Goal: Information Seeking & Learning: Find specific fact

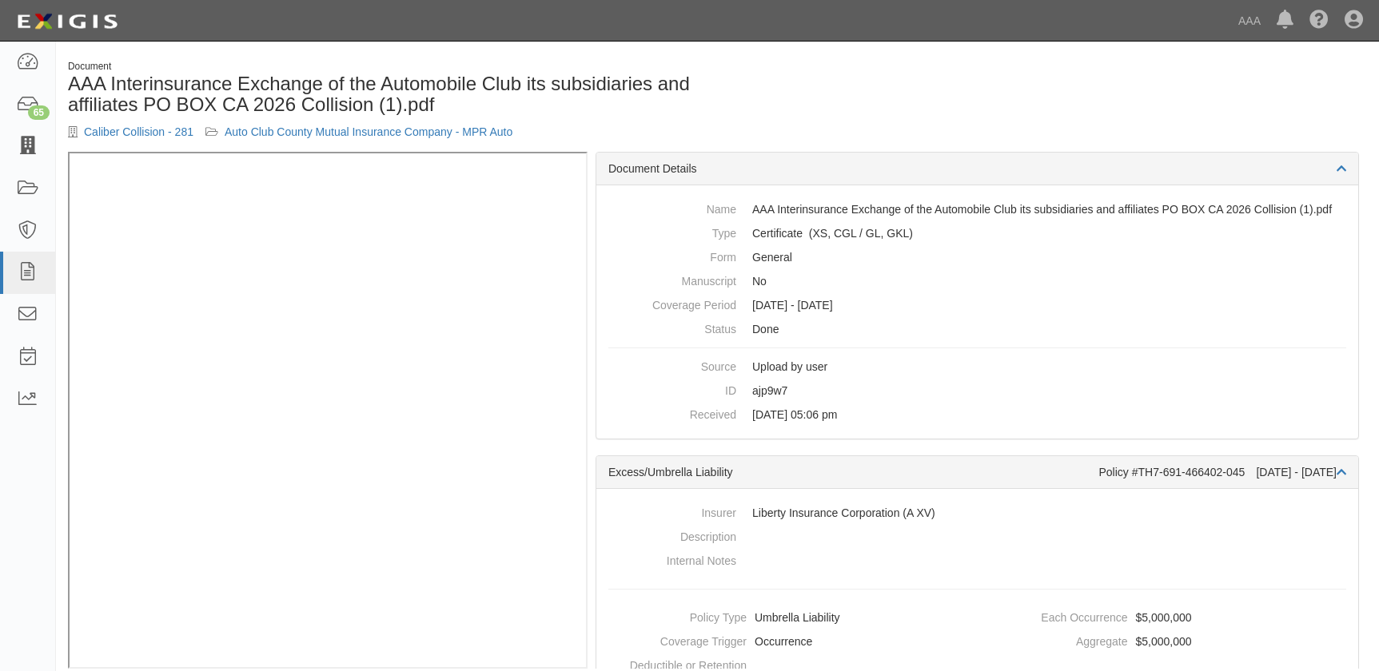
click at [33, 147] on icon at bounding box center [27, 146] width 22 height 18
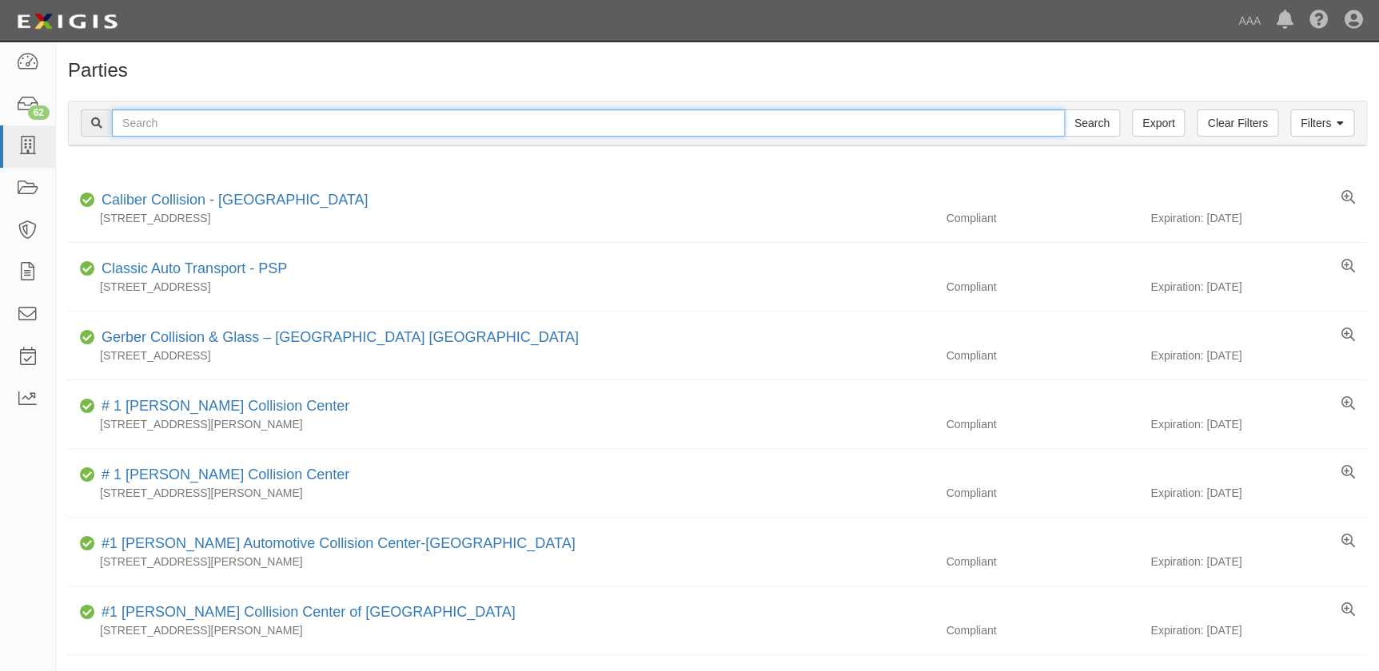
click at [183, 114] on input "text" at bounding box center [588, 123] width 953 height 27
paste input "Cross Auto Body"
type input "Cross Auto Body"
click at [1064, 110] on input "Search" at bounding box center [1092, 123] width 56 height 27
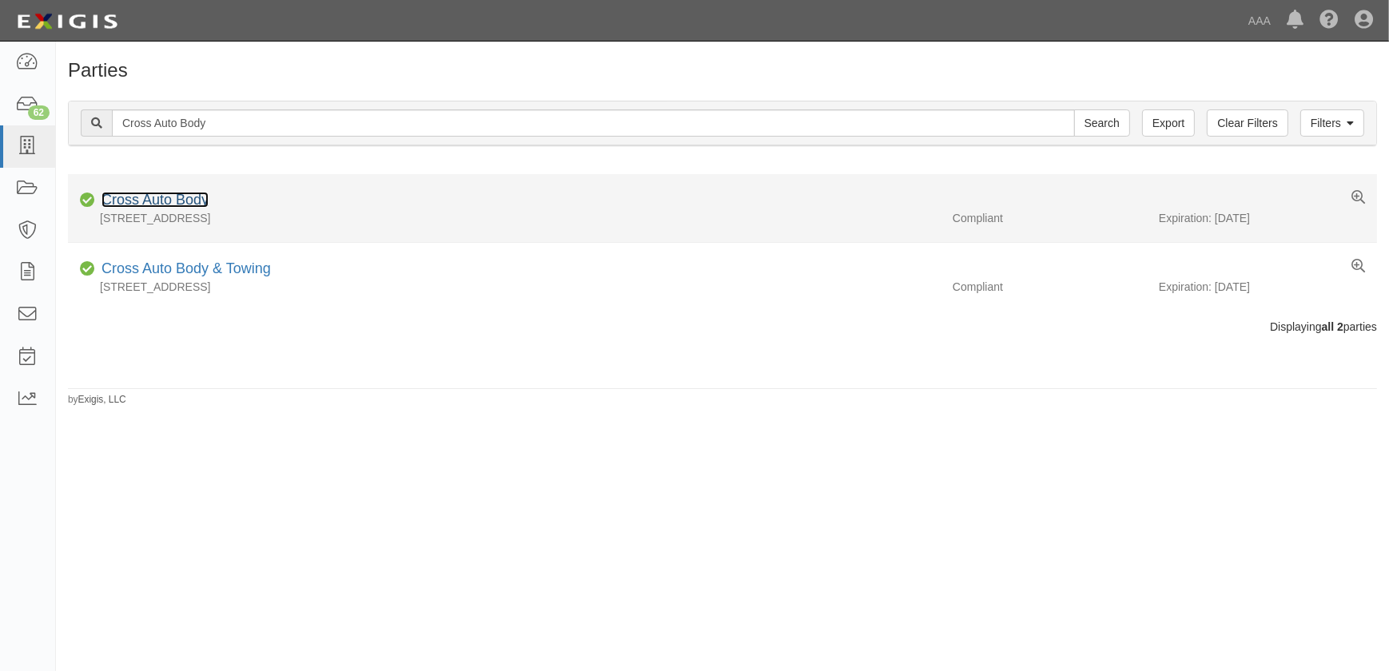
click at [171, 199] on link "Cross Auto Body" at bounding box center [155, 200] width 107 height 16
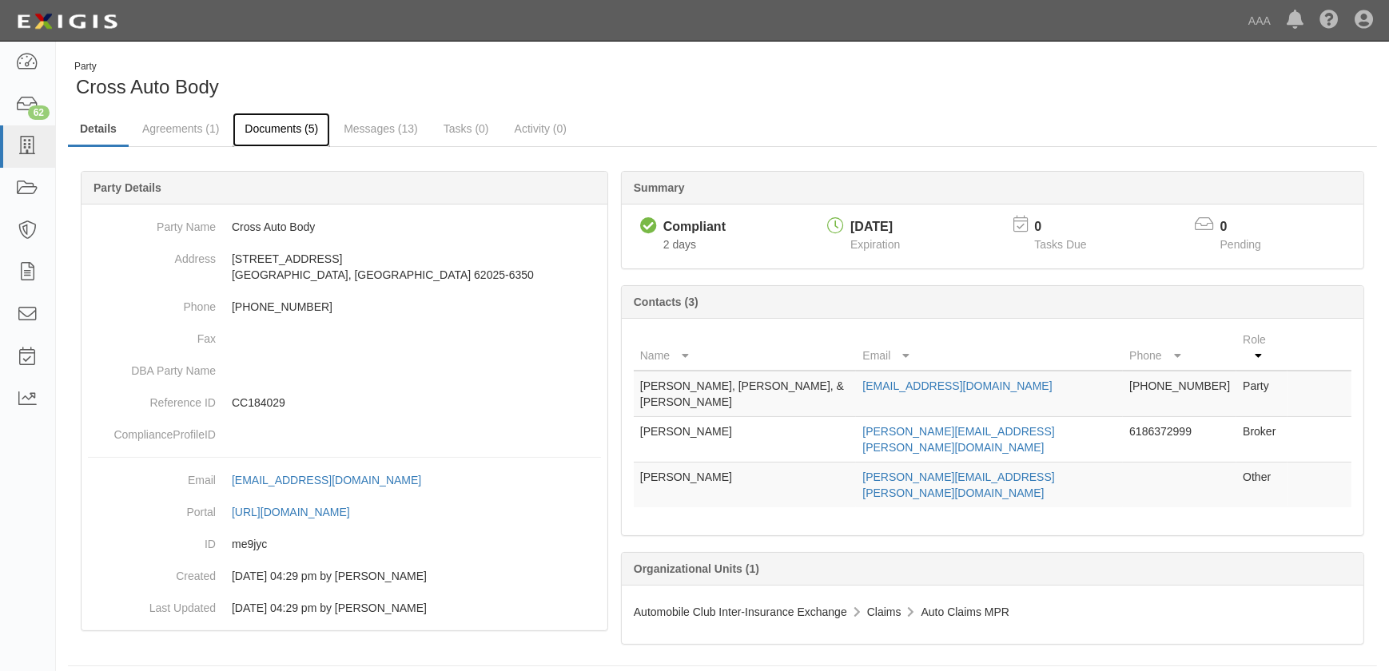
click at [264, 114] on link "Documents (5)" at bounding box center [282, 130] width 98 height 34
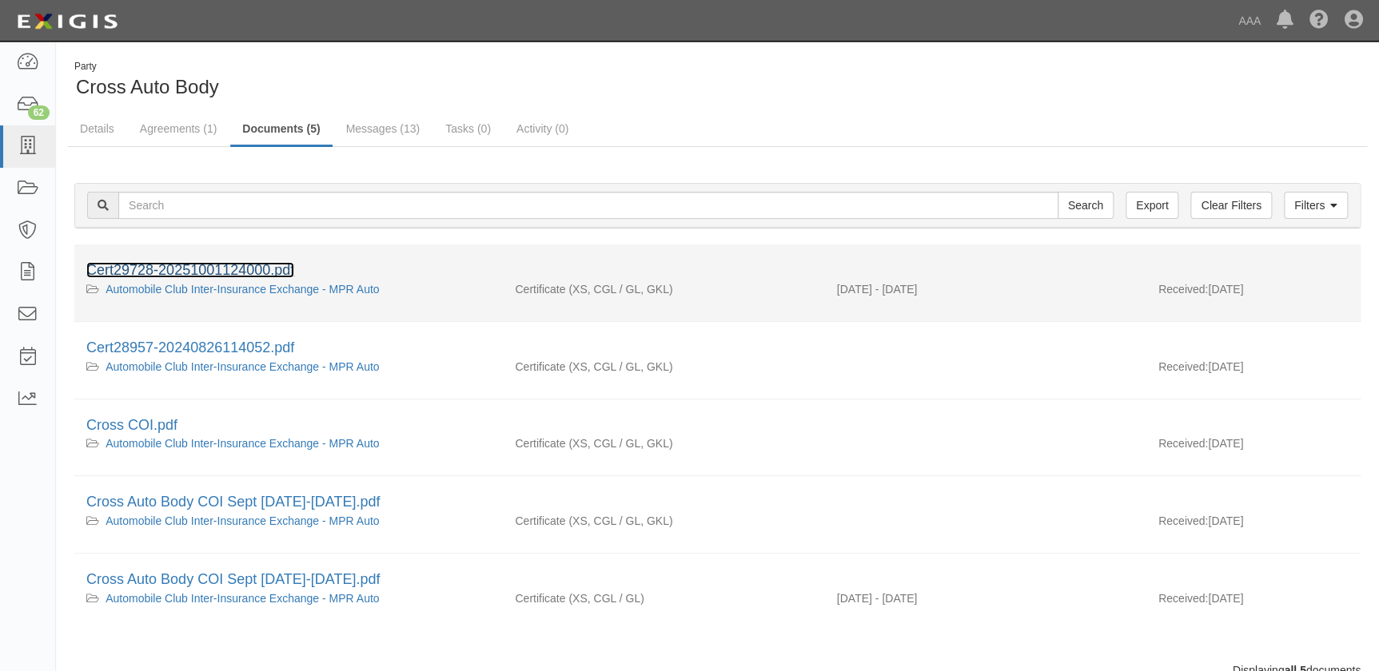
click at [209, 269] on link "Cert29728-20251001124000.pdf" at bounding box center [190, 270] width 208 height 16
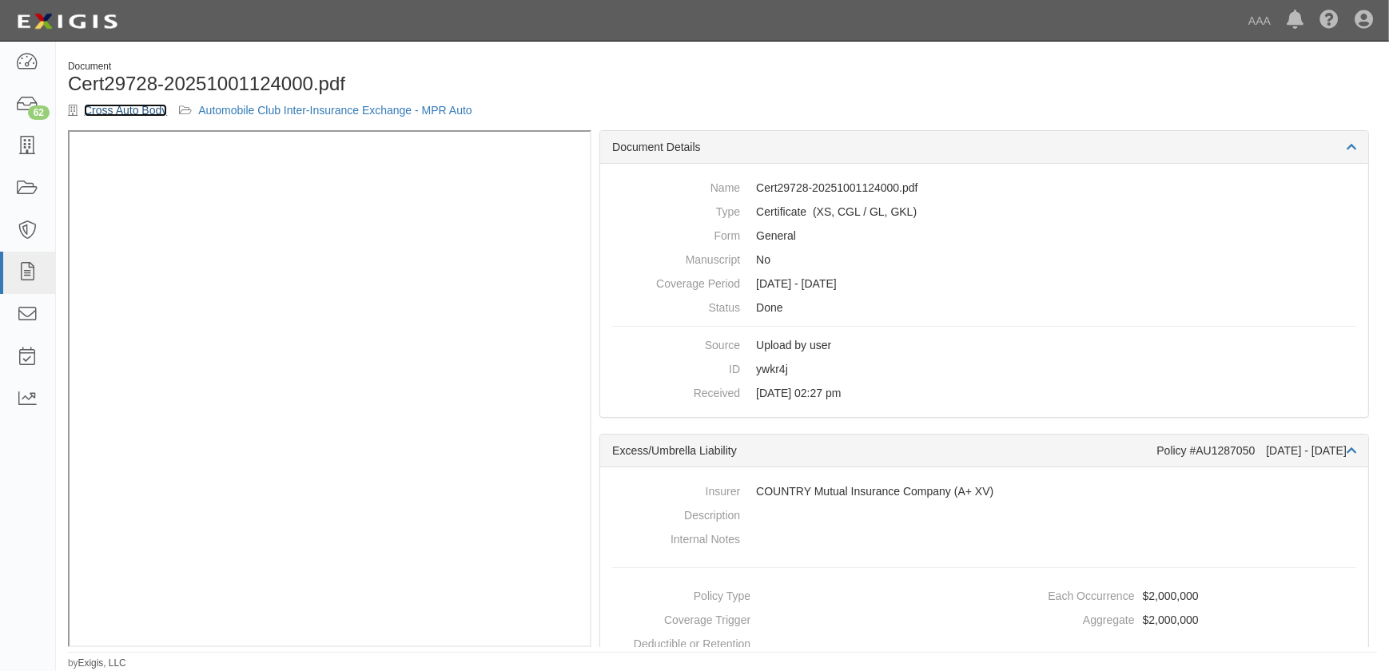
click at [111, 110] on link "Cross Auto Body" at bounding box center [125, 110] width 83 height 13
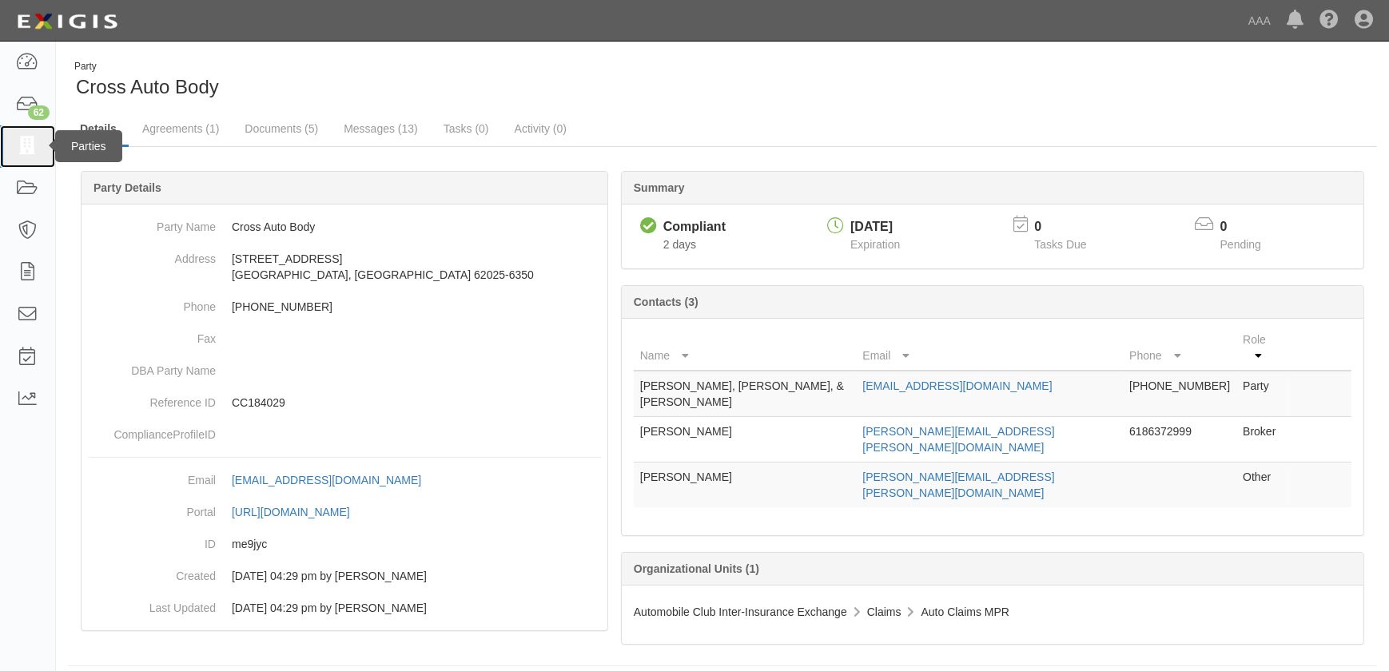
click at [21, 145] on icon at bounding box center [27, 146] width 22 height 18
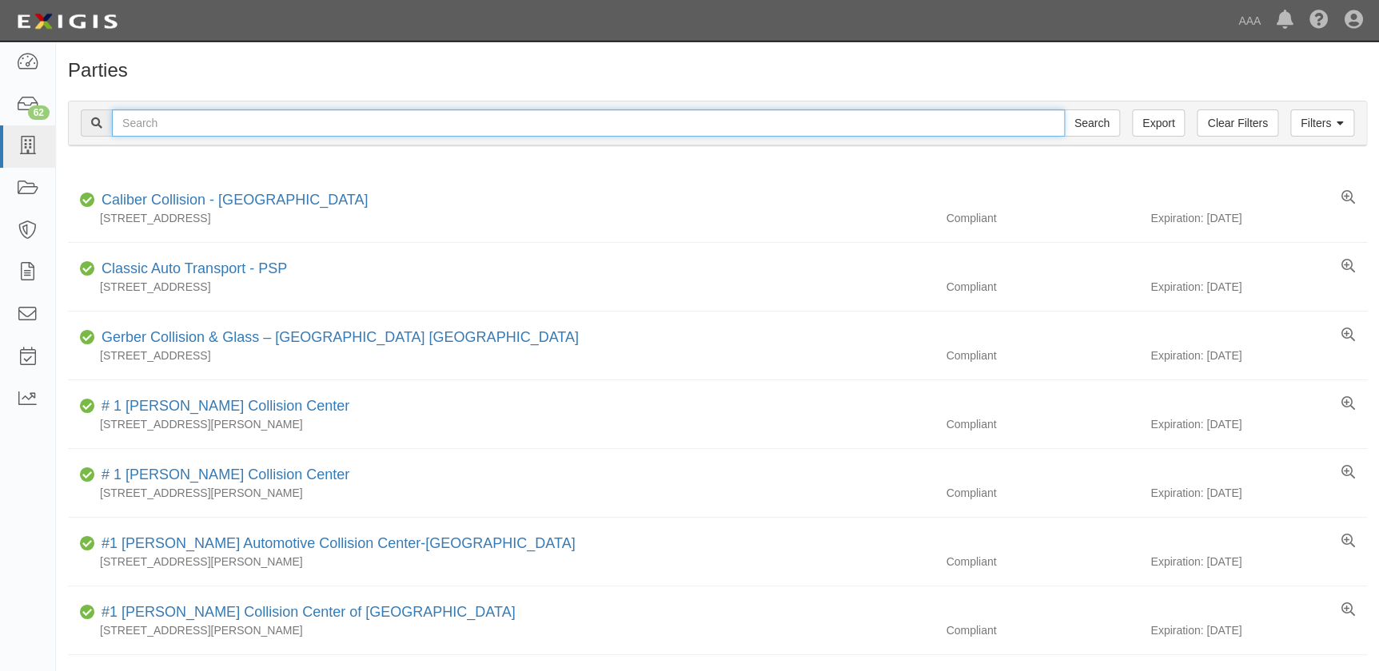
click at [345, 122] on input "text" at bounding box center [588, 123] width 953 height 27
paste input "Stone Brothers Collision"
type input "Stone Brothers Collision"
click at [1064, 110] on input "Search" at bounding box center [1092, 123] width 56 height 27
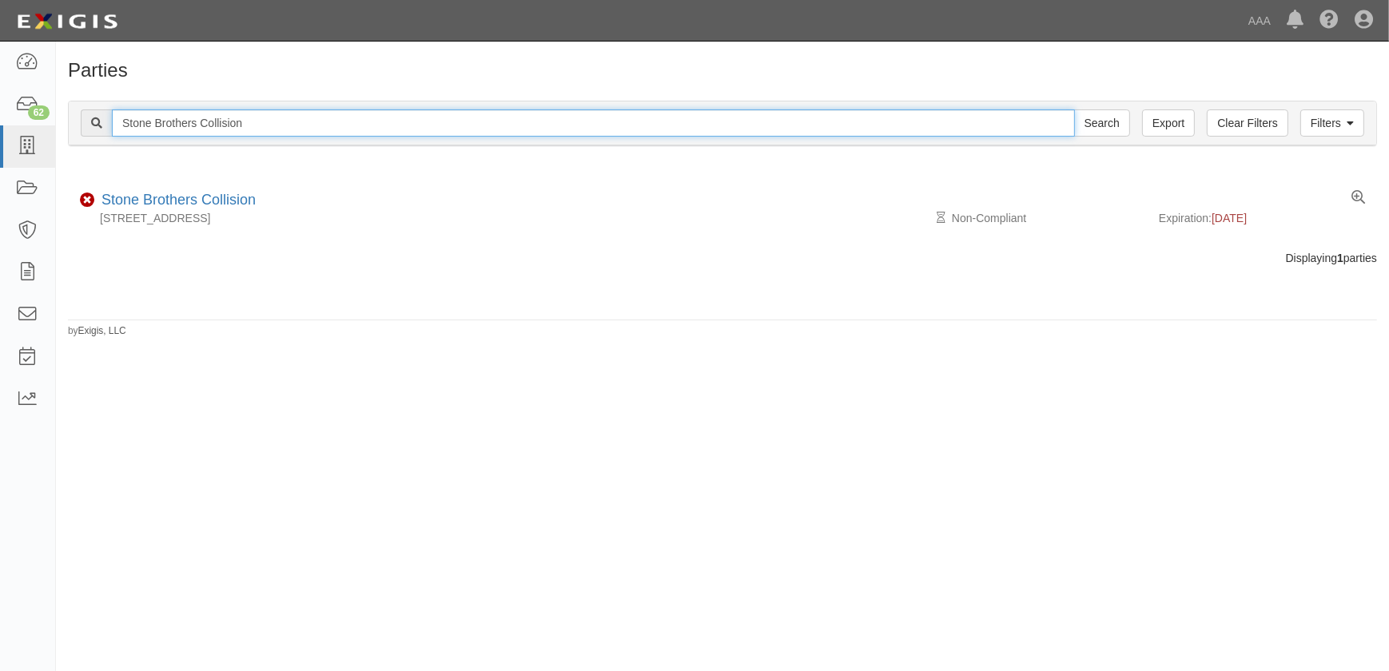
drag, startPoint x: 256, startPoint y: 122, endPoint x: 87, endPoint y: 128, distance: 168.8
click at [87, 128] on div "Stone Brothers Collision Search" at bounding box center [606, 123] width 1050 height 27
paste input "Gobel"
type input "Gobels Collision"
click at [1074, 110] on input "Search" at bounding box center [1102, 123] width 56 height 27
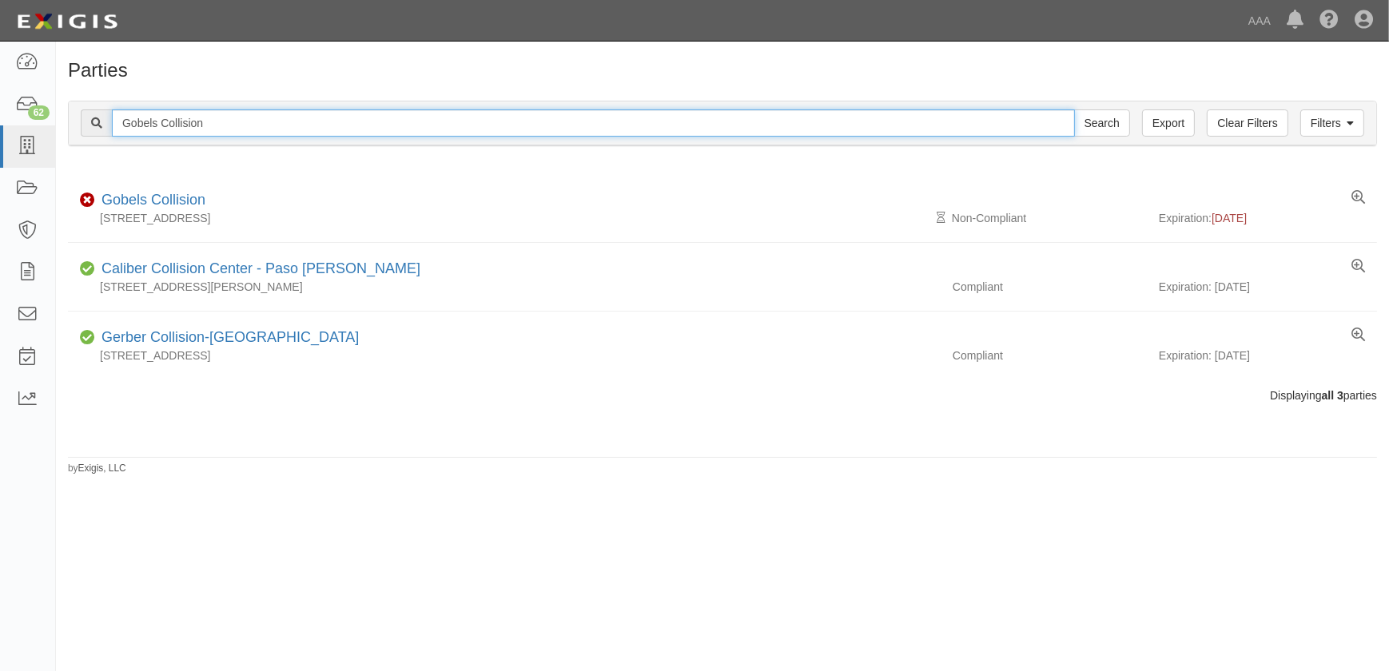
drag, startPoint x: 228, startPoint y: 120, endPoint x: 89, endPoint y: 118, distance: 139.1
click at [89, 118] on div "Gobels Collision Search" at bounding box center [606, 123] width 1050 height 27
paste input "Honda World"
type input "Honda World"
click at [1074, 110] on input "Search" at bounding box center [1102, 123] width 56 height 27
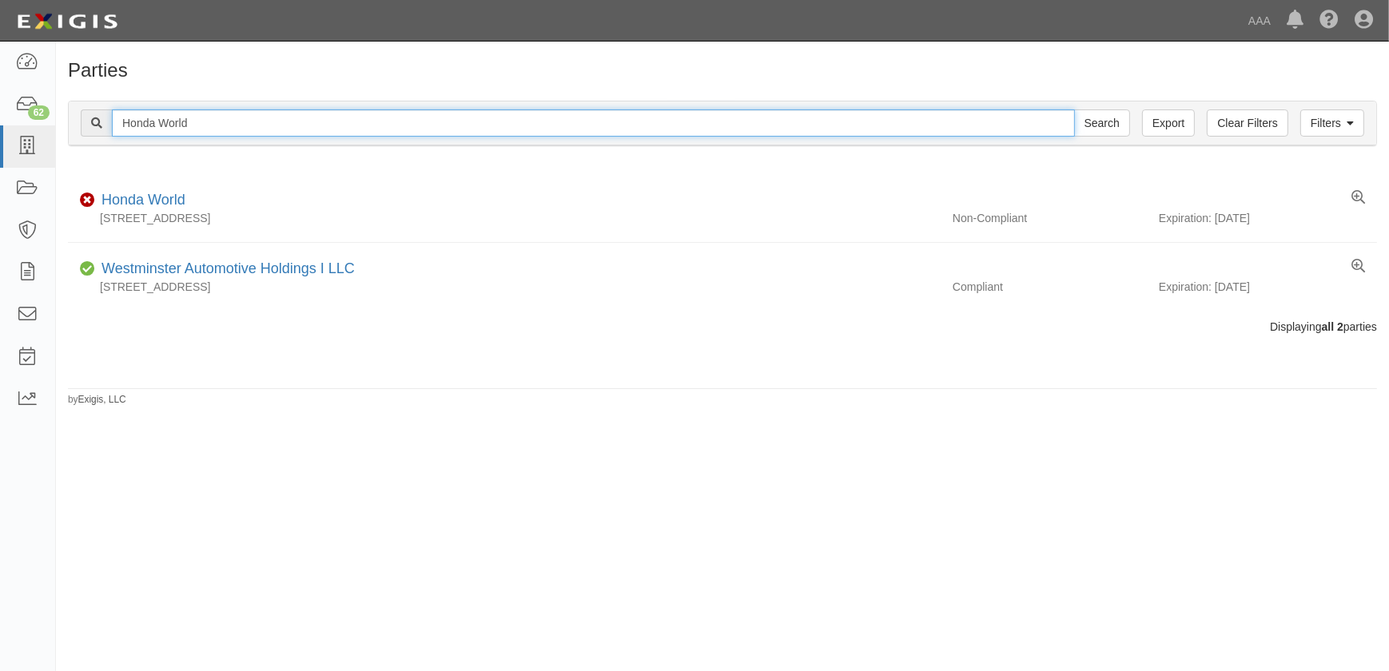
drag, startPoint x: 220, startPoint y: 124, endPoint x: 98, endPoint y: 125, distance: 121.5
click at [98, 125] on div "Honda World Search" at bounding box center [606, 123] width 1050 height 27
type input "caliber collision"
click at [1074, 110] on input "Search" at bounding box center [1102, 123] width 56 height 27
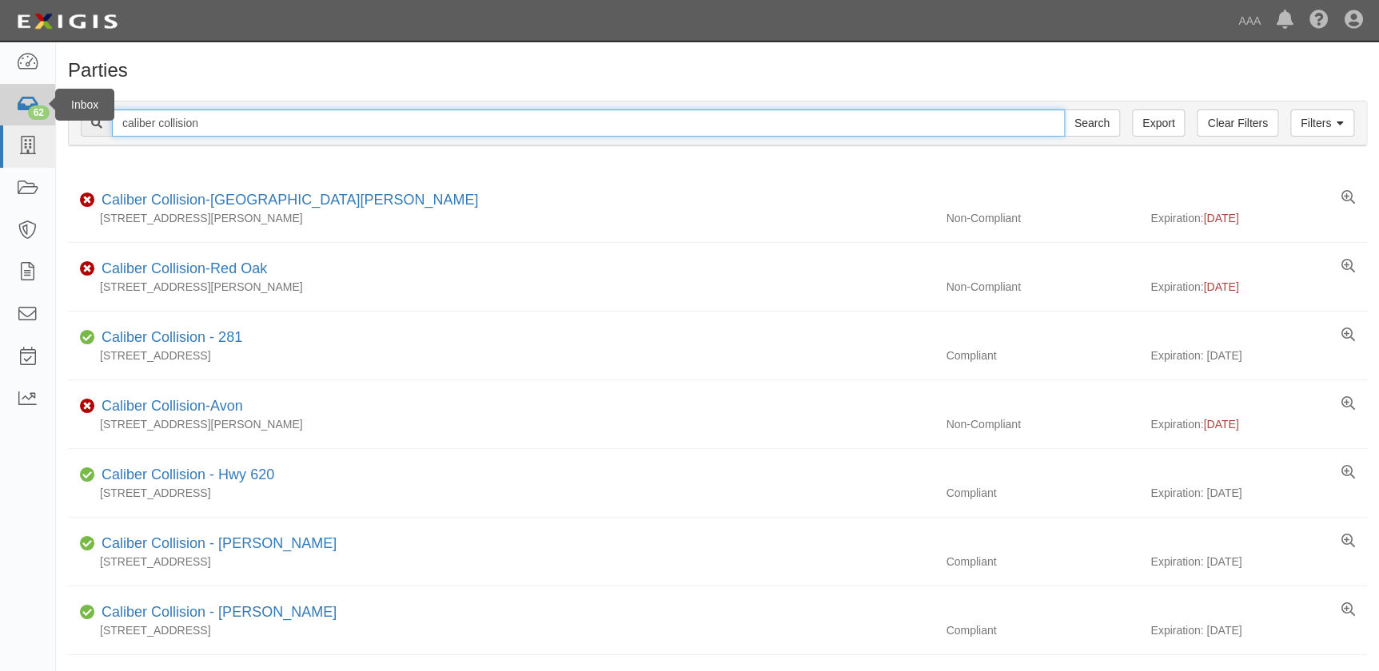
drag, startPoint x: 251, startPoint y: 128, endPoint x: 38, endPoint y: 124, distance: 213.5
click at [1064, 110] on input "Search" at bounding box center [1092, 123] width 56 height 27
paste input "Caliber Collision Center - [GEOGRAPHIC_DATA]"
type input "Caliber Collision Center - [GEOGRAPHIC_DATA]"
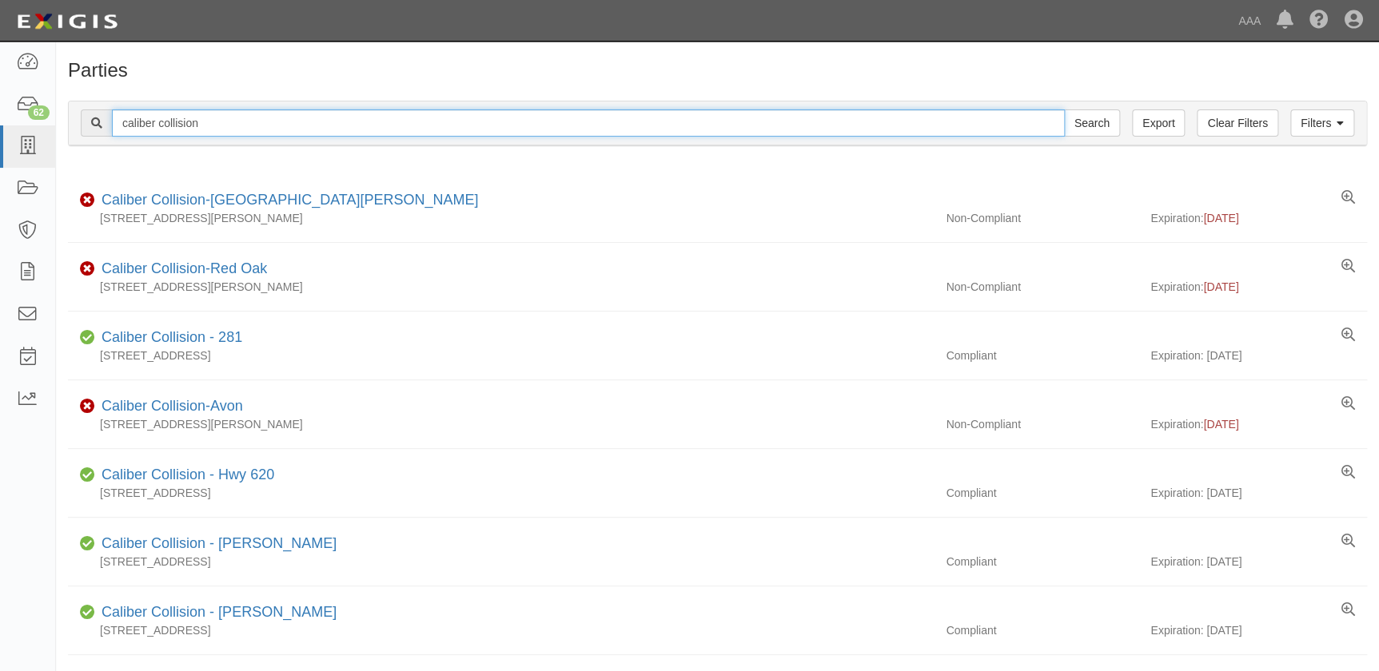
drag, startPoint x: 217, startPoint y: 125, endPoint x: 60, endPoint y: 122, distance: 156.7
click at [60, 122] on div "Filters Clear Filters Export caliber collision Search Filters Compliance Status…" at bounding box center [717, 126] width 1323 height 74
paste input "Caliber Collision - Gainesville"
type input "Caliber Collision - Gainesville"
click at [1064, 110] on input "Search" at bounding box center [1092, 123] width 56 height 27
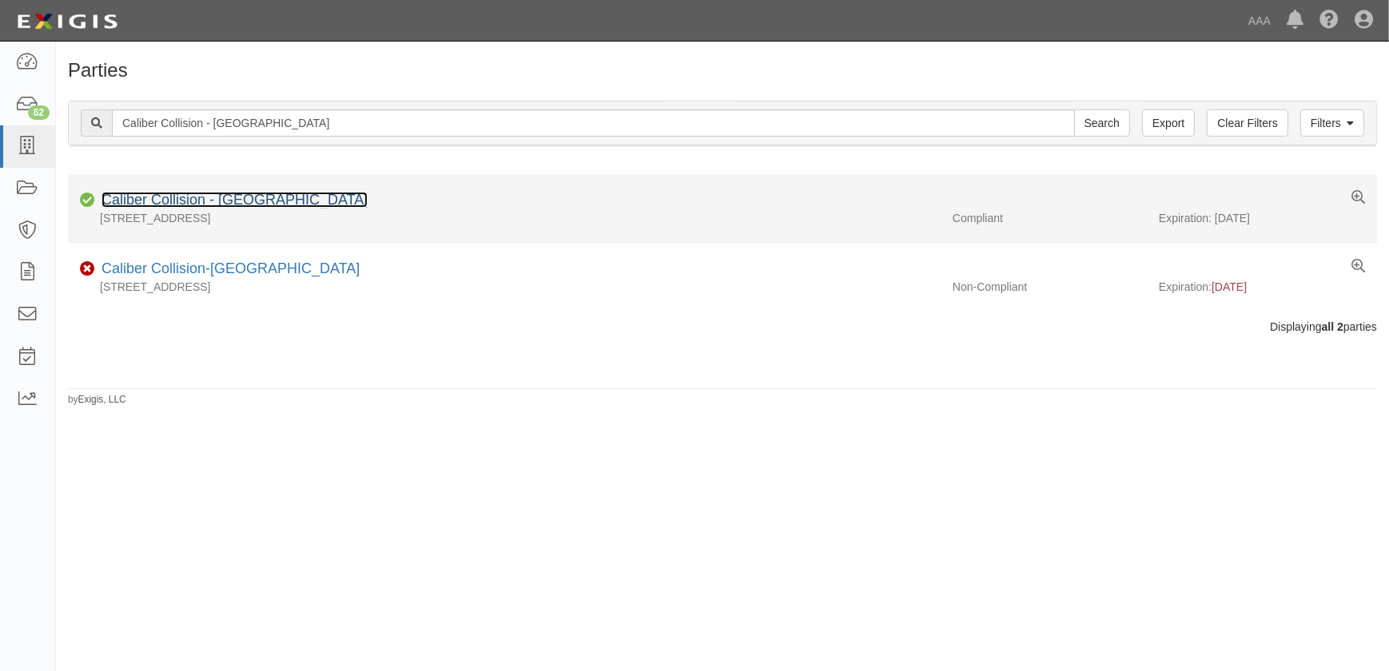
click at [126, 201] on link "Caliber Collision - Gainesville" at bounding box center [235, 200] width 266 height 16
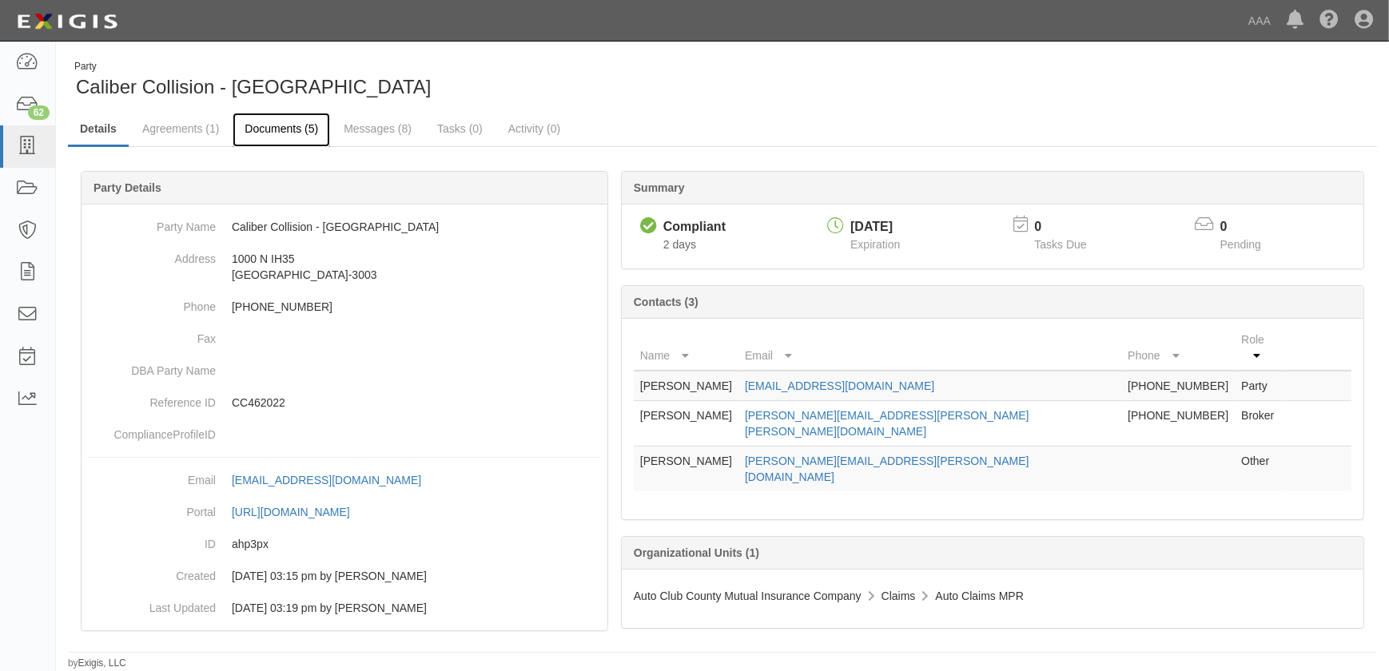
click at [269, 133] on link "Documents (5)" at bounding box center [282, 130] width 98 height 34
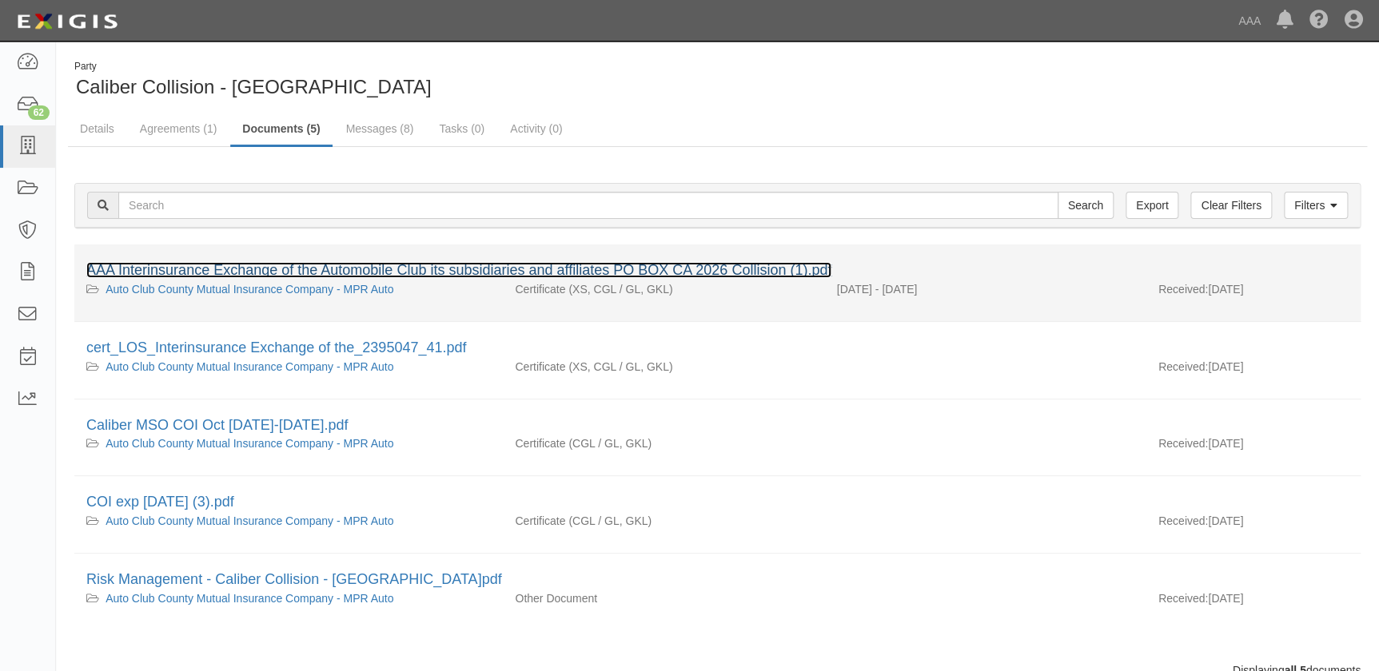
click at [258, 265] on link "AAA Interinsurance Exchange of the Automobile Club its subsidiaries and affilia…" at bounding box center [458, 270] width 745 height 16
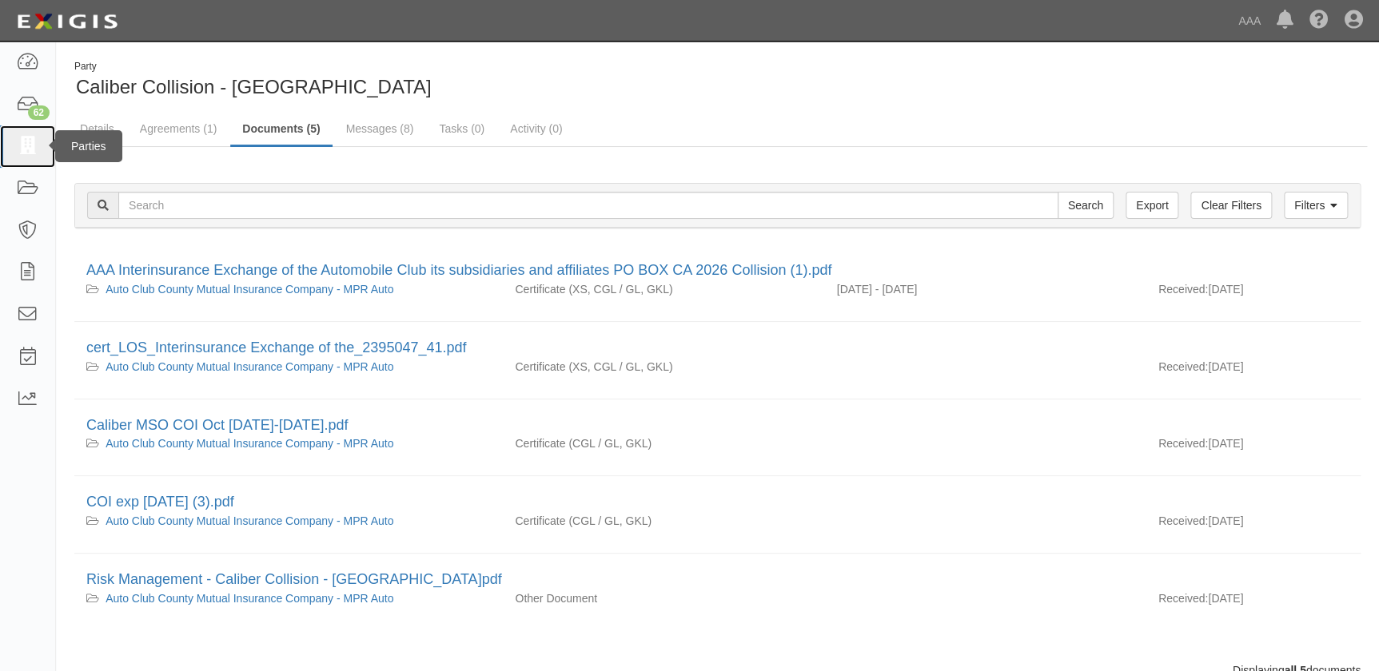
click at [18, 149] on icon at bounding box center [27, 146] width 22 height 18
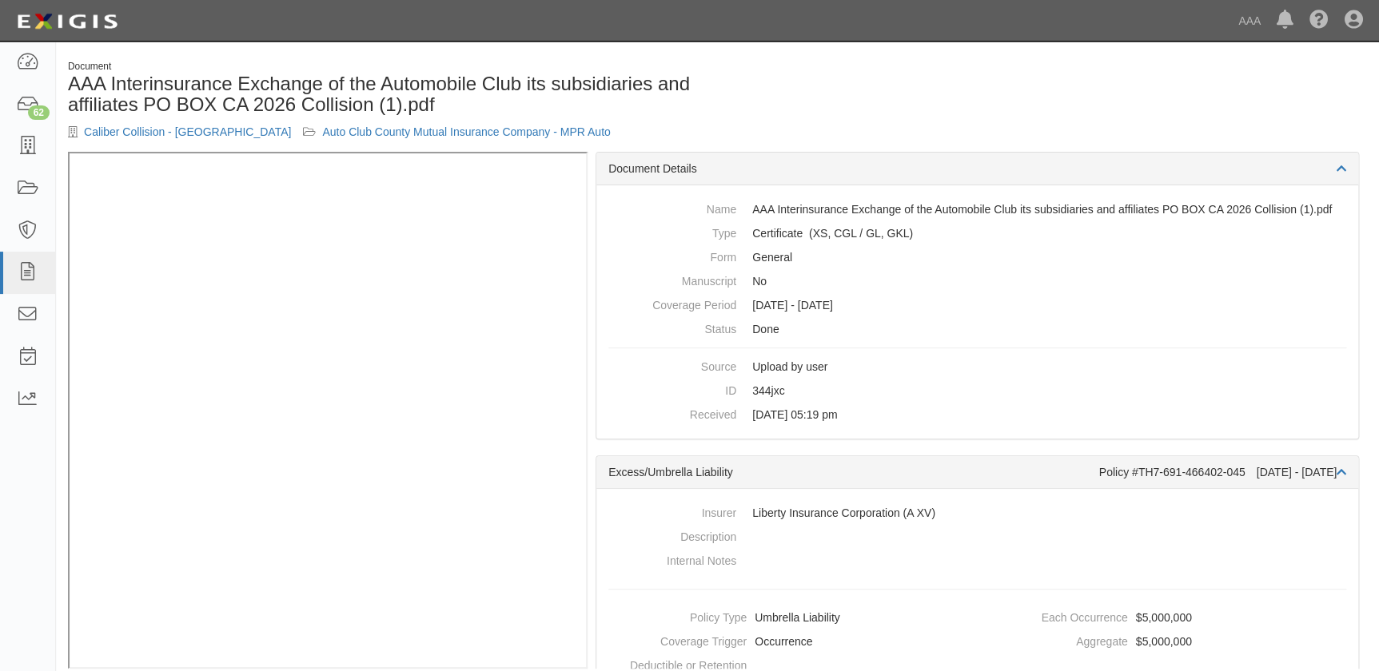
click at [855, 84] on div "Document AAA Interinsurance Exchange of the Automobile Club its subsidiaries an…" at bounding box center [717, 106] width 1323 height 92
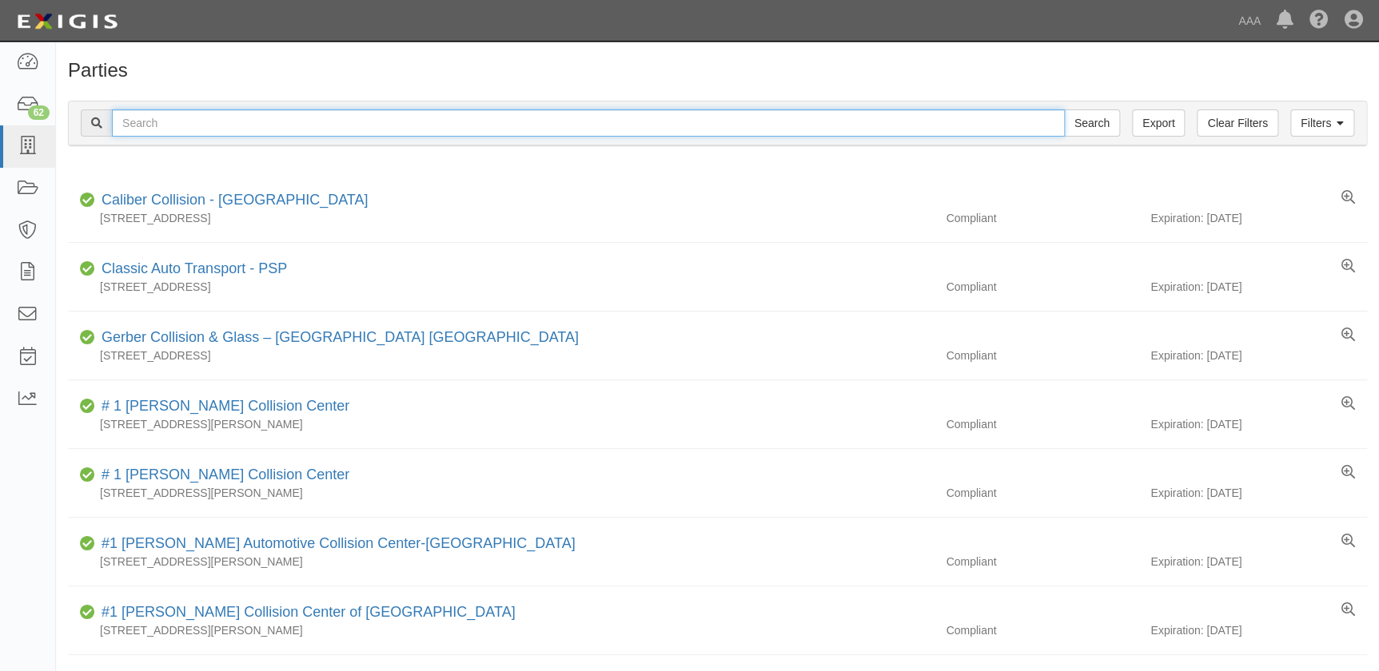
click at [208, 130] on input "text" at bounding box center [588, 123] width 953 height 27
paste input "Caliber Collision - [GEOGRAPHIC_DATA]"
type input "Caliber Collision - [GEOGRAPHIC_DATA]"
click at [1064, 110] on input "Search" at bounding box center [1092, 123] width 56 height 27
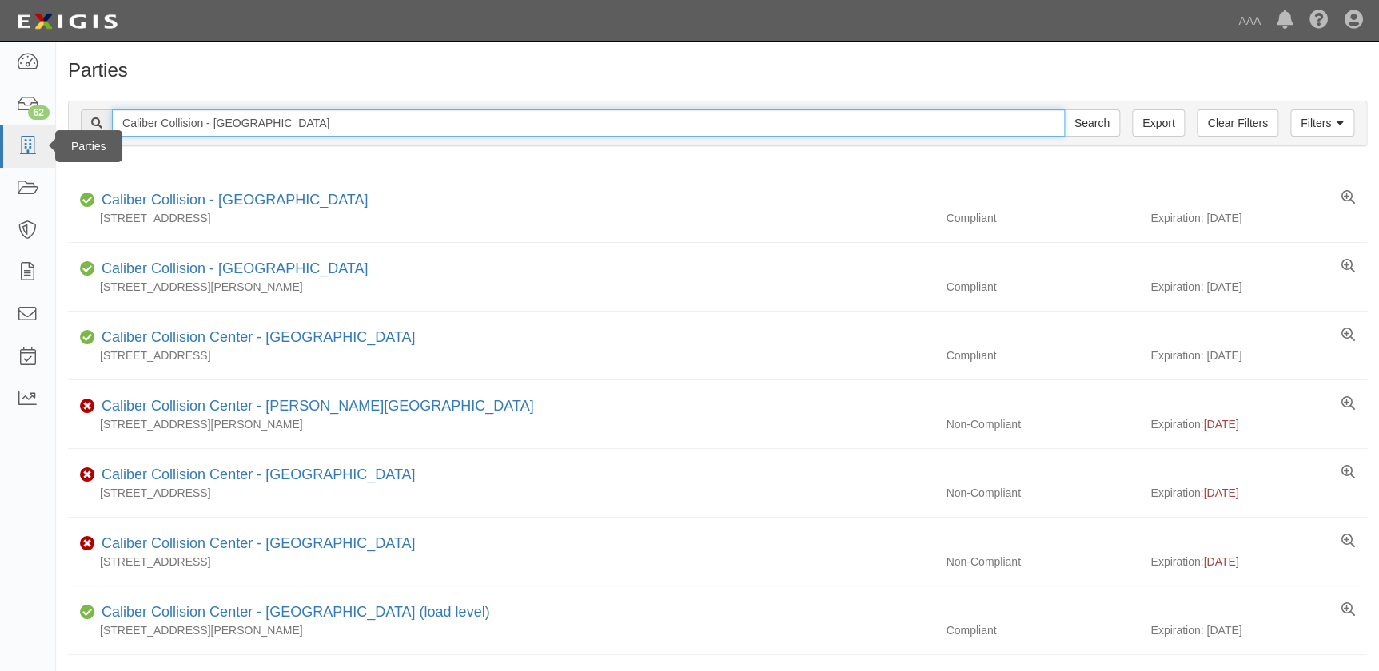
drag, startPoint x: 272, startPoint y: 124, endPoint x: 40, endPoint y: 127, distance: 231.8
click at [40, 127] on body "Toggle navigation Dashboard 62 Inbox Parties Agreements Coverages Documents Mes…" at bounding box center [689, 444] width 1379 height 888
paste input "Waxahachie"
type input "Caliber Collision - Waxahachie"
click at [1064, 110] on input "Search" at bounding box center [1092, 123] width 56 height 27
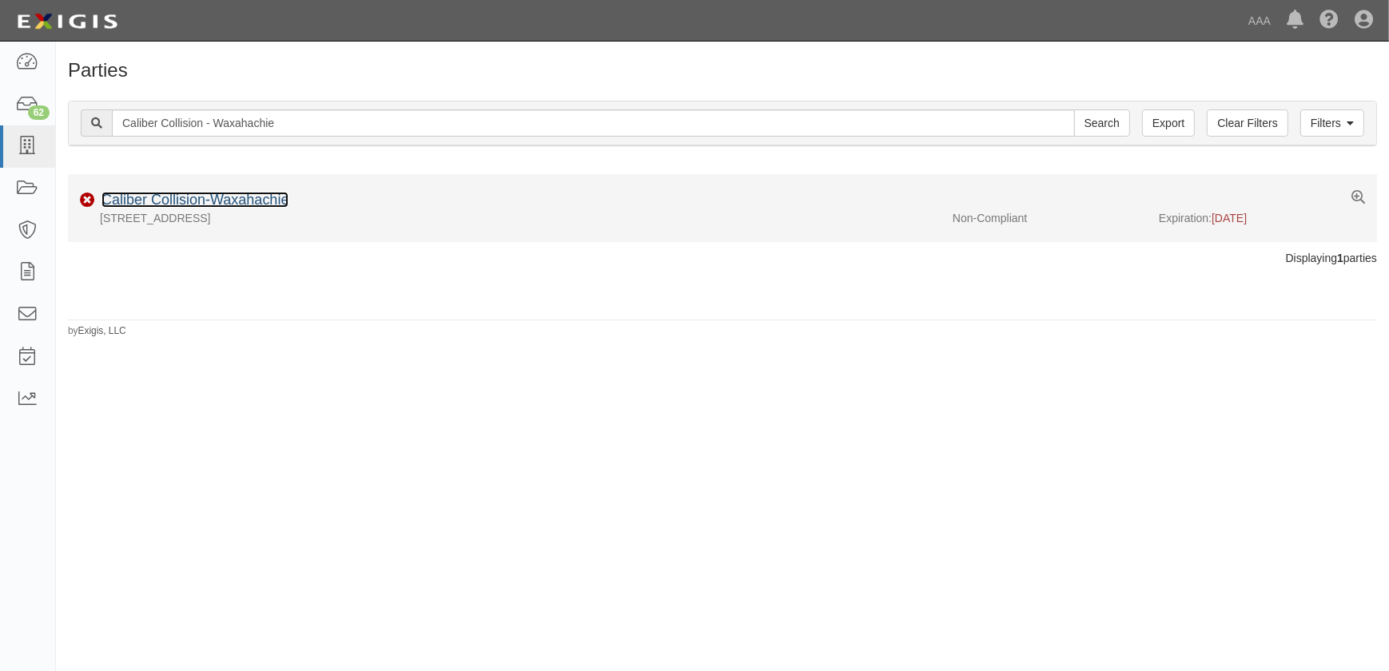
click at [166, 203] on link "Caliber Collision-Waxahachie" at bounding box center [195, 200] width 187 height 16
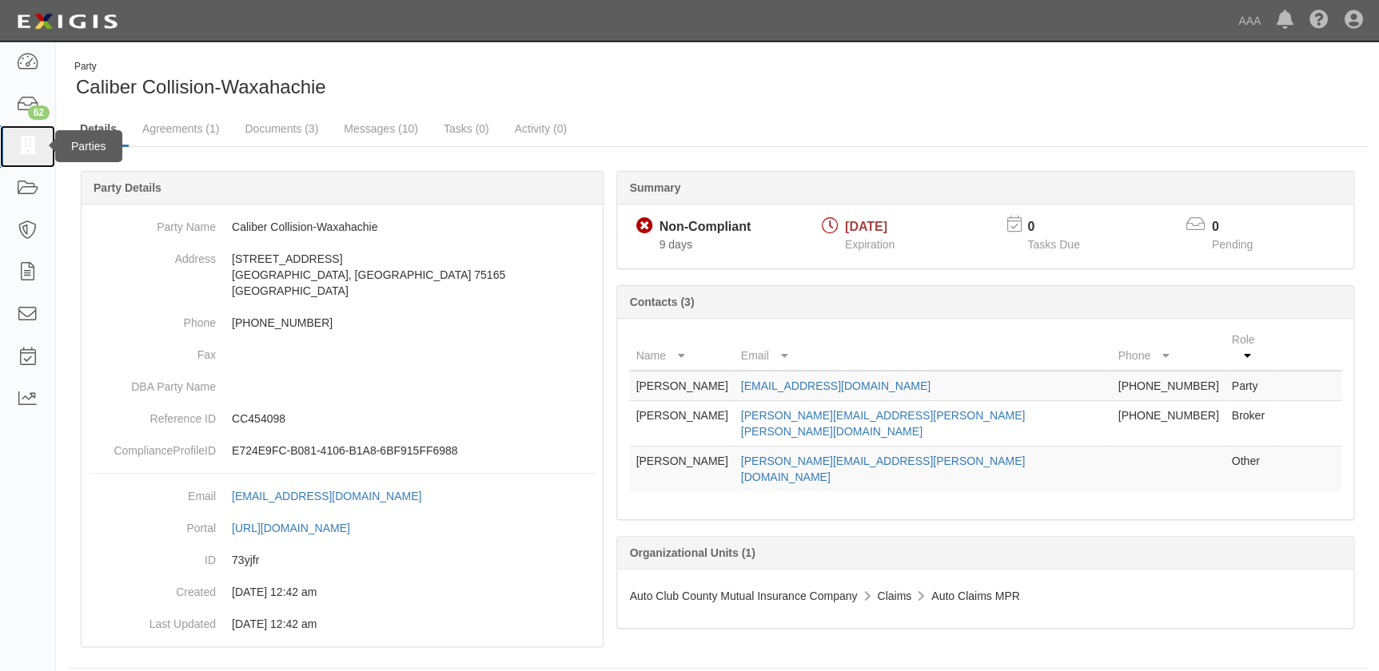
click at [42, 158] on link at bounding box center [27, 147] width 55 height 42
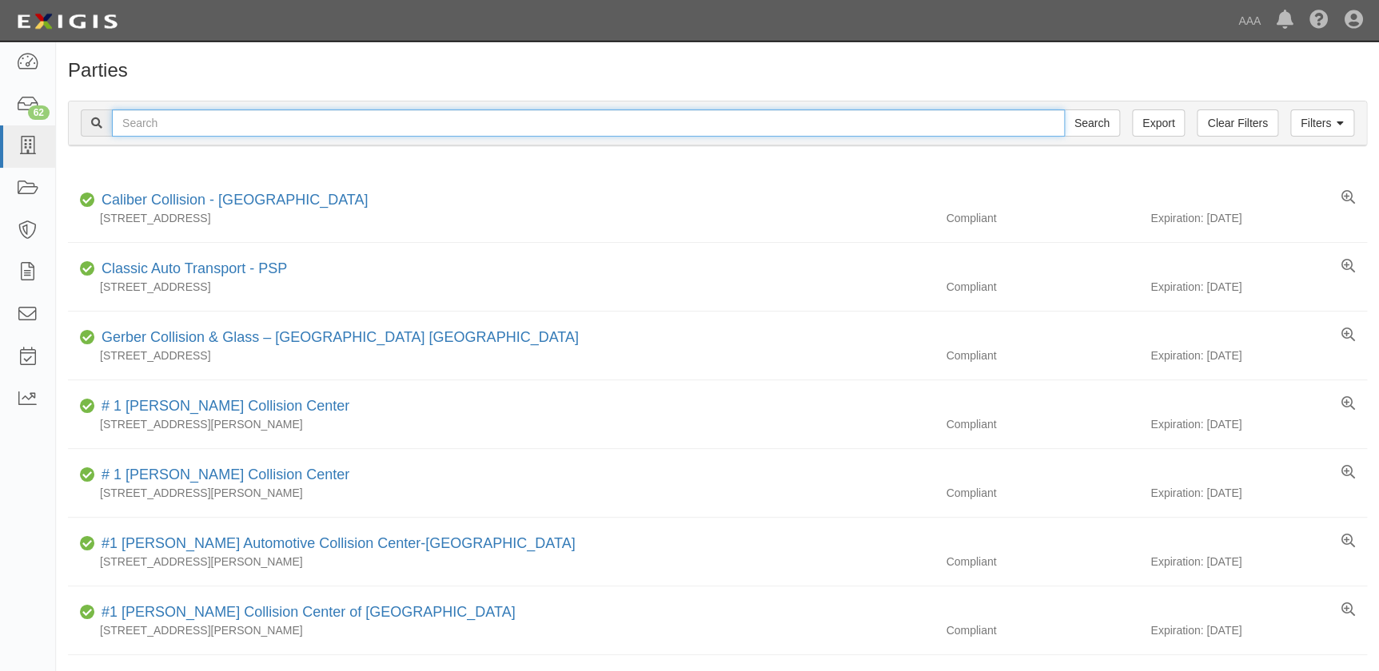
click at [226, 128] on input "text" at bounding box center [588, 123] width 953 height 27
paste input "Caliber Collision - Waco South"
type input "Caliber Collision - Waco South"
click at [1064, 110] on input "Search" at bounding box center [1092, 123] width 56 height 27
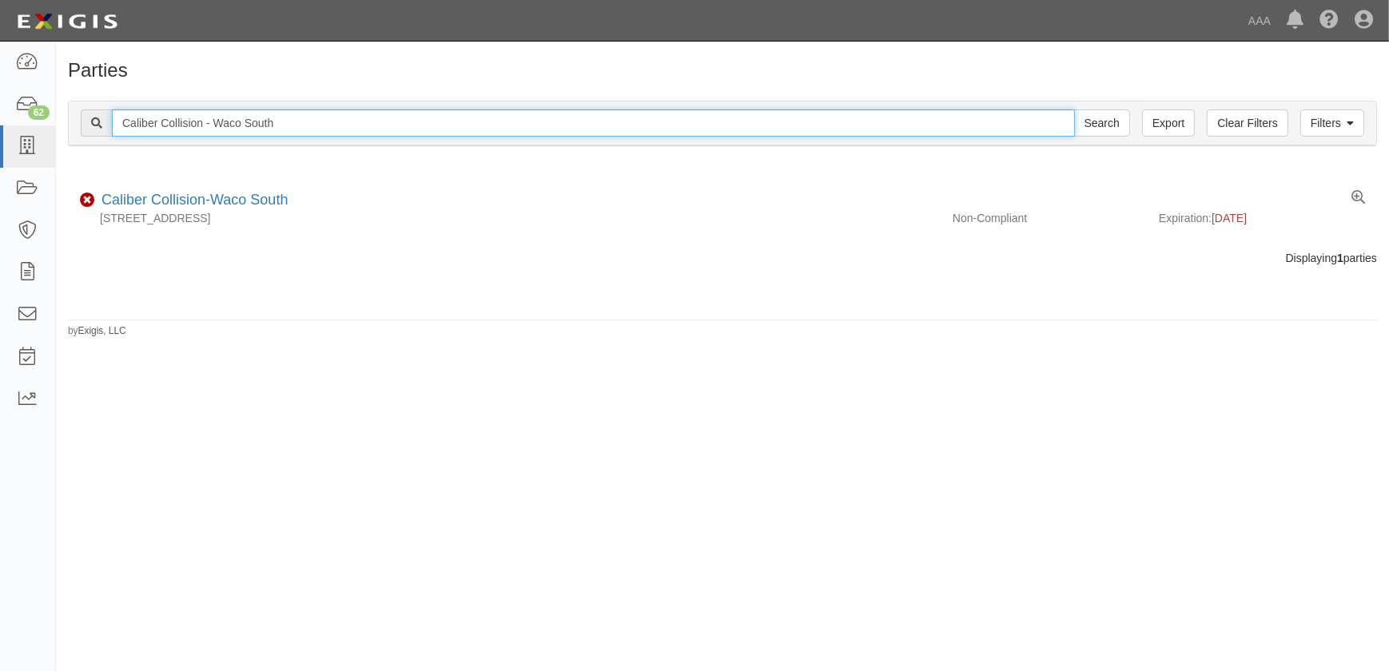
drag, startPoint x: 289, startPoint y: 122, endPoint x: 85, endPoint y: 130, distance: 204.0
click at [85, 130] on div "Caliber Collision - Waco South Search" at bounding box center [606, 123] width 1050 height 27
paste input "Tyler SW"
type input "Caliber Collision - [PERSON_NAME]"
click at [1074, 110] on input "Search" at bounding box center [1102, 123] width 56 height 27
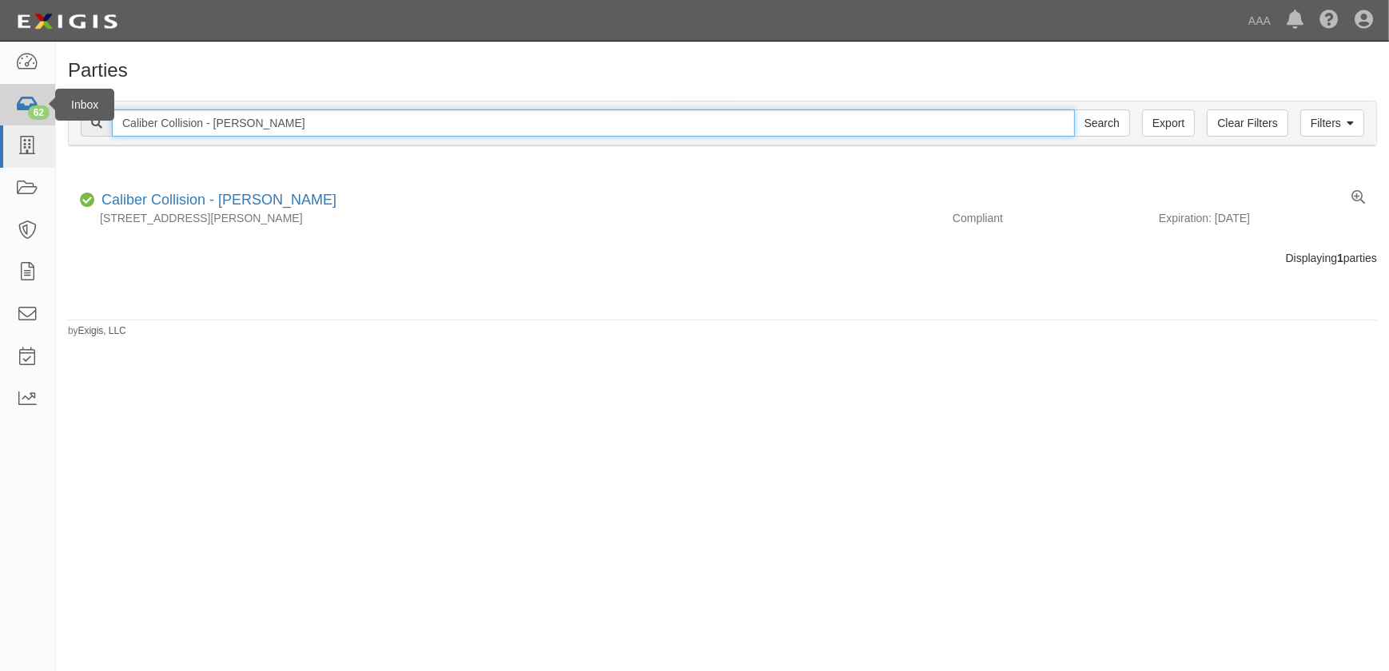
drag, startPoint x: 296, startPoint y: 117, endPoint x: 39, endPoint y: 114, distance: 256.6
click at [39, 114] on body "Toggle navigation Dashboard 62 Inbox Parties Agreements Coverages Documents Mes…" at bounding box center [694, 326] width 1389 height 652
paste input "League City"
type input "Caliber Collision - League City"
click at [1074, 110] on input "Search" at bounding box center [1102, 123] width 56 height 27
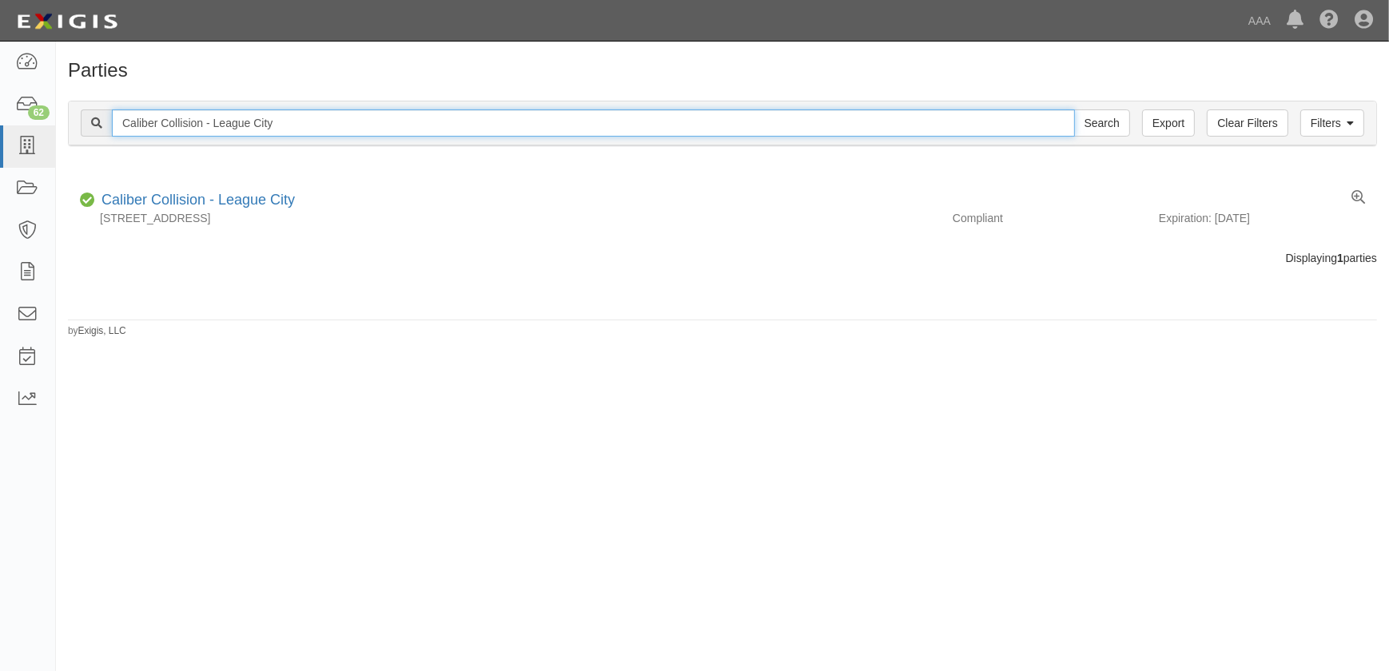
click at [309, 130] on input "Caliber Collision - League City" at bounding box center [593, 123] width 963 height 27
drag, startPoint x: 314, startPoint y: 127, endPoint x: 79, endPoint y: 127, distance: 235.0
click at [79, 127] on div "Filters Clear Filters Export Caliber Collision - League City Search Filters" at bounding box center [723, 124] width 1308 height 44
paste input "San [PERSON_NAME]"
type input "Caliber Collision - [GEOGRAPHIC_DATA][PERSON_NAME]"
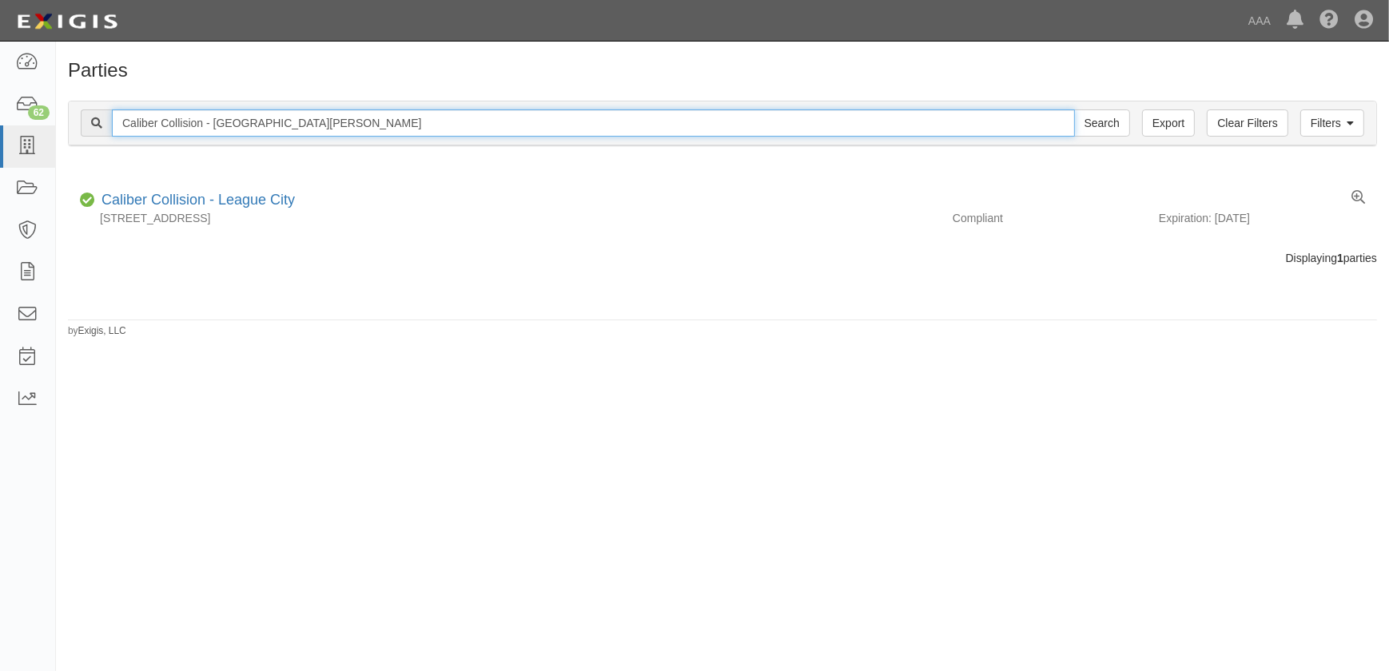
click at [1074, 110] on input "Search" at bounding box center [1102, 123] width 56 height 27
drag, startPoint x: 127, startPoint y: 125, endPoint x: 110, endPoint y: 126, distance: 16.8
click at [110, 126] on div "Caliber Collision - [GEOGRAPHIC_DATA][PERSON_NAME] Search" at bounding box center [606, 123] width 1050 height 27
paste input "[PERSON_NAME]"
type input "Caliber Collision - [PERSON_NAME]"
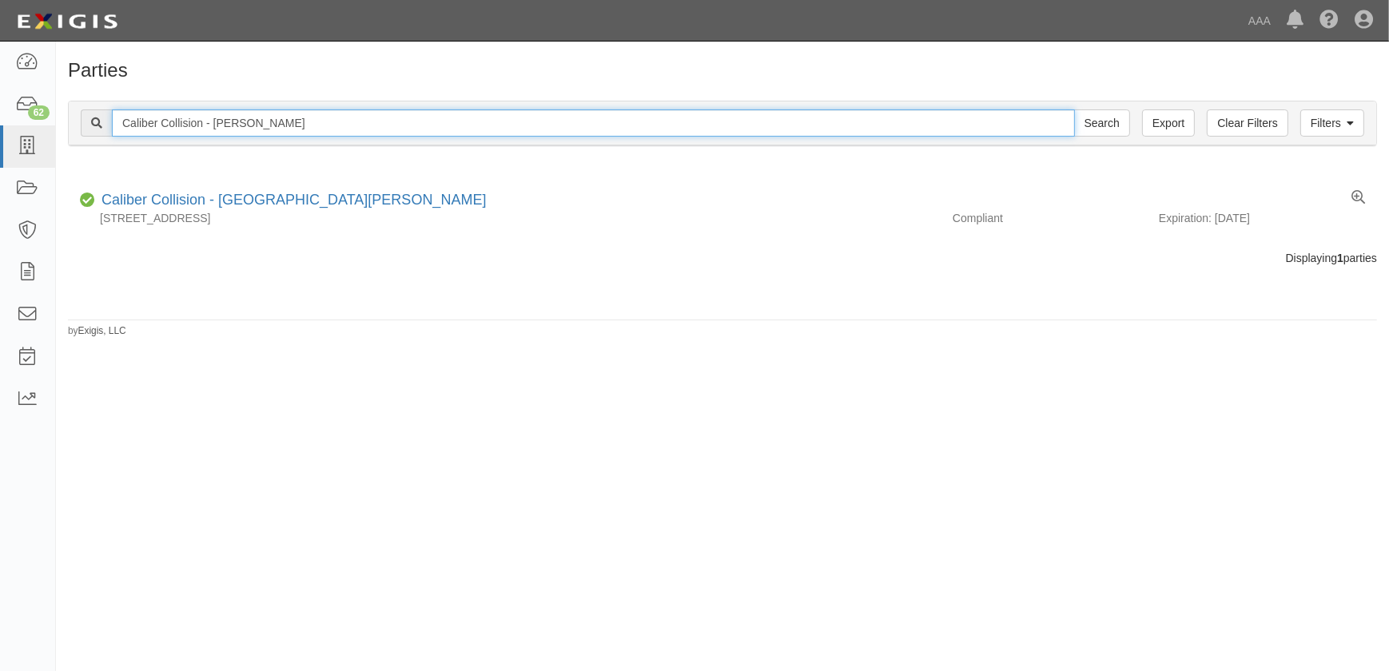
click at [1074, 110] on input "Search" at bounding box center [1102, 123] width 56 height 27
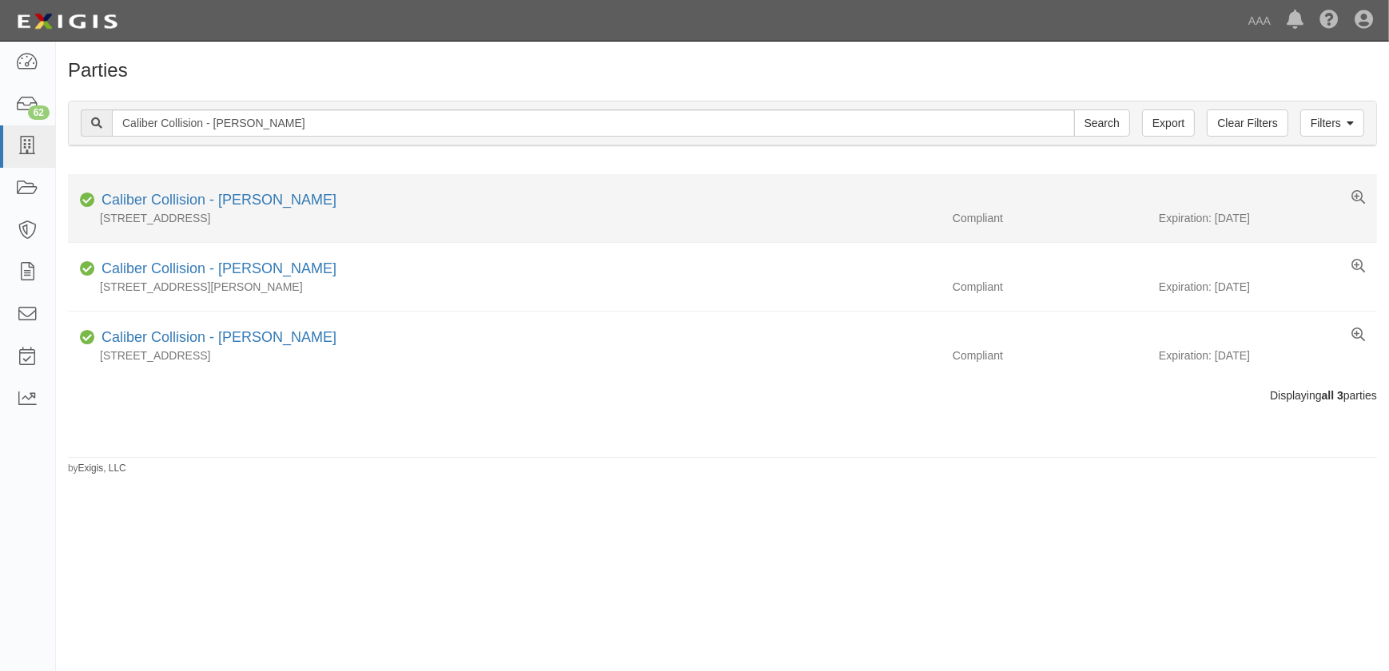
click at [180, 210] on div "[STREET_ADDRESS]" at bounding box center [504, 218] width 873 height 16
click at [179, 204] on link "Caliber Collision - [PERSON_NAME]" at bounding box center [219, 200] width 235 height 16
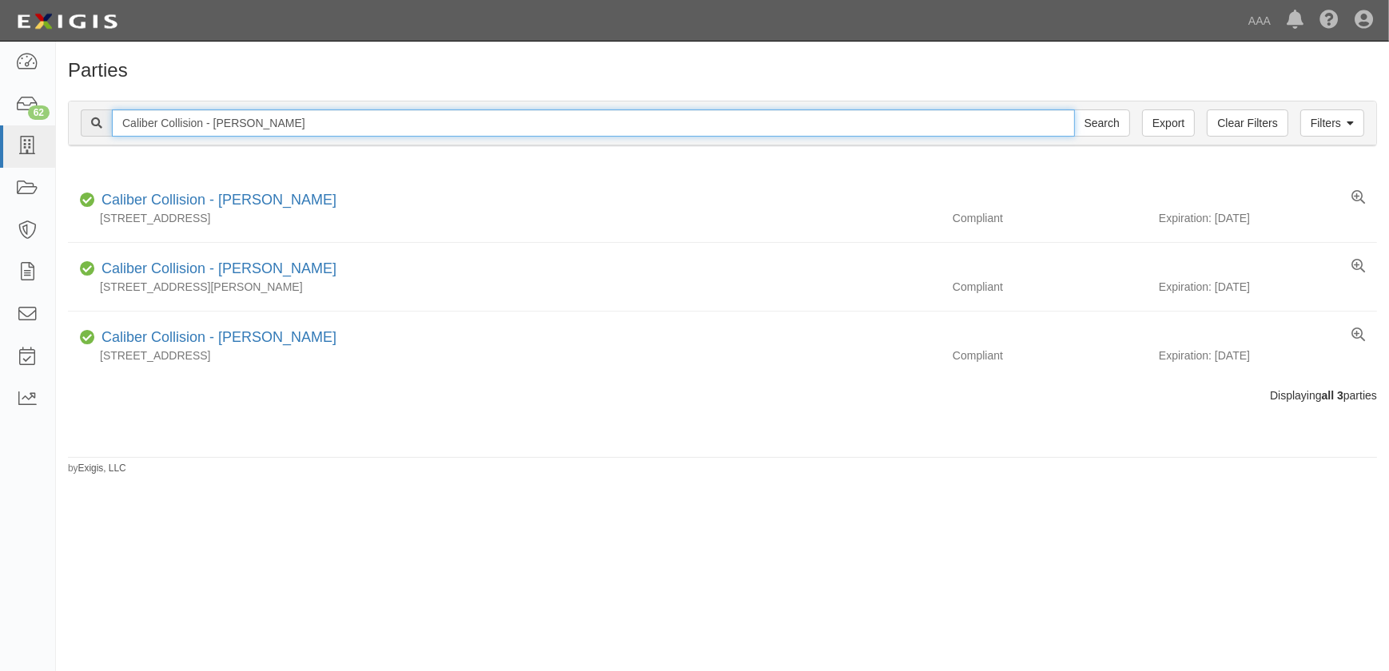
drag, startPoint x: 245, startPoint y: 120, endPoint x: 59, endPoint y: 124, distance: 186.3
click at [59, 124] on div "Filters Clear Filters Export Caliber Collision - Kyle Search Filters Compliance…" at bounding box center [722, 126] width 1333 height 74
paste input "N Richland Hills"
type input "Caliber Collision - N Richland Hills"
click at [1074, 110] on input "Search" at bounding box center [1102, 123] width 56 height 27
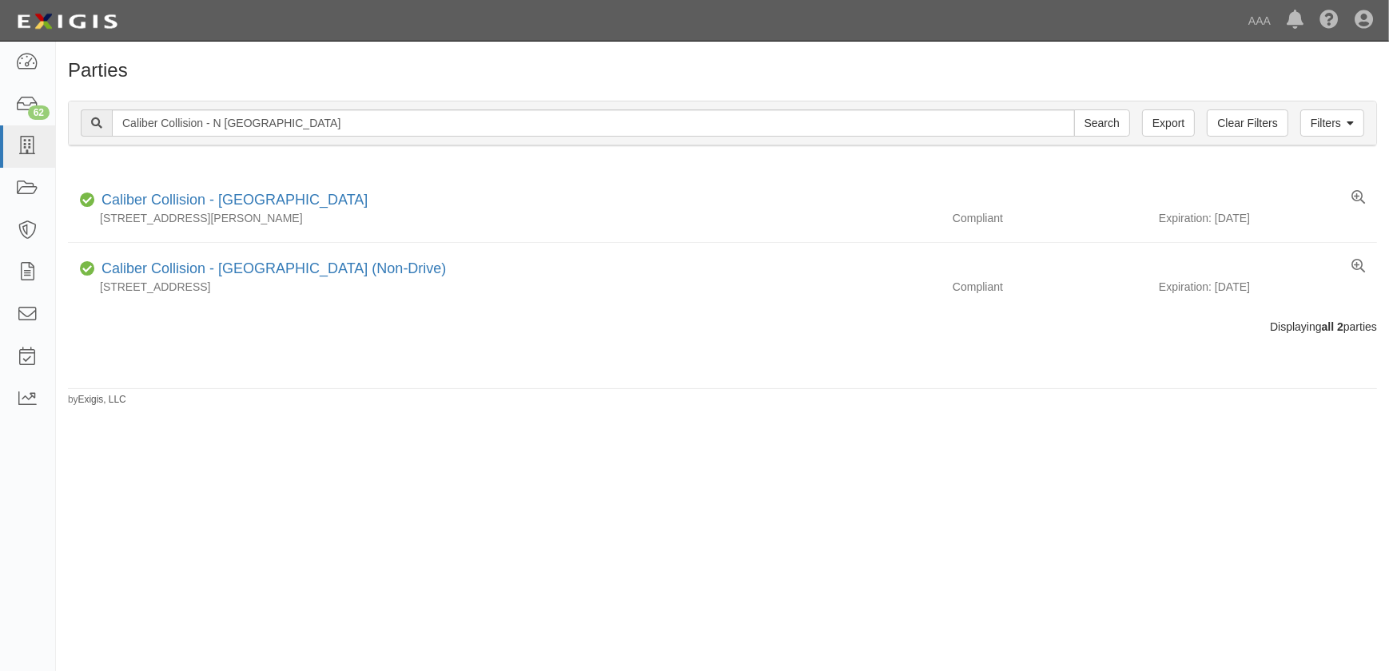
click at [308, 504] on div "Parties Add Party Filters Clear Filters Export Caliber Collision - N Richland H…" at bounding box center [694, 350] width 1389 height 604
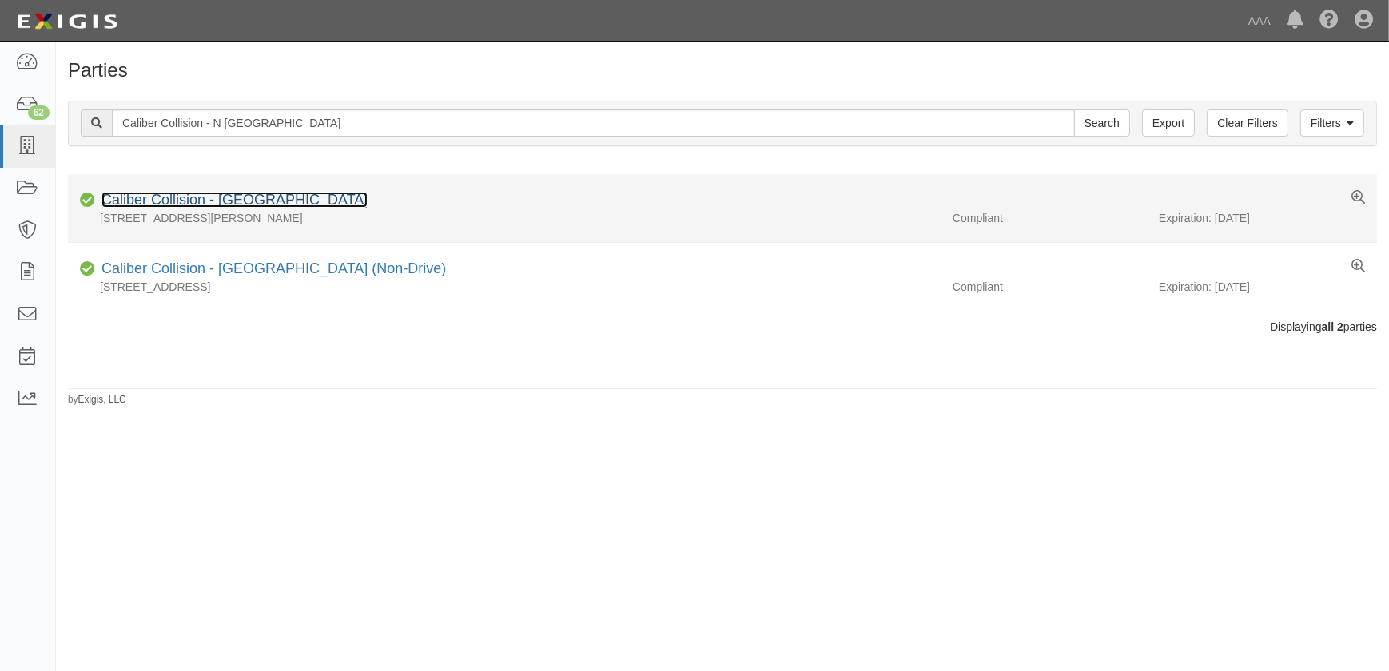
click at [232, 206] on link "Caliber Collision - [GEOGRAPHIC_DATA]" at bounding box center [235, 200] width 266 height 16
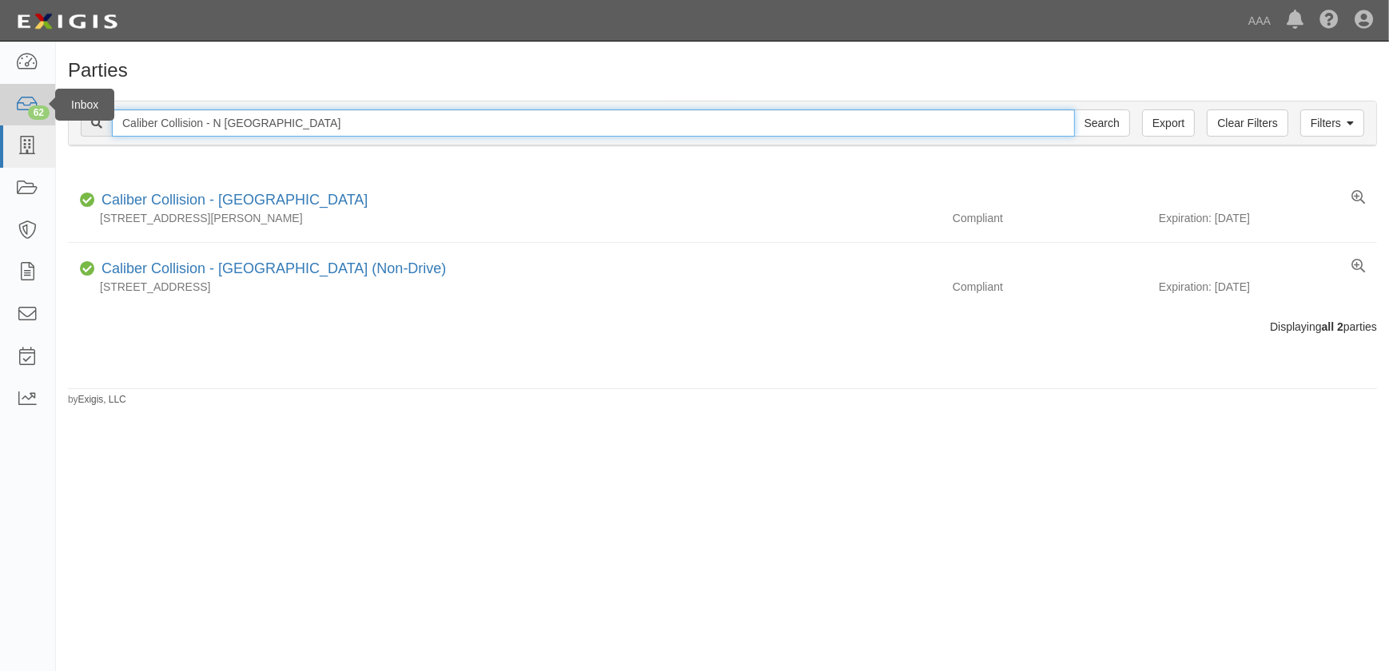
drag, startPoint x: 329, startPoint y: 117, endPoint x: 43, endPoint y: 115, distance: 285.4
click at [47, 121] on body "Toggle navigation Dashboard 62 Inbox Parties Agreements Coverages Documents Mes…" at bounding box center [694, 326] width 1389 height 652
paste input "Red Oak"
type input "Caliber Collision - Red Oak"
click at [1074, 110] on input "Search" at bounding box center [1102, 123] width 56 height 27
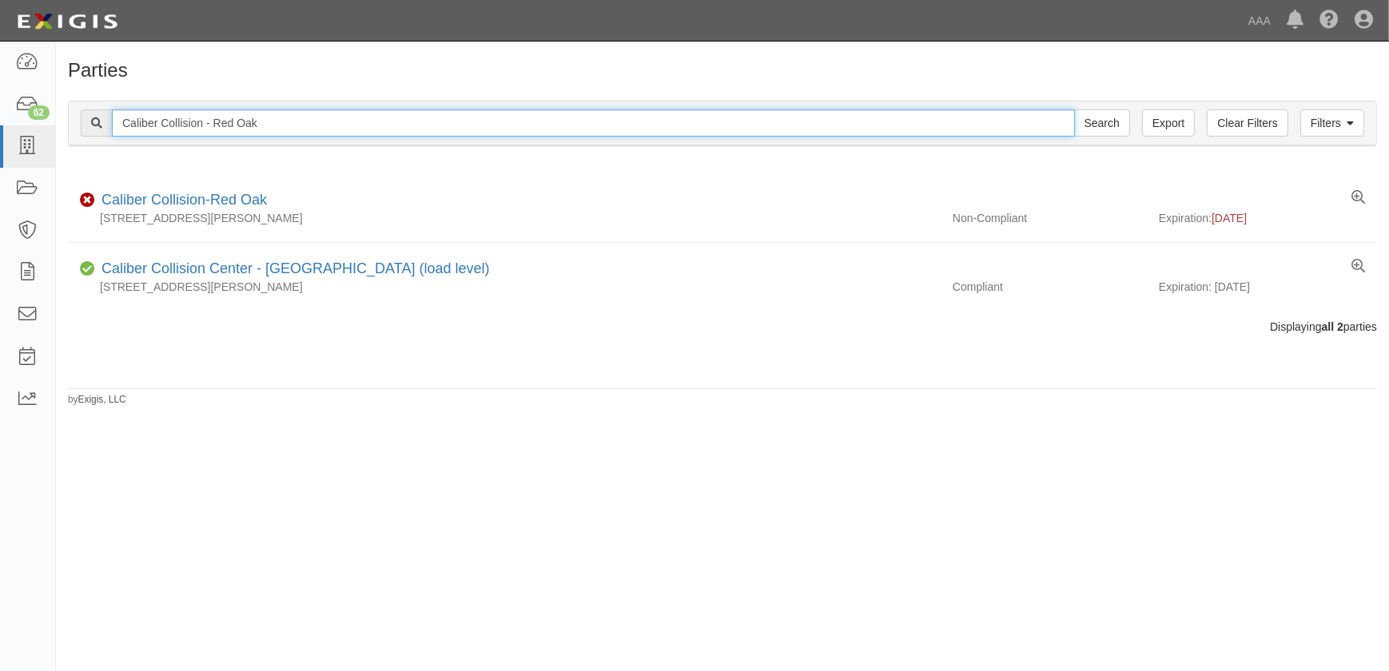
drag, startPoint x: 111, startPoint y: 120, endPoint x: 55, endPoint y: 120, distance: 56.0
click at [55, 120] on body "Toggle navigation Dashboard 62 Inbox Parties Agreements Coverages Documents Mes…" at bounding box center [694, 326] width 1389 height 652
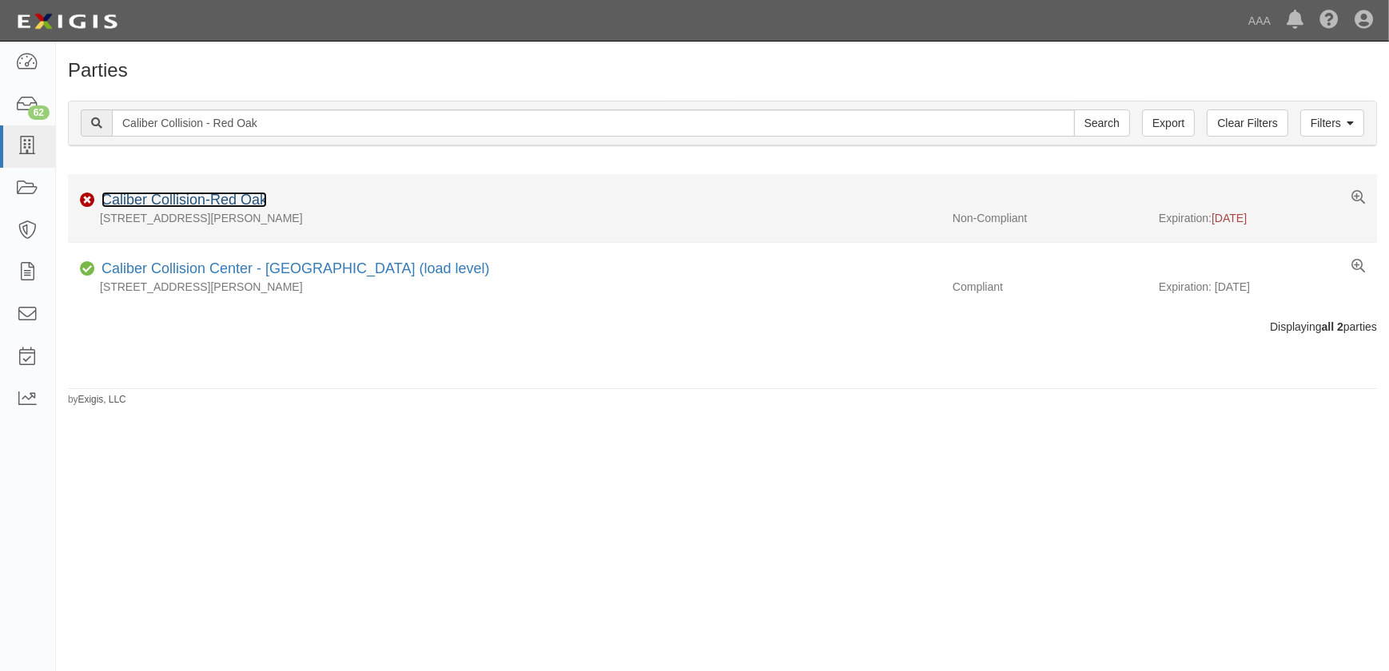
click at [110, 200] on link "Caliber Collision-Red Oak" at bounding box center [184, 200] width 165 height 16
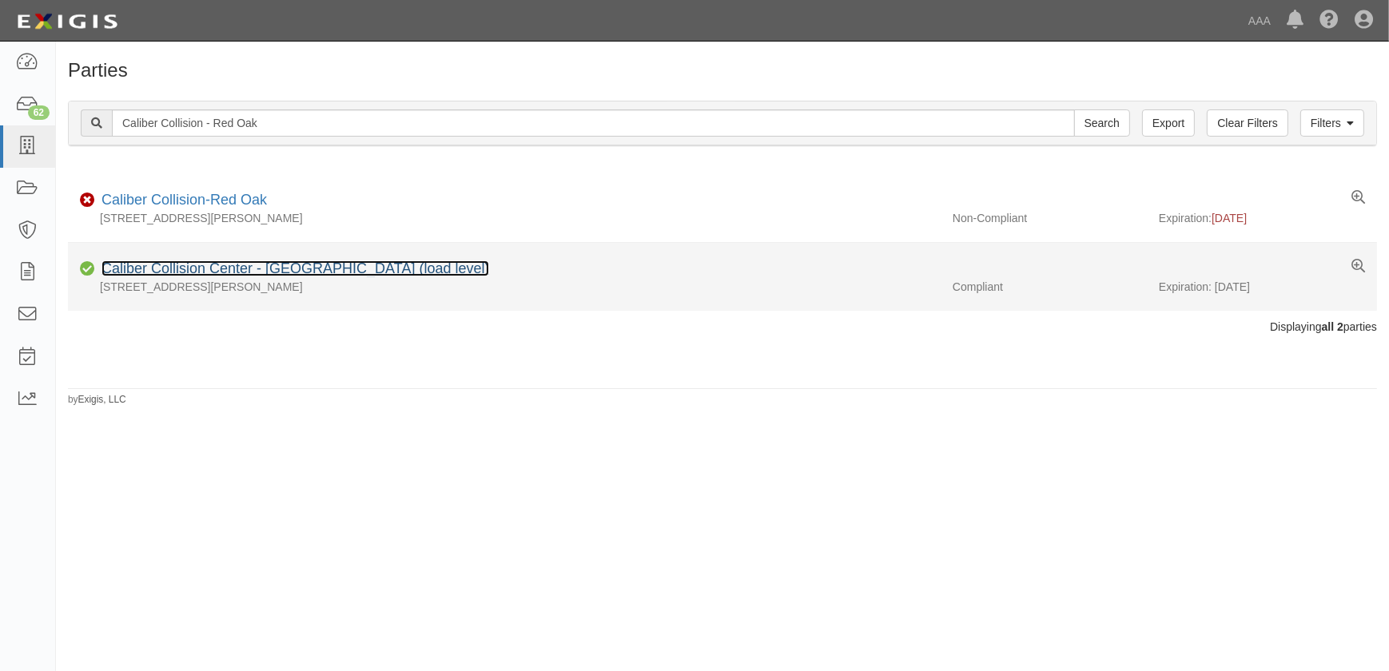
click at [215, 271] on link "Caliber Collision Center - Redhill (load level)" at bounding box center [296, 269] width 388 height 16
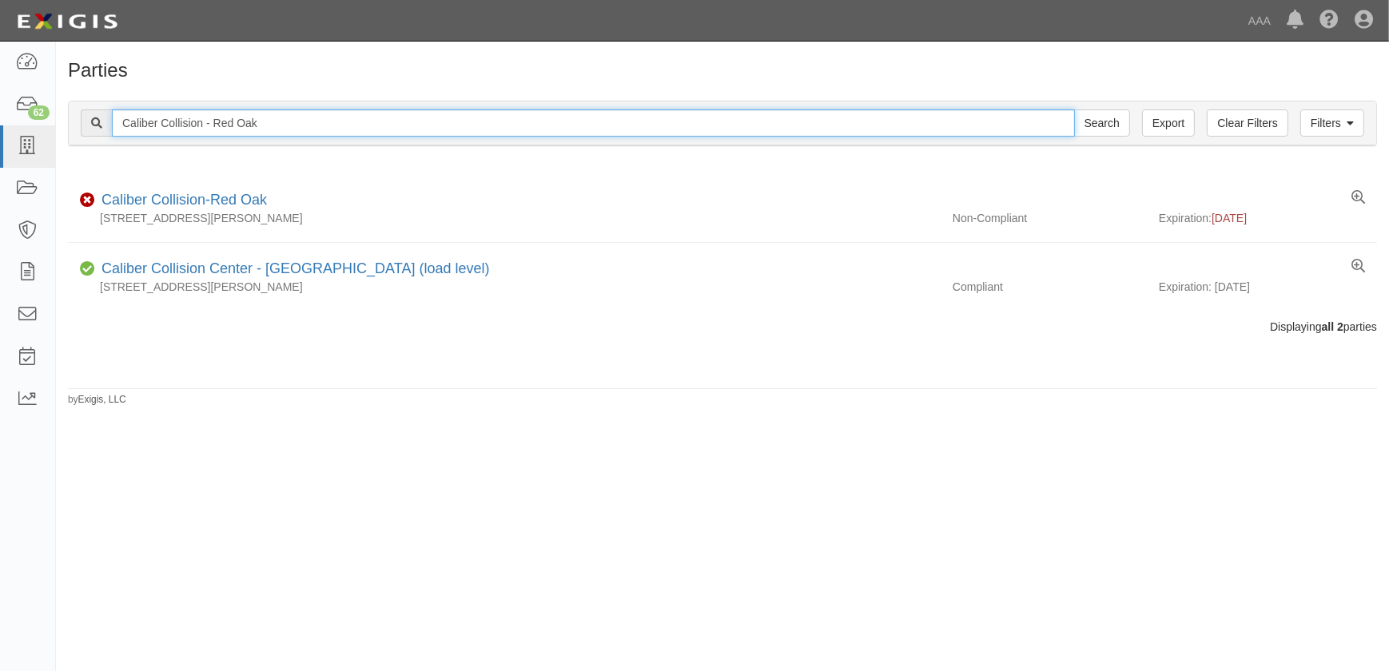
type input "v"
paste input "Caliber Collision - El Paso W"
type input "Caliber Collision - El Paso W"
click at [1074, 110] on input "Search" at bounding box center [1102, 123] width 56 height 27
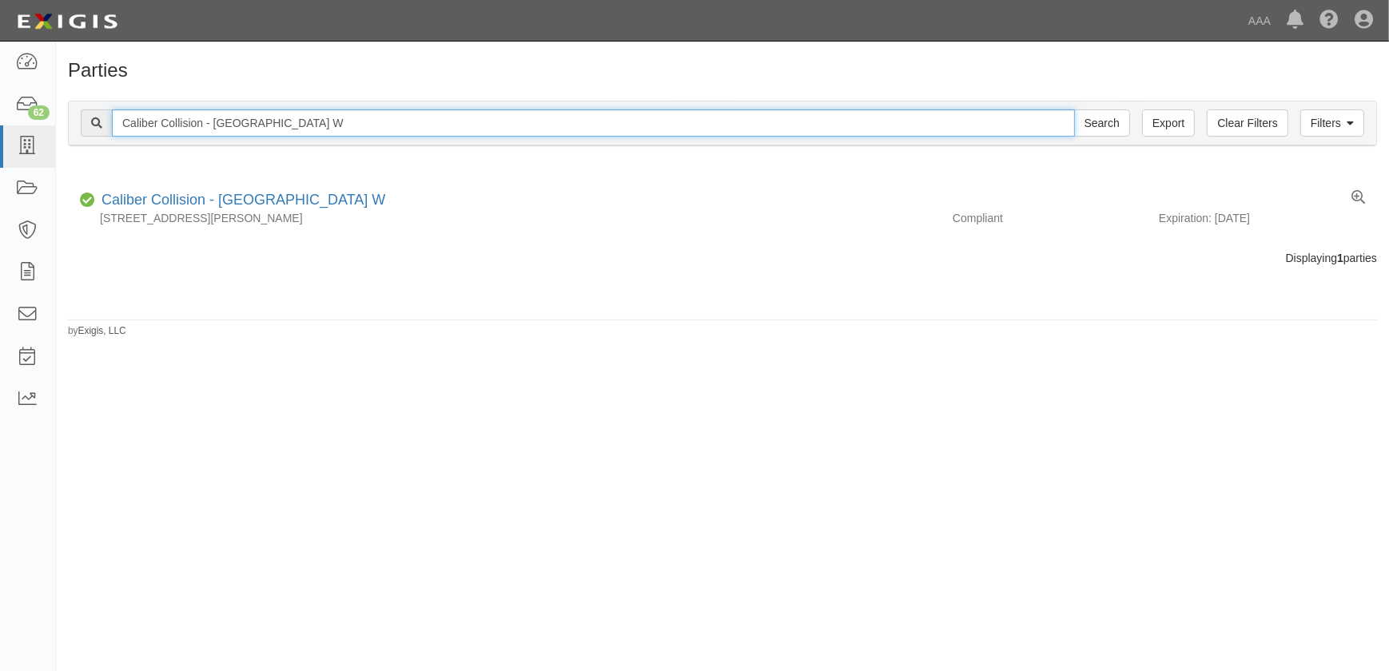
drag, startPoint x: 159, startPoint y: 113, endPoint x: 80, endPoint y: 114, distance: 79.2
click at [80, 114] on div "Filters Clear Filters Export Caliber Collision - El Paso W Search Filters" at bounding box center [723, 124] width 1308 height 44
paste input "Texarkana"
type input "Caliber Collision - Texarkana"
click at [1074, 110] on input "Search" at bounding box center [1102, 123] width 56 height 27
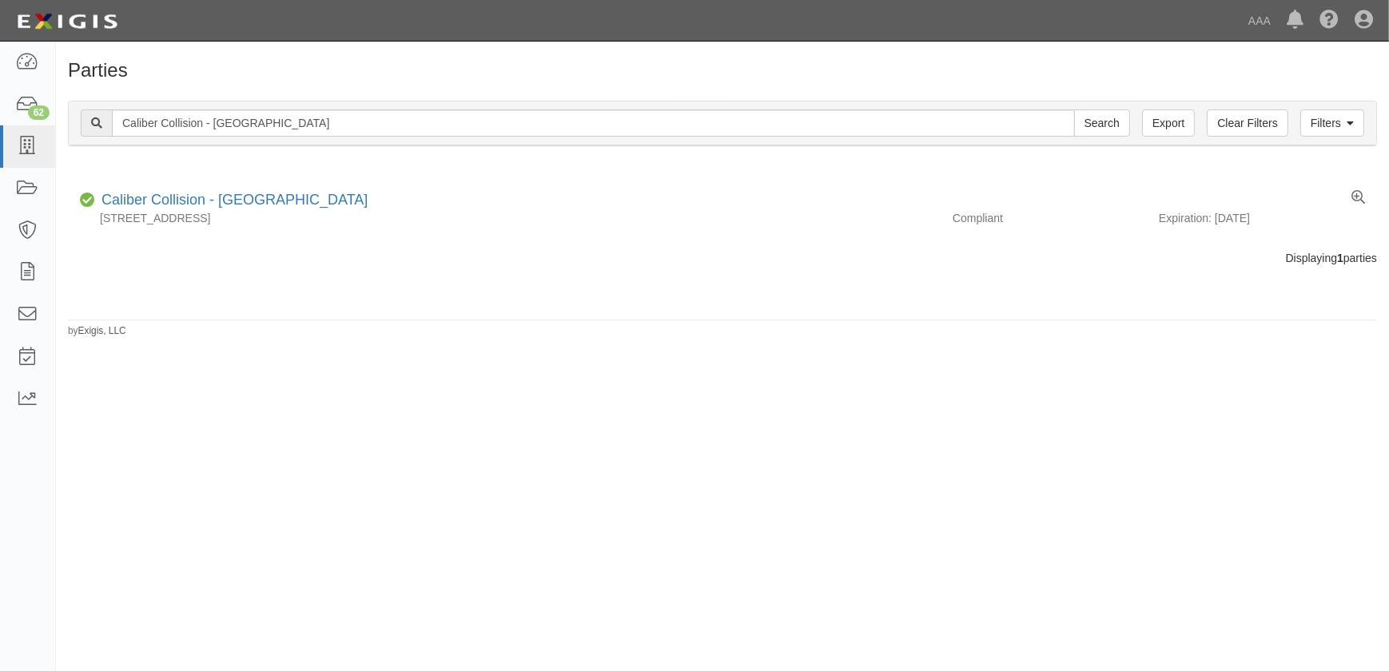
click at [440, 429] on div "Parties Add Party Filters Clear Filters Export Caliber Collision - Texarkana Se…" at bounding box center [694, 350] width 1389 height 604
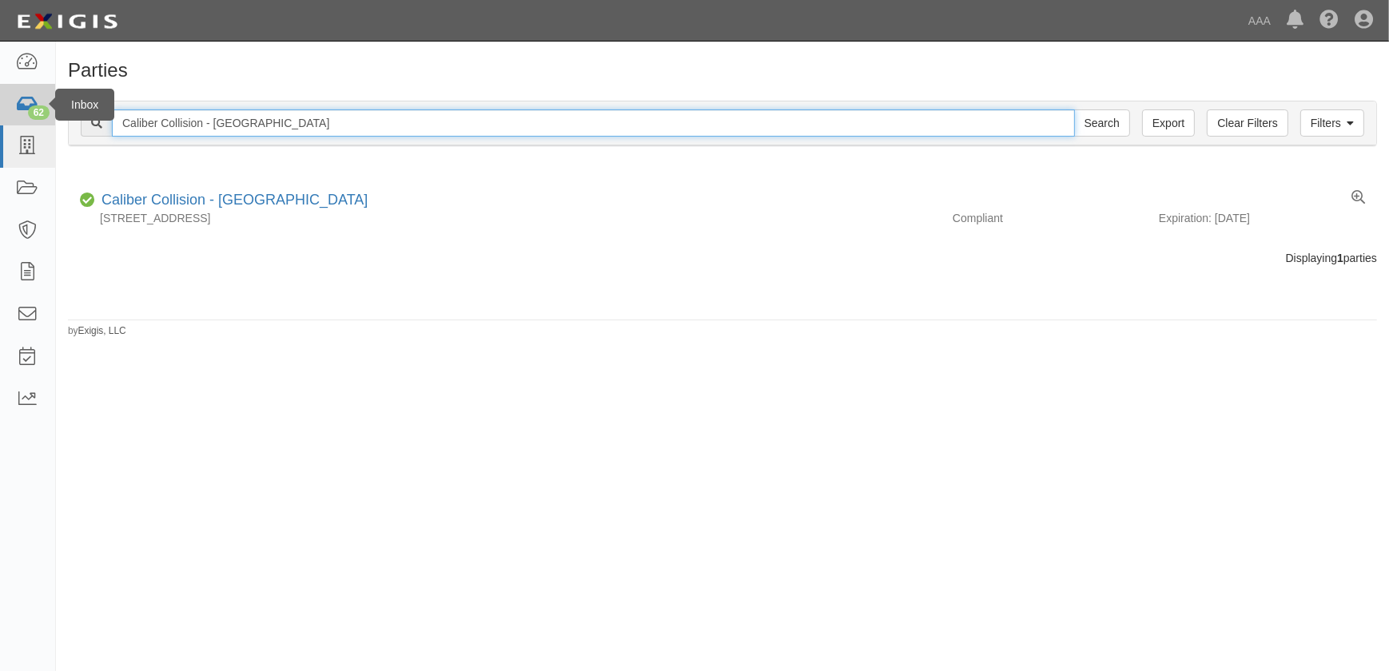
drag, startPoint x: 67, startPoint y: 118, endPoint x: 14, endPoint y: 114, distance: 53.7
click at [14, 114] on body "Toggle navigation Dashboard 62 Inbox Parties Agreements Coverages Documents Mes…" at bounding box center [694, 326] width 1389 height 652
paste input "Longview N"
type input "Caliber Collision - Longview N"
click at [1074, 110] on input "Search" at bounding box center [1102, 123] width 56 height 27
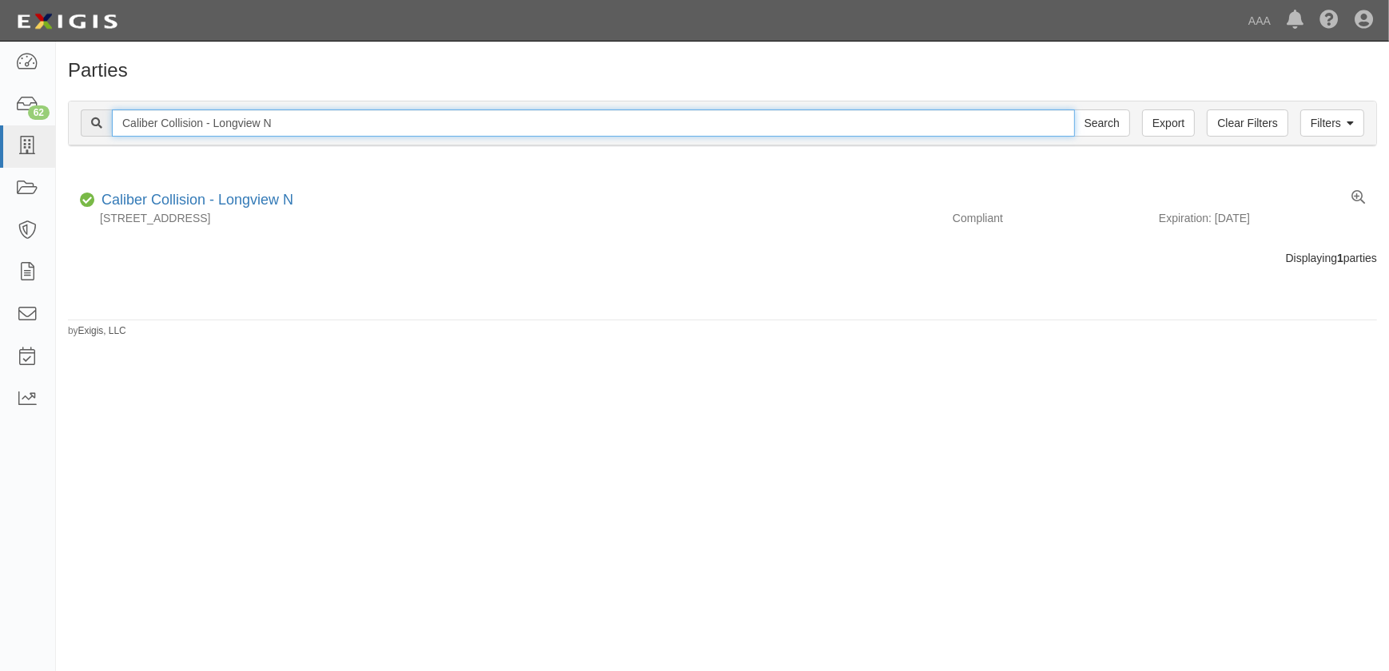
drag, startPoint x: 295, startPoint y: 121, endPoint x: 79, endPoint y: 120, distance: 215.8
click at [79, 120] on div "Filters Clear Filters Export Caliber Collision - Longview N Search Filters" at bounding box center [723, 124] width 1308 height 44
paste input "[PERSON_NAME]"
type input "Caliber Collision - [PERSON_NAME]"
click at [1074, 110] on input "Search" at bounding box center [1102, 123] width 56 height 27
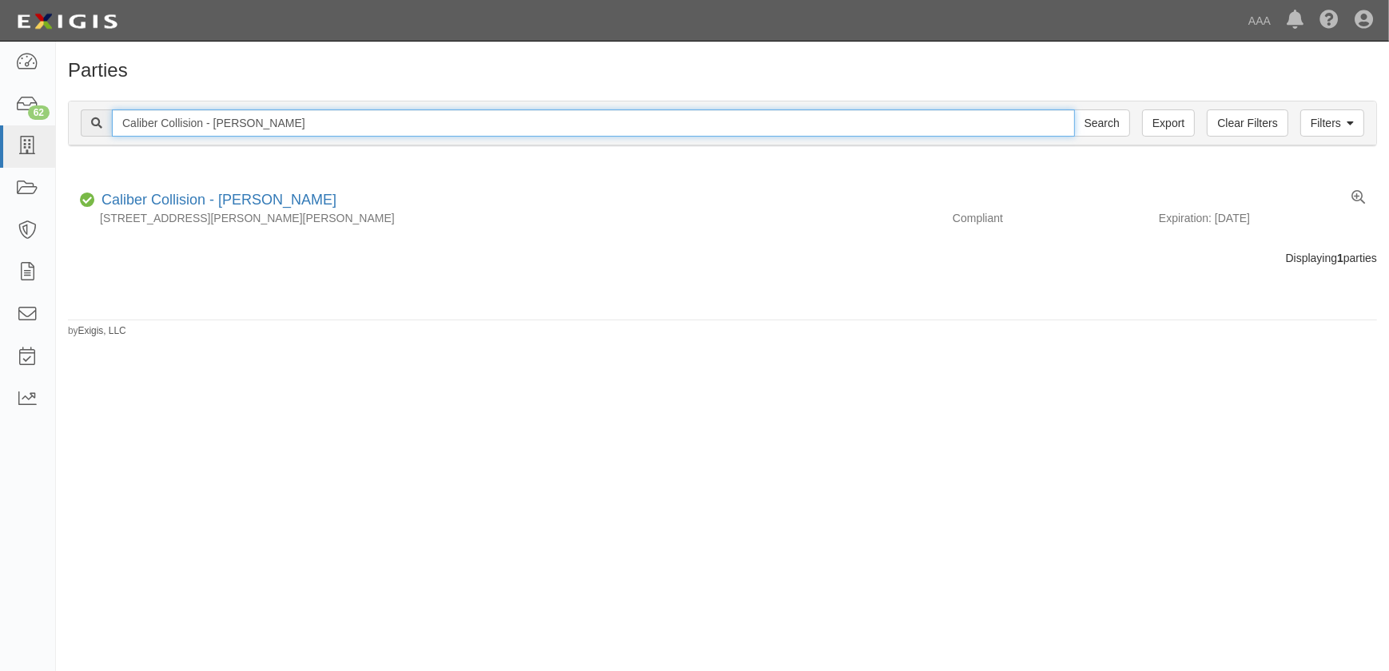
drag, startPoint x: 276, startPoint y: 126, endPoint x: 89, endPoint y: 118, distance: 187.3
click at [95, 119] on div "Caliber Collision - Melissa Search" at bounding box center [606, 123] width 1050 height 27
paste input "Tyler E"
type input "Caliber Collision - Tyler E"
click at [1074, 110] on input "Search" at bounding box center [1102, 123] width 56 height 27
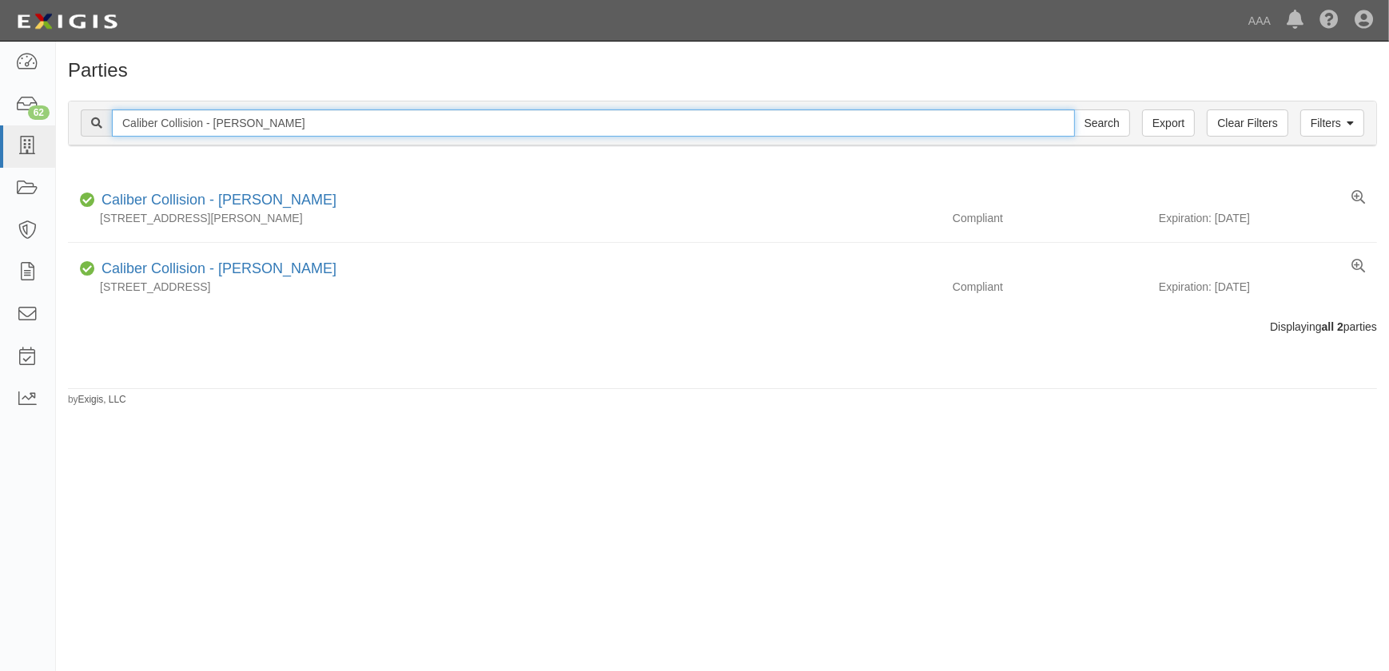
drag, startPoint x: 269, startPoint y: 121, endPoint x: 106, endPoint y: 120, distance: 163.1
click at [106, 120] on div "Caliber Collision - Tyler E Search" at bounding box center [606, 123] width 1050 height 27
paste input "Fulshear"
type input "Caliber Collision - Fulshear"
click at [1074, 110] on input "Search" at bounding box center [1102, 123] width 56 height 27
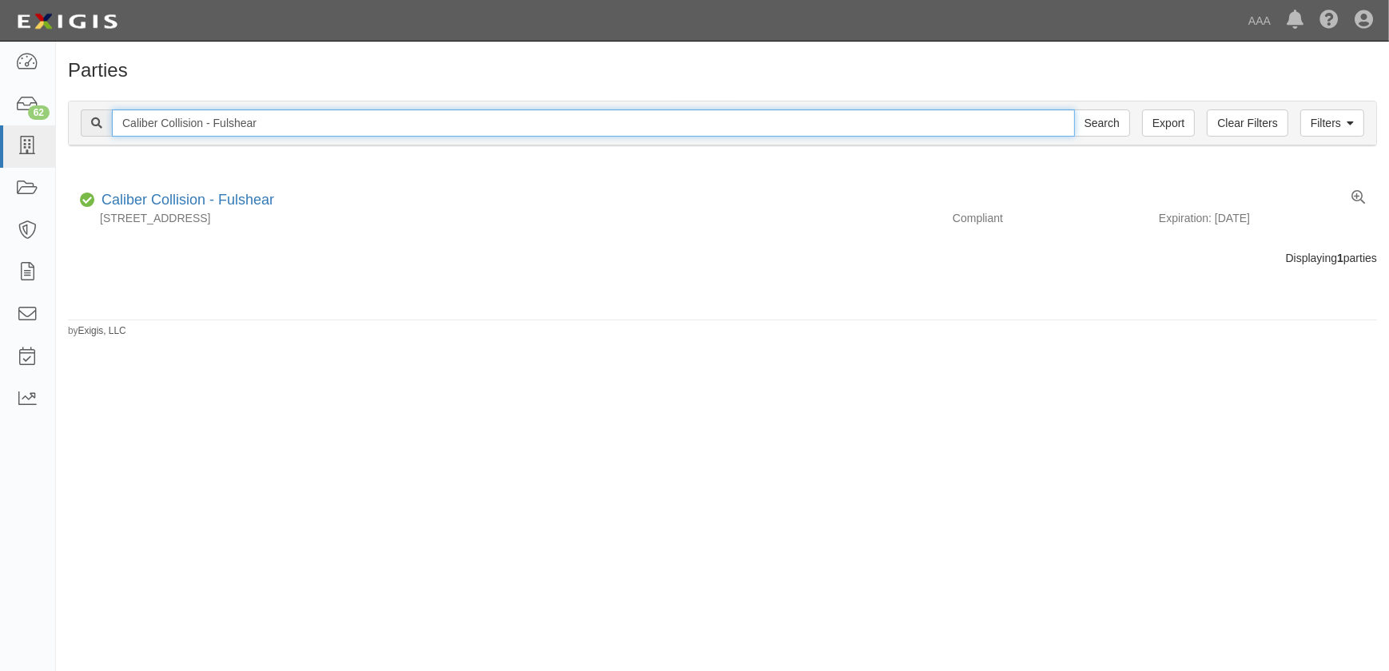
drag, startPoint x: 301, startPoint y: 125, endPoint x: -31, endPoint y: 124, distance: 331.7
click at [0, 124] on html "Toggle navigation Dashboard 62 Inbox Parties Agreements Coverages Documents Mes…" at bounding box center [694, 326] width 1389 height 652
paste input "risco-Express"
type input "Caliber Collision - Frisco-Express"
click at [1074, 110] on input "Search" at bounding box center [1102, 123] width 56 height 27
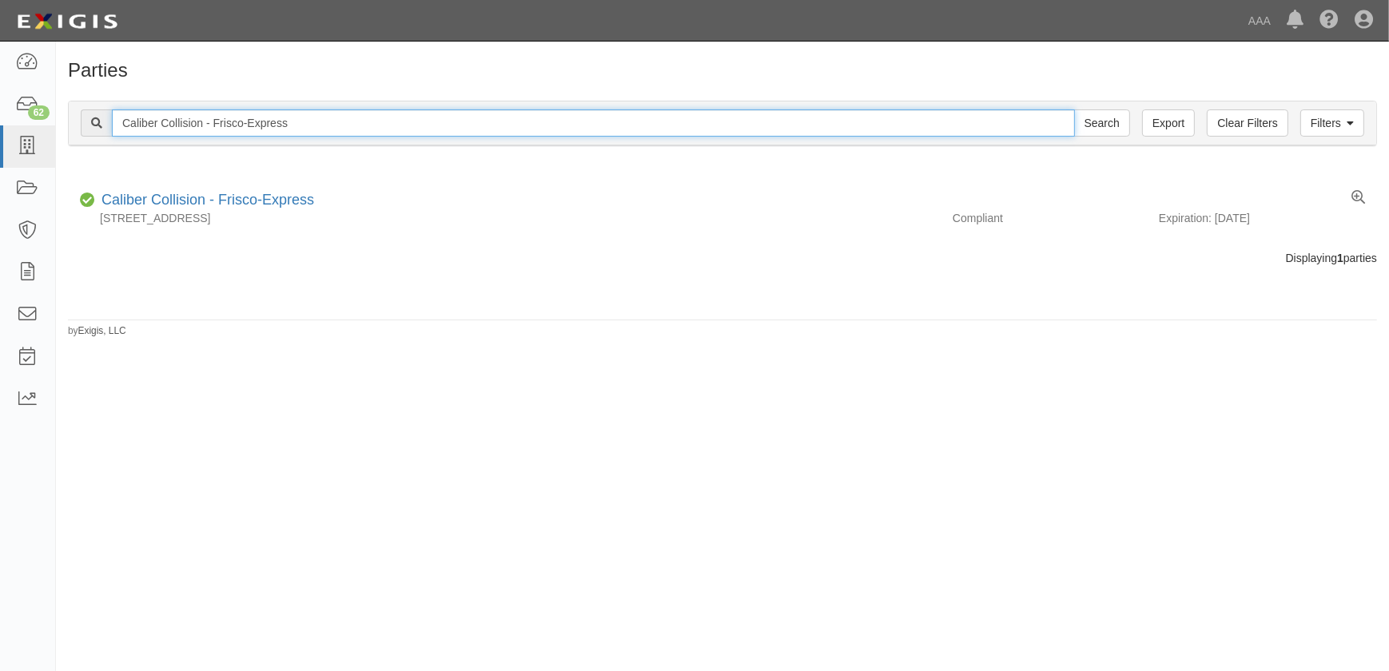
click at [316, 136] on input "Caliber Collision - Frisco-Express" at bounding box center [593, 123] width 963 height 27
drag, startPoint x: 313, startPoint y: 127, endPoint x: 72, endPoint y: 126, distance: 240.6
click at [72, 126] on div "Filters Clear Filters Export Caliber Collision - Frisco-Express Search Filters" at bounding box center [723, 124] width 1308 height 44
paste input "Lake Jackson"
type input "Caliber Collision - Lake Jackson"
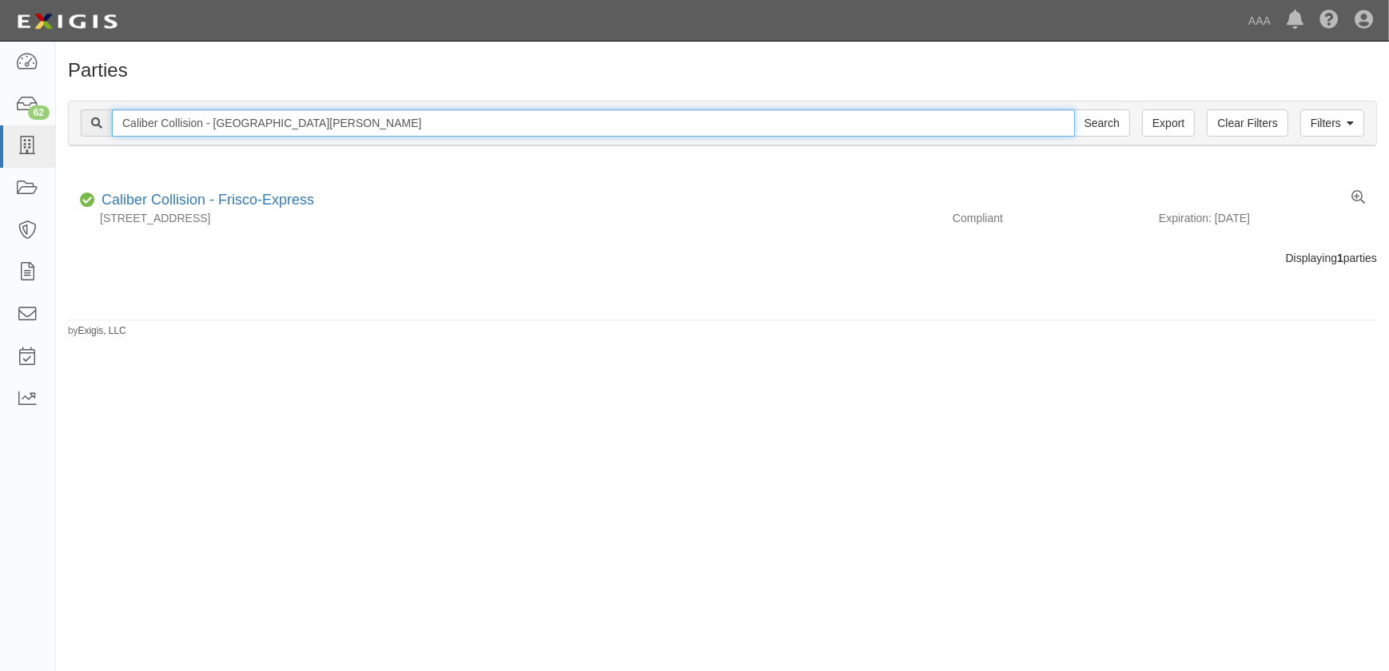
click at [1074, 110] on input "Search" at bounding box center [1102, 123] width 56 height 27
drag, startPoint x: 290, startPoint y: 123, endPoint x: 47, endPoint y: 126, distance: 243.0
click at [47, 126] on body "Toggle navigation Dashboard 62 Inbox Parties Agreements Coverages Documents Mes…" at bounding box center [694, 326] width 1389 height 652
paste input "Midland"
type input "Caliber Collision - [GEOGRAPHIC_DATA]"
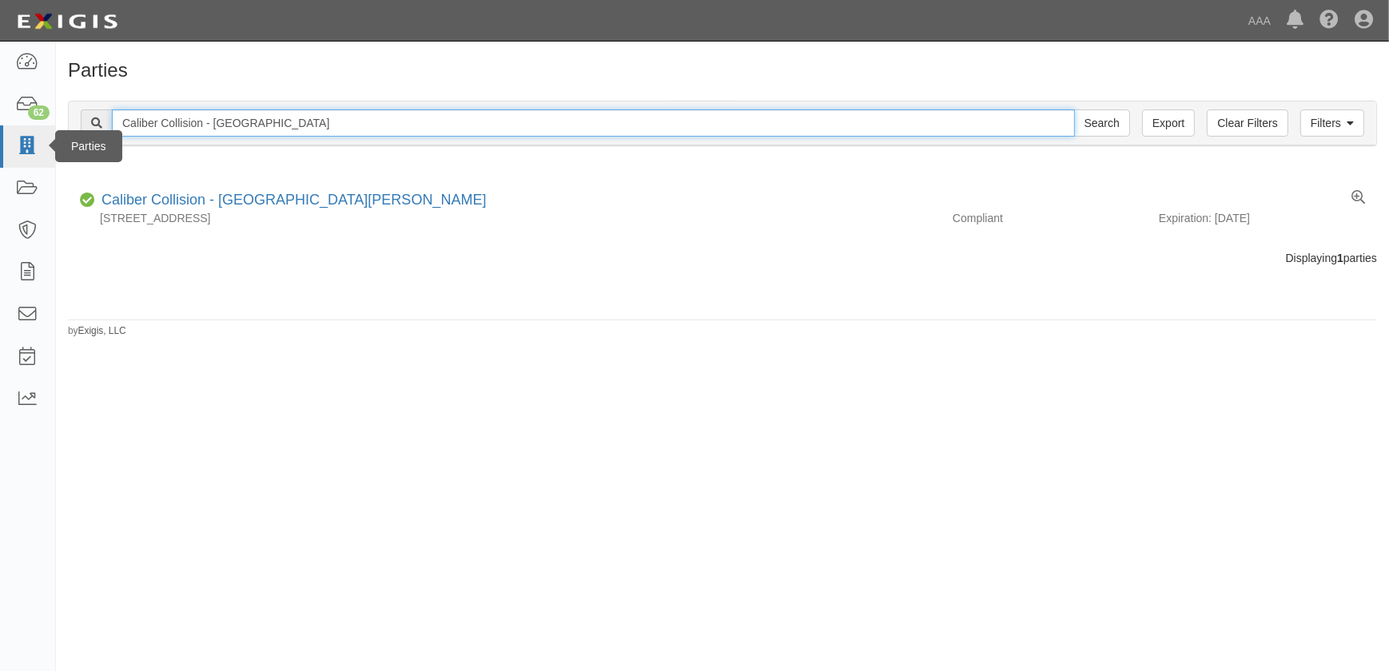
click at [1074, 110] on input "Search" at bounding box center [1102, 123] width 56 height 27
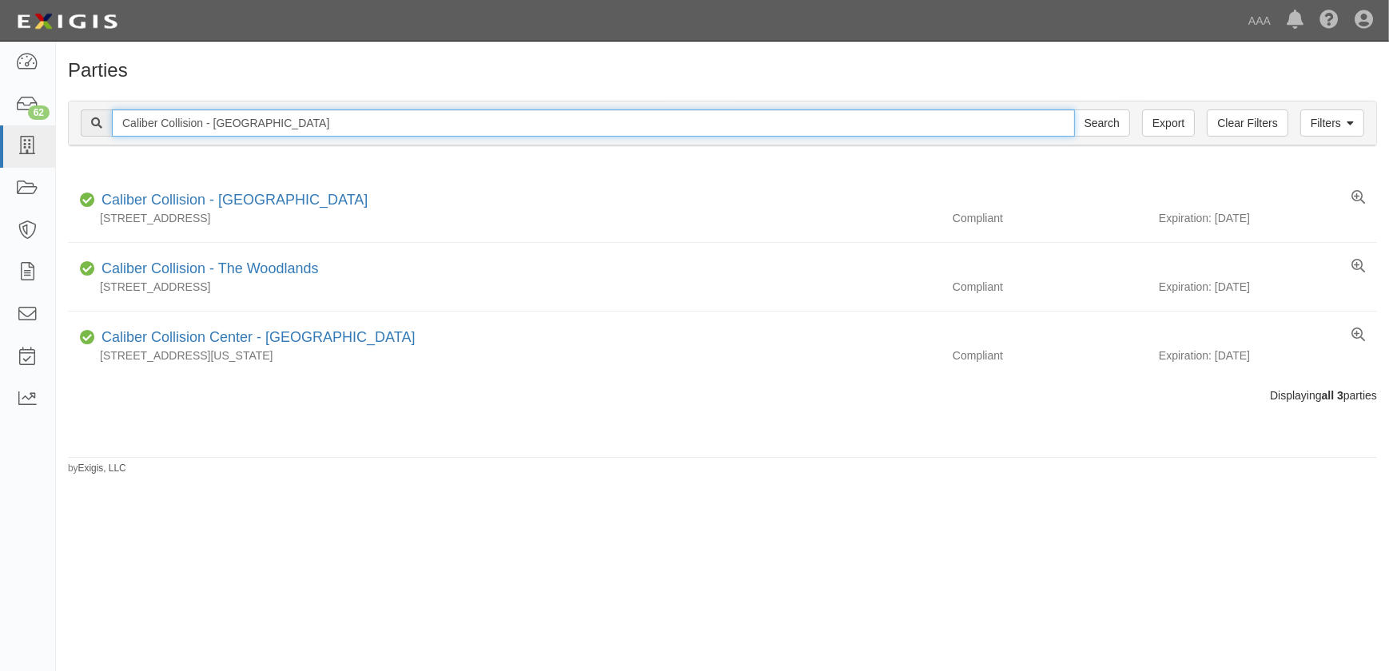
drag, startPoint x: 233, startPoint y: 121, endPoint x: 248, endPoint y: 121, distance: 15.2
click at [233, 121] on input "Caliber Collision - [GEOGRAPHIC_DATA]" at bounding box center [593, 123] width 963 height 27
drag, startPoint x: 291, startPoint y: 123, endPoint x: 98, endPoint y: 123, distance: 192.7
click at [98, 123] on div "Caliber Collision - Midland Search" at bounding box center [606, 123] width 1050 height 27
paste input "Odessa"
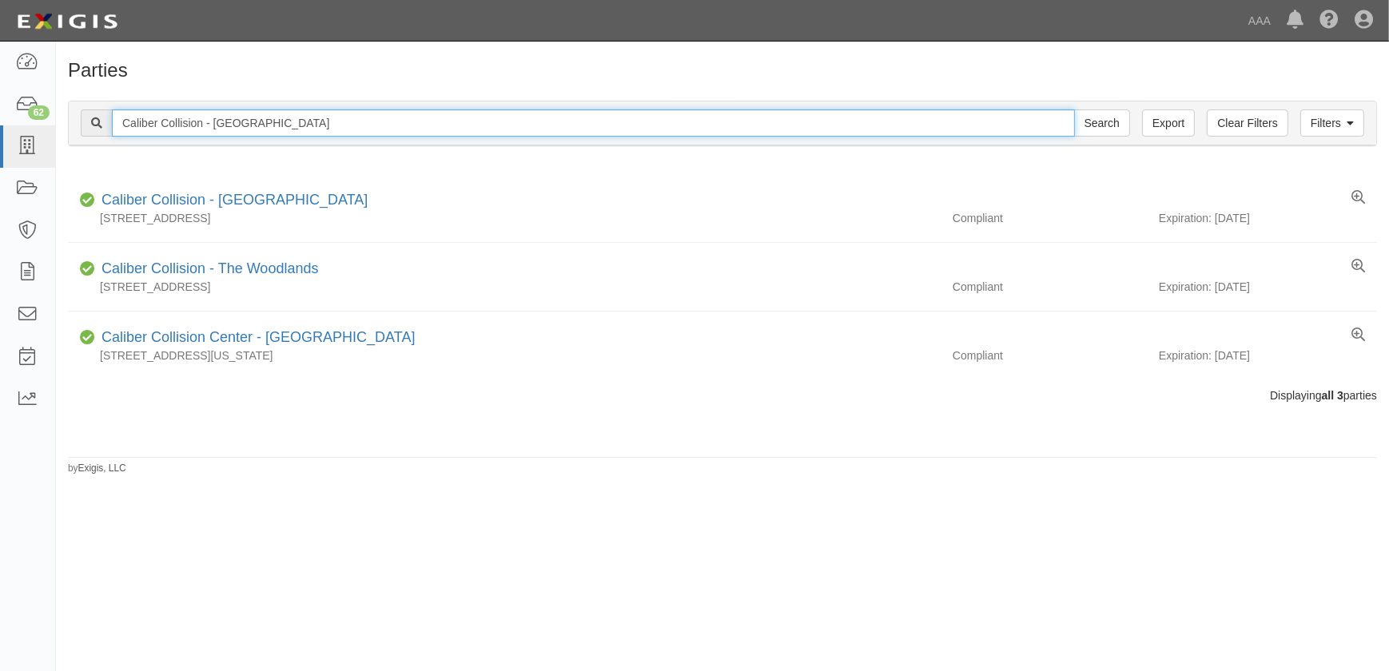
type input "Caliber Collision - [GEOGRAPHIC_DATA]"
click at [1074, 110] on input "Search" at bounding box center [1102, 123] width 56 height 27
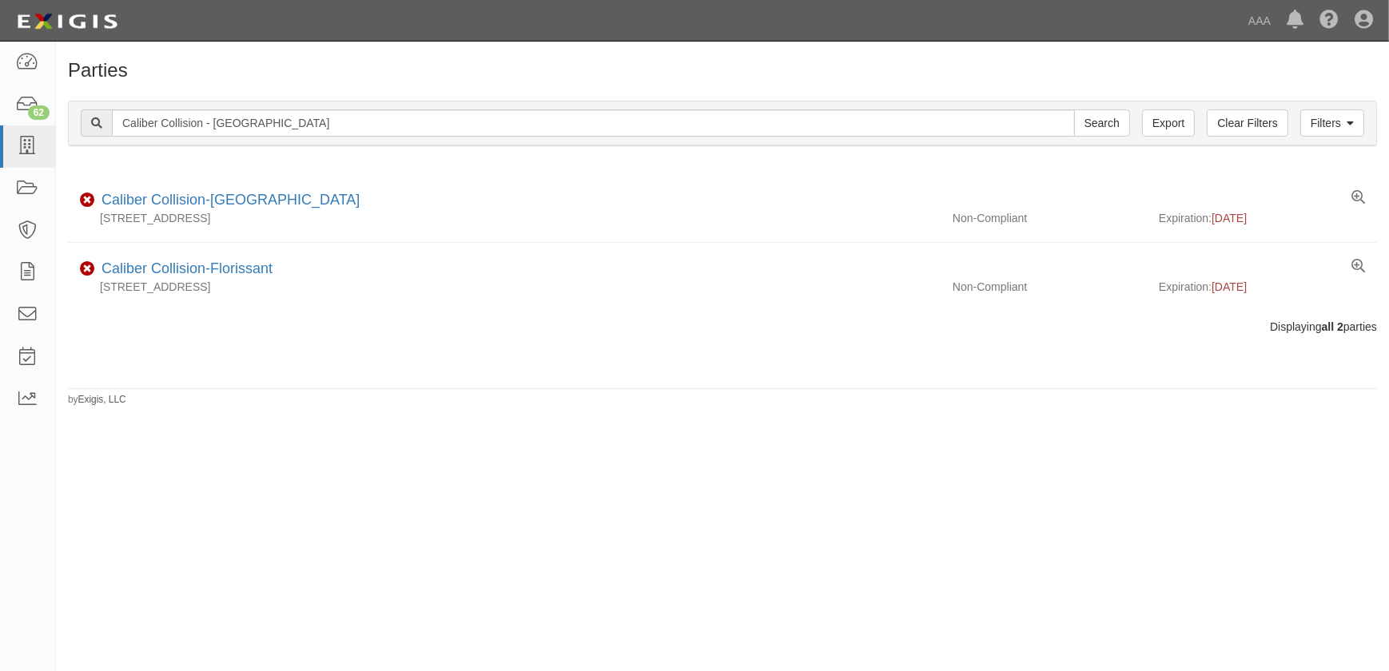
click at [286, 556] on div "Parties Add Party Filters Clear Filters Export [GEOGRAPHIC_DATA] Collision - [G…" at bounding box center [694, 350] width 1389 height 604
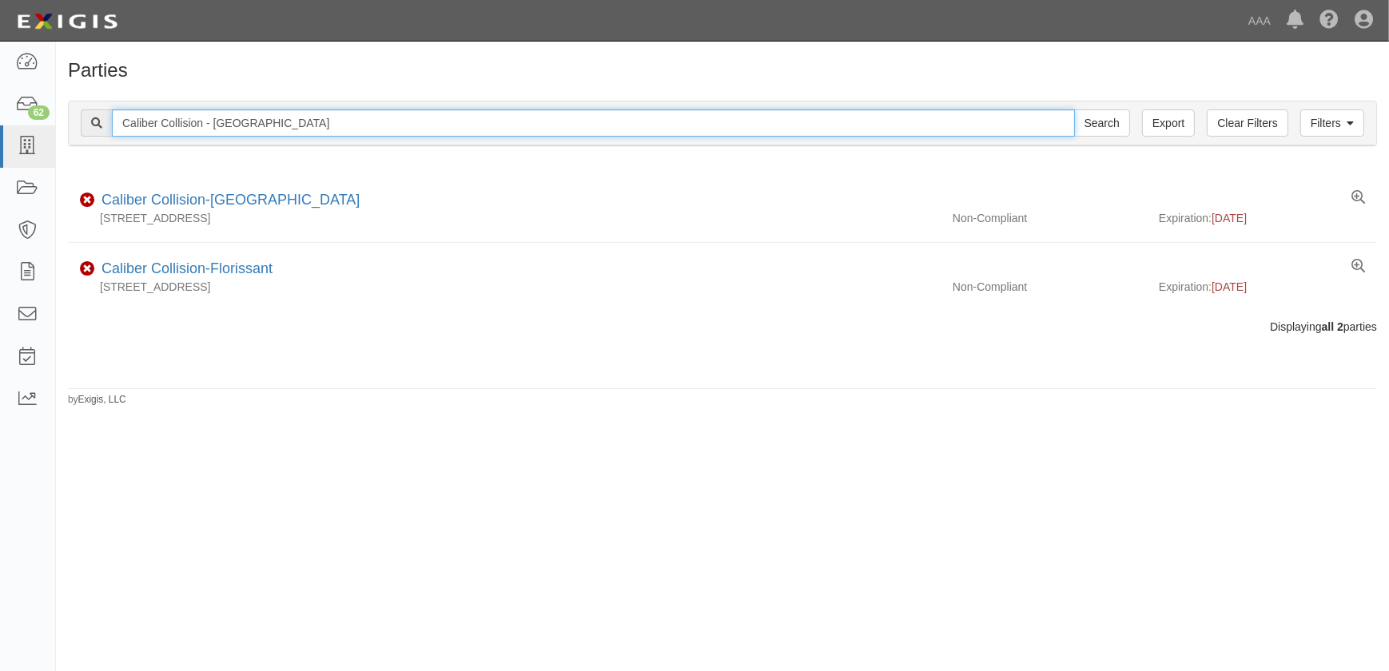
drag, startPoint x: 241, startPoint y: 124, endPoint x: 90, endPoint y: 124, distance: 151.1
click at [90, 124] on div "Caliber Collision - Odessa Search" at bounding box center [606, 123] width 1050 height 27
paste input "Plano-Coit Rd"
type input "Caliber Collision - Plano-[PERSON_NAME]"
click at [1074, 110] on input "Search" at bounding box center [1102, 123] width 56 height 27
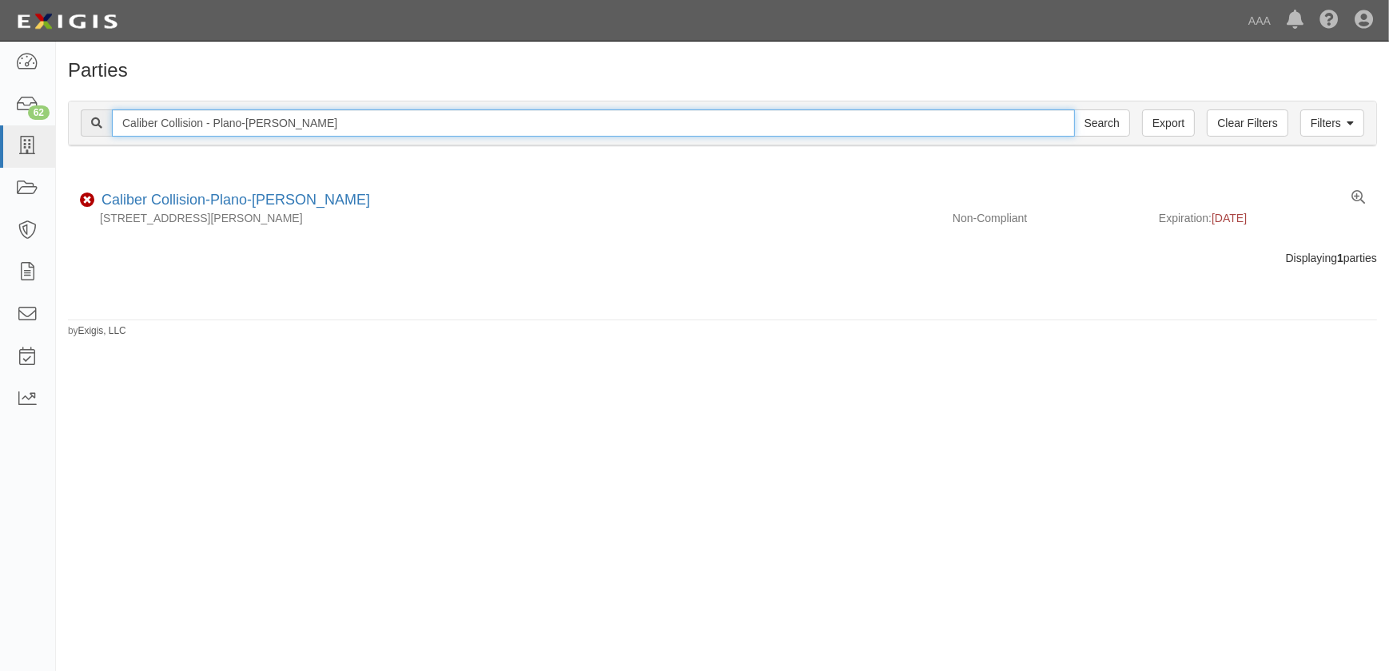
drag, startPoint x: 303, startPoint y: 118, endPoint x: 86, endPoint y: 126, distance: 217.6
click at [86, 126] on div "Caliber Collision - Plano-[PERSON_NAME] Search" at bounding box center [606, 123] width 1050 height 27
paste input "Garland ([GEOGRAPHIC_DATA])"
type input "Caliber Collision - Garland ([GEOGRAPHIC_DATA])"
click at [1074, 110] on input "Search" at bounding box center [1102, 123] width 56 height 27
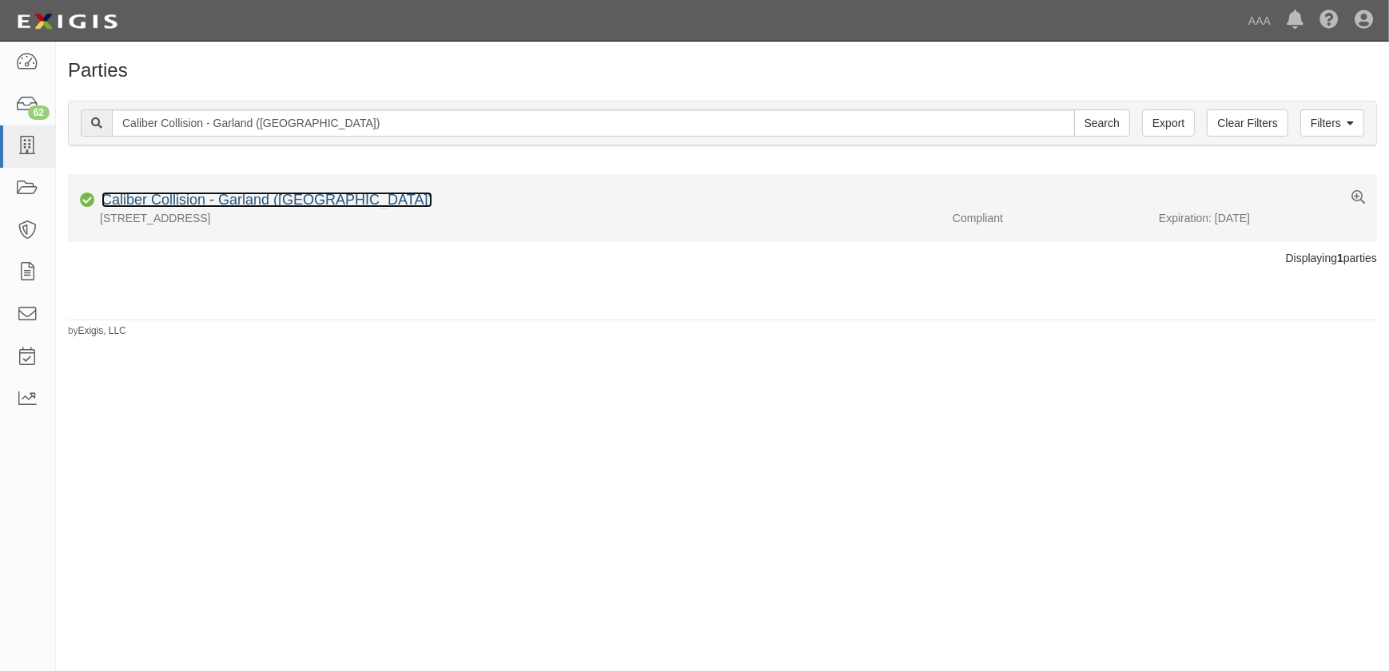
click at [245, 203] on link "Caliber Collision - Garland ([GEOGRAPHIC_DATA])" at bounding box center [267, 200] width 331 height 16
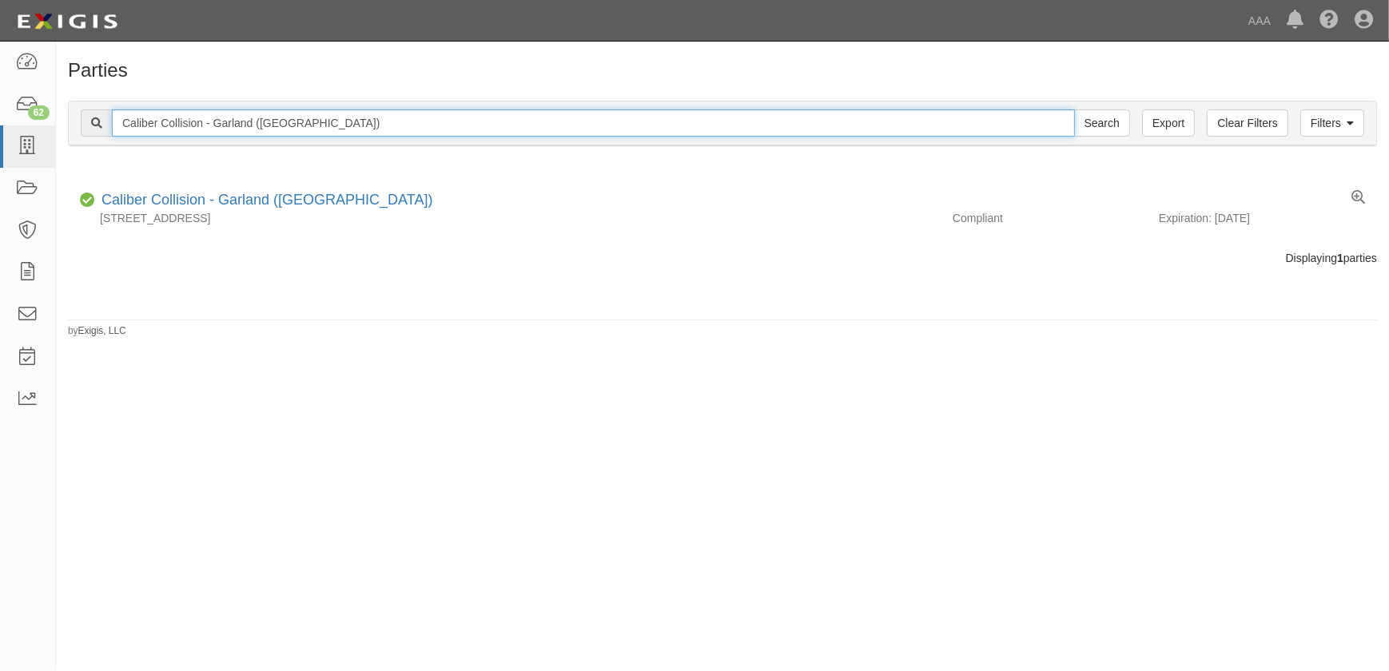
drag, startPoint x: 308, startPoint y: 119, endPoint x: 104, endPoint y: 121, distance: 203.9
click at [104, 121] on div "Caliber Collision - Garland (Dallas) Search" at bounding box center [606, 123] width 1050 height 27
click at [1074, 110] on input "Search" at bounding box center [1102, 123] width 56 height 27
click at [368, 130] on input "Caliber Collision - Garland (Dallas)" at bounding box center [593, 123] width 963 height 27
drag, startPoint x: 304, startPoint y: 122, endPoint x: 77, endPoint y: 124, distance: 227.0
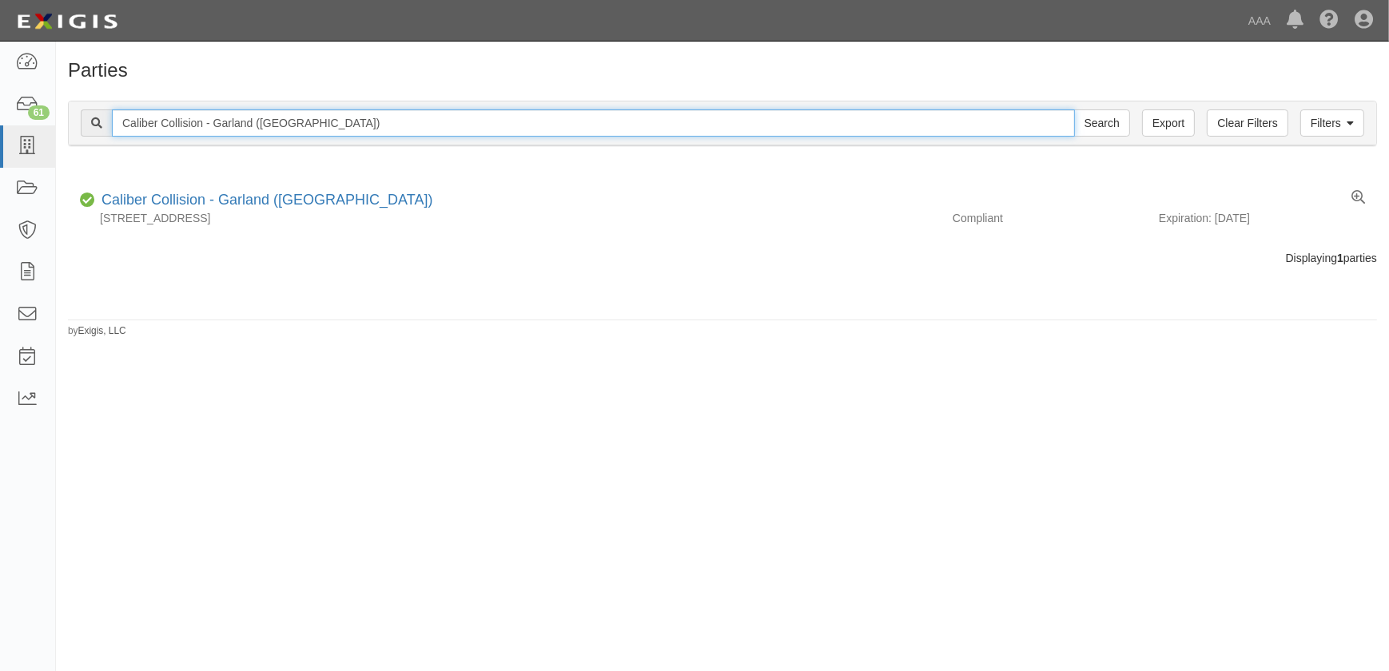
click at [77, 124] on div "Filters Clear Filters Export Caliber Collision - Garland (Dallas) Search Filters" at bounding box center [723, 124] width 1308 height 44
paste input "Frisco Downtown"
type input "Caliber Collision - Frisco Downtown"
click at [1074, 110] on input "Search" at bounding box center [1102, 123] width 56 height 27
drag, startPoint x: 326, startPoint y: 119, endPoint x: 119, endPoint y: 117, distance: 207.1
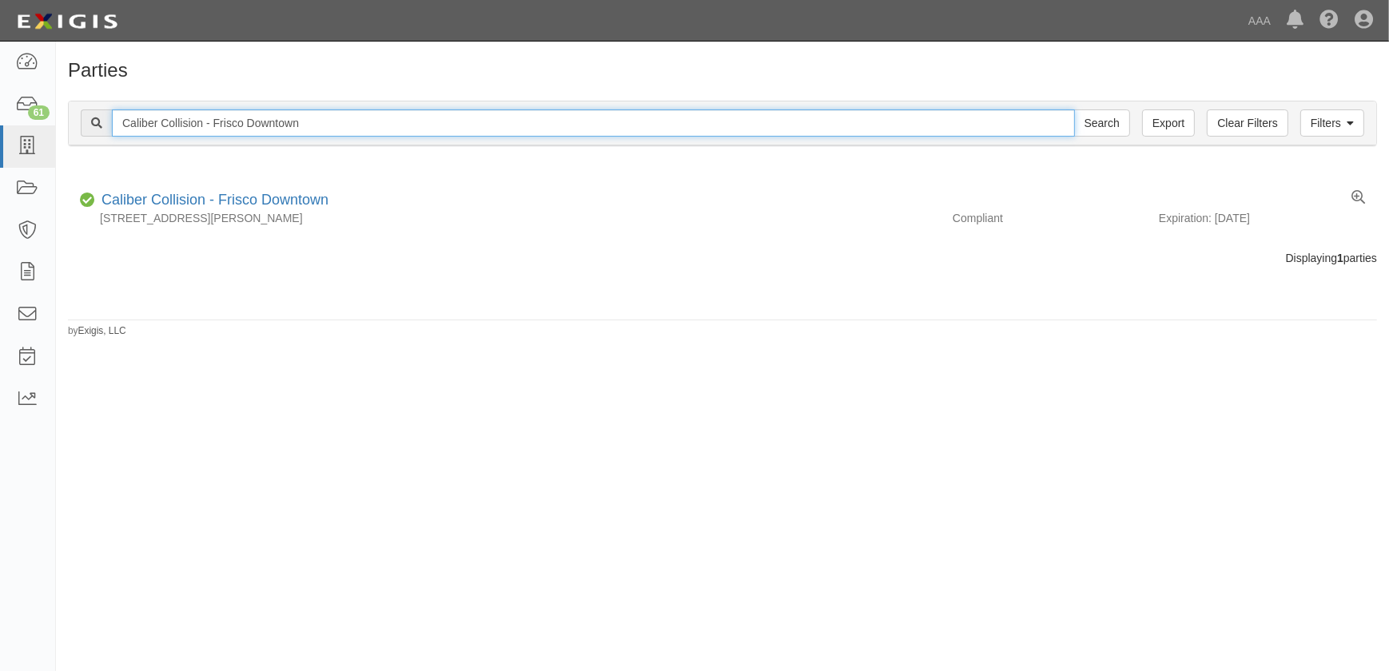
click at [119, 117] on input "Caliber Collision - Frisco Downtown" at bounding box center [593, 123] width 963 height 27
paste input "Caliber Collision - [PERSON_NAME]"
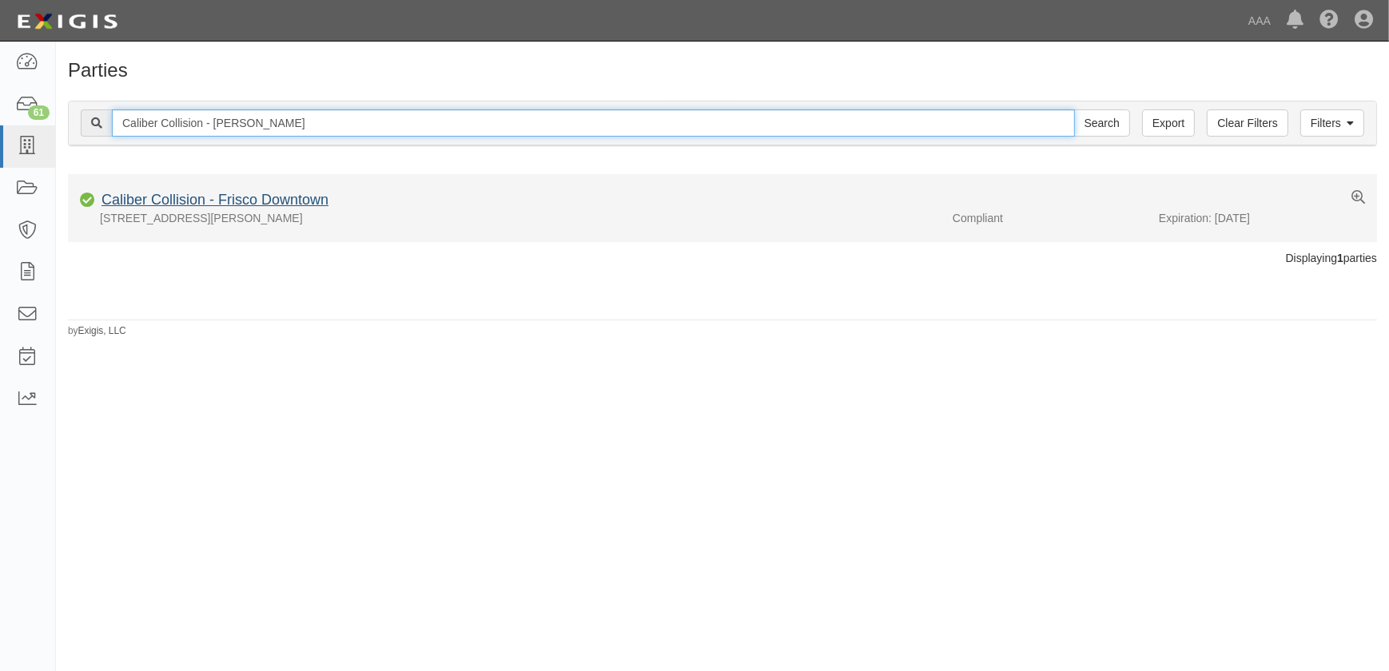
type input "Caliber Collision - [PERSON_NAME]"
click at [1074, 110] on input "Search" at bounding box center [1102, 123] width 56 height 27
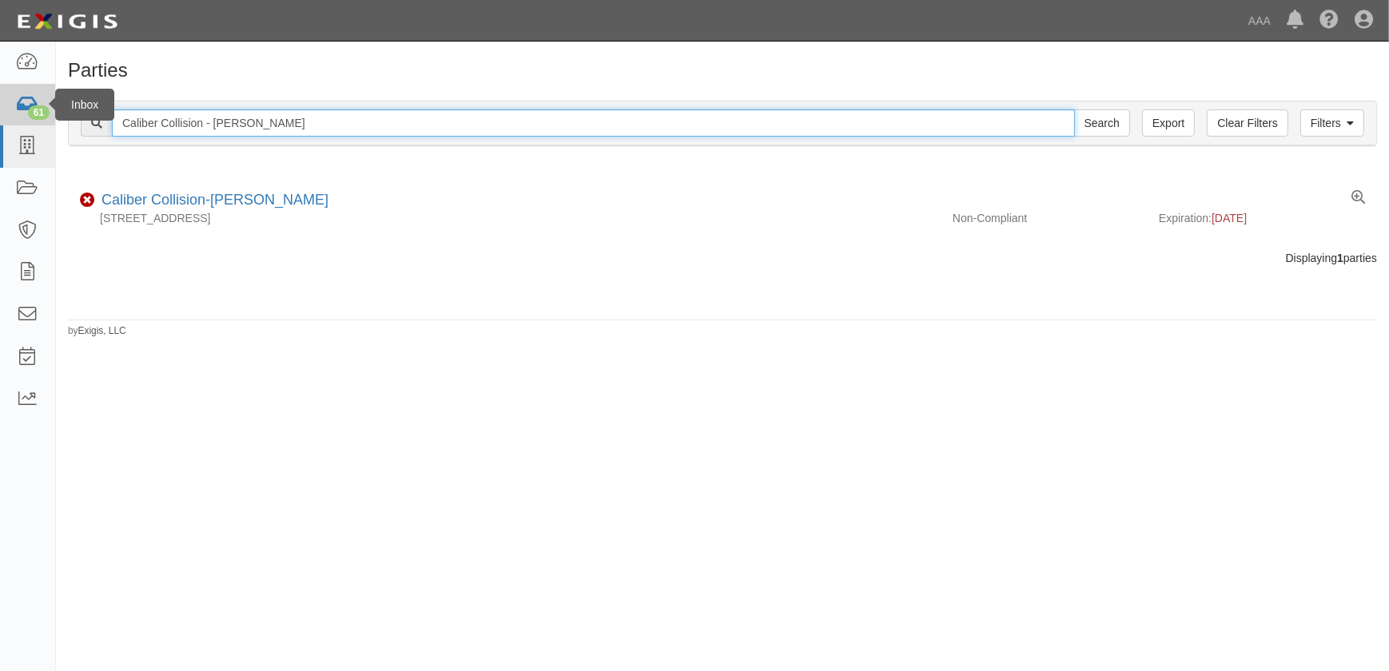
drag, startPoint x: 281, startPoint y: 126, endPoint x: 21, endPoint y: 123, distance: 260.6
click at [21, 123] on body "Toggle navigation Dashboard 61 Inbox Parties Agreements Coverages Documents Mes…" at bounding box center [694, 326] width 1389 height 652
paste input "[PERSON_NAME] Greenville Rd"
type input "Caliber Collision - [PERSON_NAME] Greenville Rd"
click at [1074, 110] on input "Search" at bounding box center [1102, 123] width 56 height 27
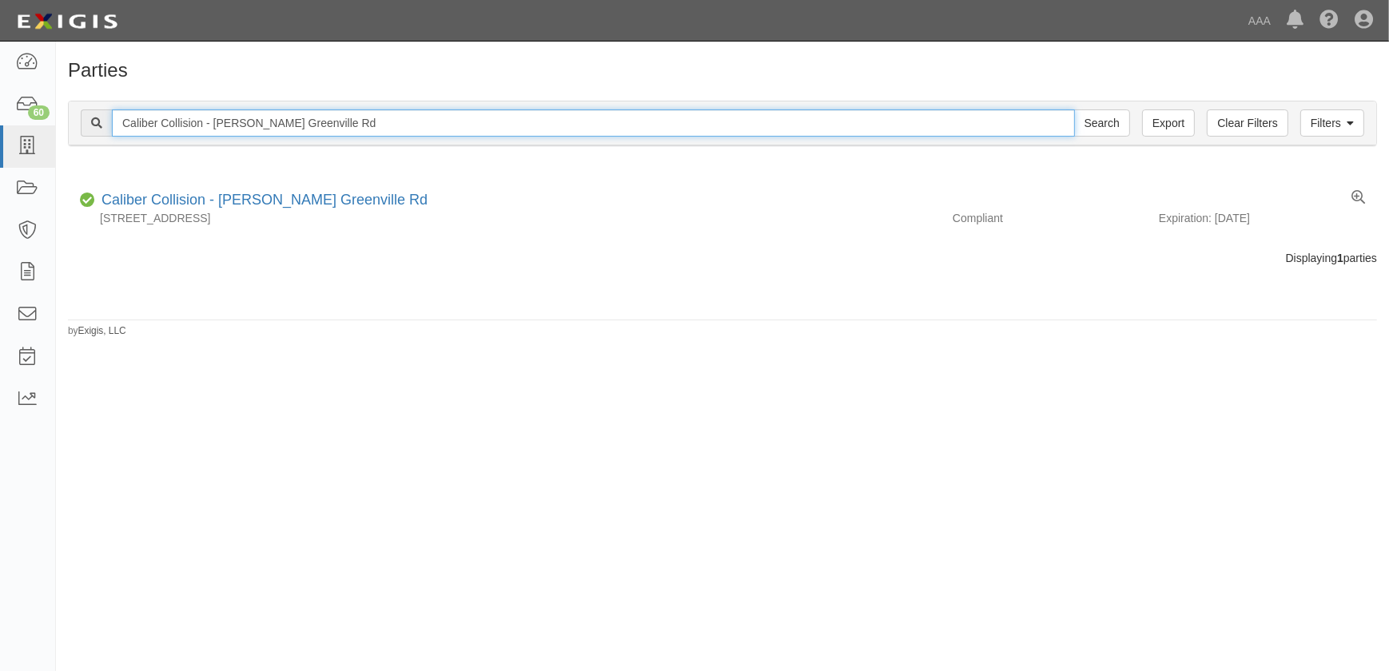
click at [331, 125] on input "Caliber Collision - [PERSON_NAME] Greenville Rd" at bounding box center [593, 123] width 963 height 27
drag, startPoint x: 333, startPoint y: 123, endPoint x: 82, endPoint y: 123, distance: 251.0
click at [82, 123] on div "Caliber Collision - [PERSON_NAME] Greenville Rd Search" at bounding box center [606, 123] width 1050 height 27
paste input "McKinney Hwy 380"
type input "Caliber Collision - [PERSON_NAME] Hwy 380"
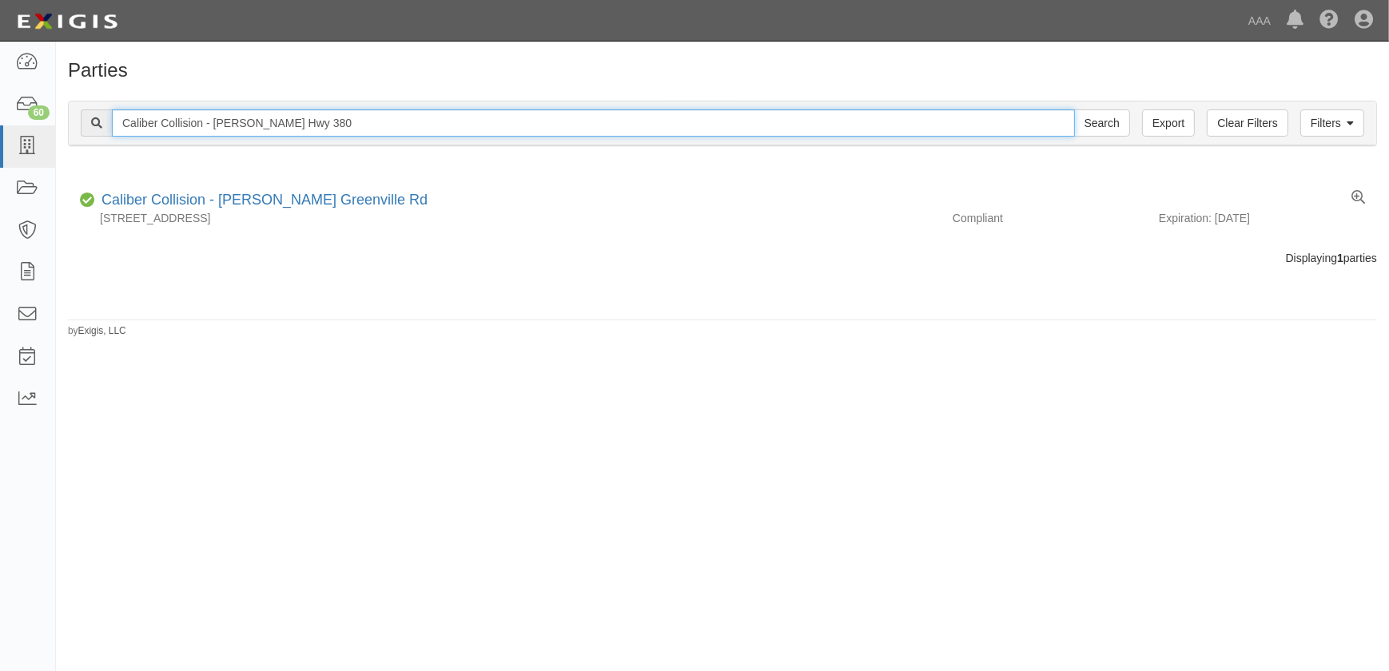
click at [1074, 110] on input "Search" at bounding box center [1102, 123] width 56 height 27
click at [318, 130] on input "Caliber Collision - McKinney Hwy 380" at bounding box center [593, 123] width 963 height 27
drag, startPoint x: 332, startPoint y: 122, endPoint x: 114, endPoint y: 121, distance: 218.2
click at [114, 121] on input "Caliber Collision - McKinney Hwy 380" at bounding box center [593, 123] width 963 height 27
paste input "Austin (NON-DRIVE)"
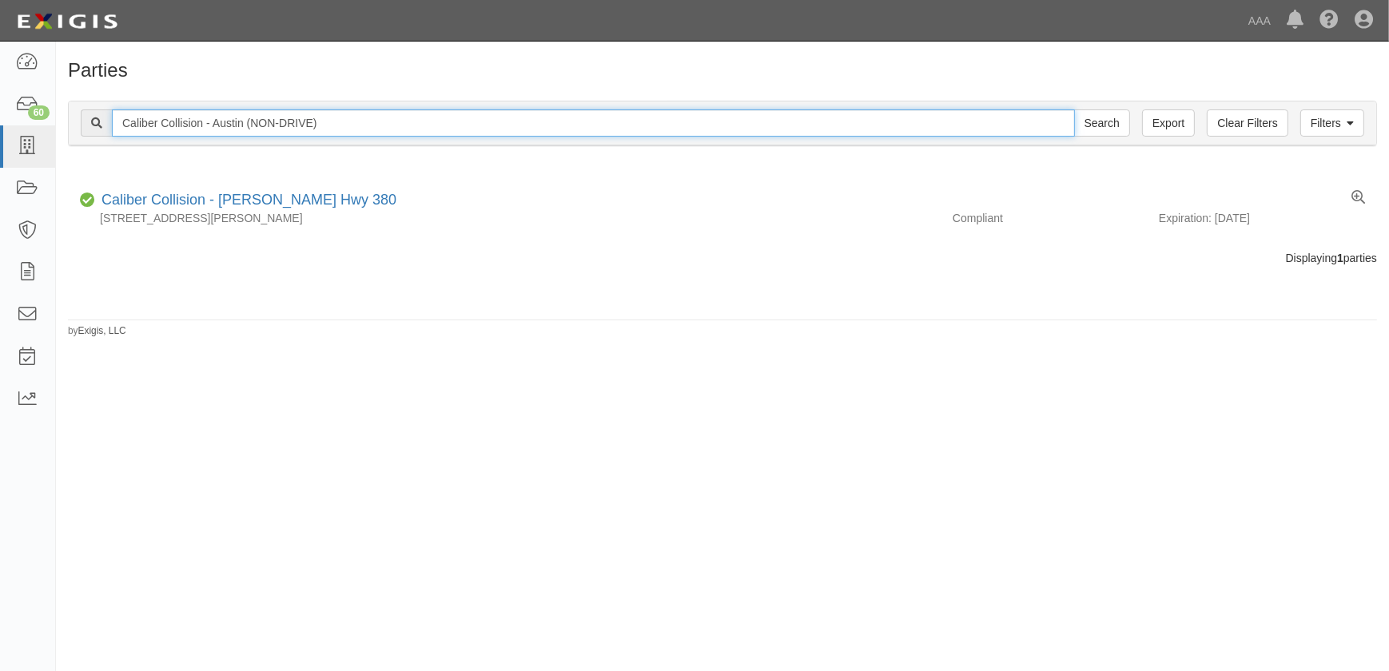
type input "Caliber Collision - Austin (NON-DRIVE)"
click at [1074, 110] on input "Search" at bounding box center [1102, 123] width 56 height 27
click at [328, 124] on input "Caliber Collision - Austin (NON-DRIVE)" at bounding box center [593, 123] width 963 height 27
drag, startPoint x: 335, startPoint y: 123, endPoint x: 76, endPoint y: 125, distance: 259.0
click at [76, 125] on div "Filters Clear Filters Export Caliber Collision - [GEOGRAPHIC_DATA] (NON-DRIVE) …" at bounding box center [723, 124] width 1308 height 44
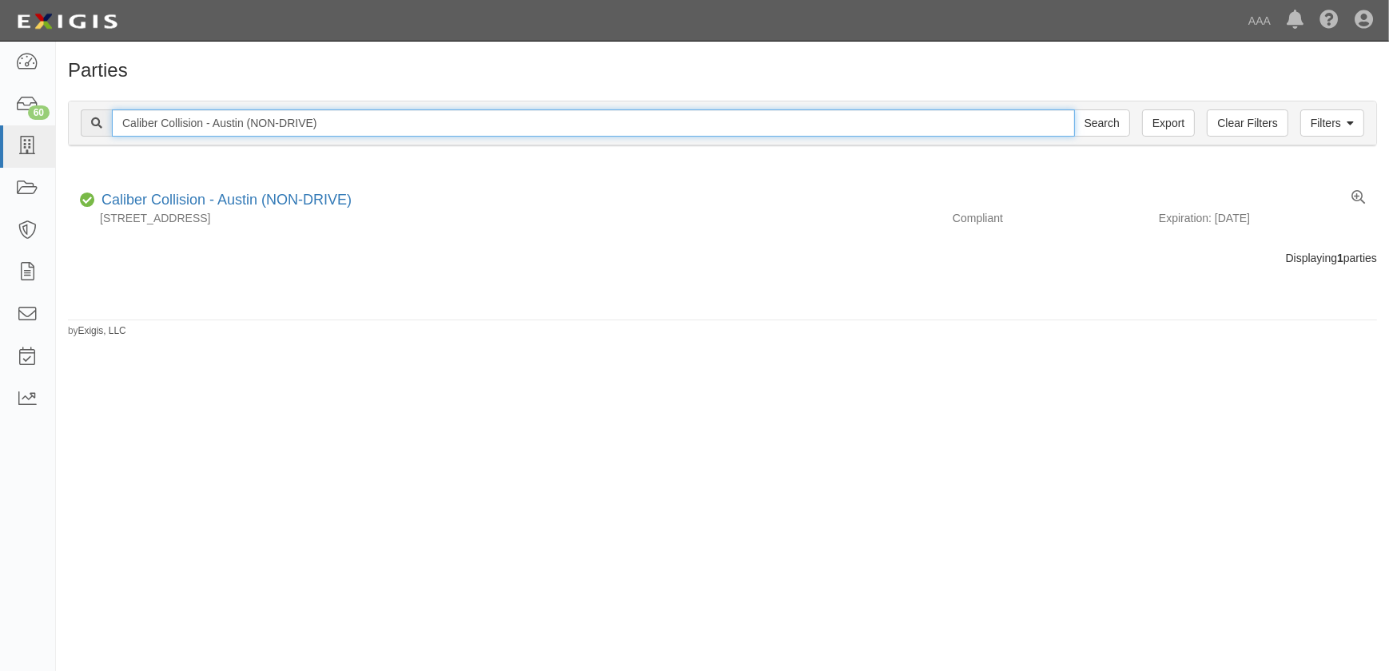
paste input "[GEOGRAPHIC_DATA] ([GEOGRAPHIC_DATA]"
type input "Caliber Collision - [GEOGRAPHIC_DATA] ([GEOGRAPHIC_DATA])"
click at [1074, 110] on input "Search" at bounding box center [1102, 123] width 56 height 27
drag, startPoint x: 355, startPoint y: 123, endPoint x: 59, endPoint y: 122, distance: 295.8
click at [59, 122] on div "Filters Clear Filters Export [GEOGRAPHIC_DATA] Collision - [GEOGRAPHIC_DATA] ([…" at bounding box center [722, 126] width 1333 height 74
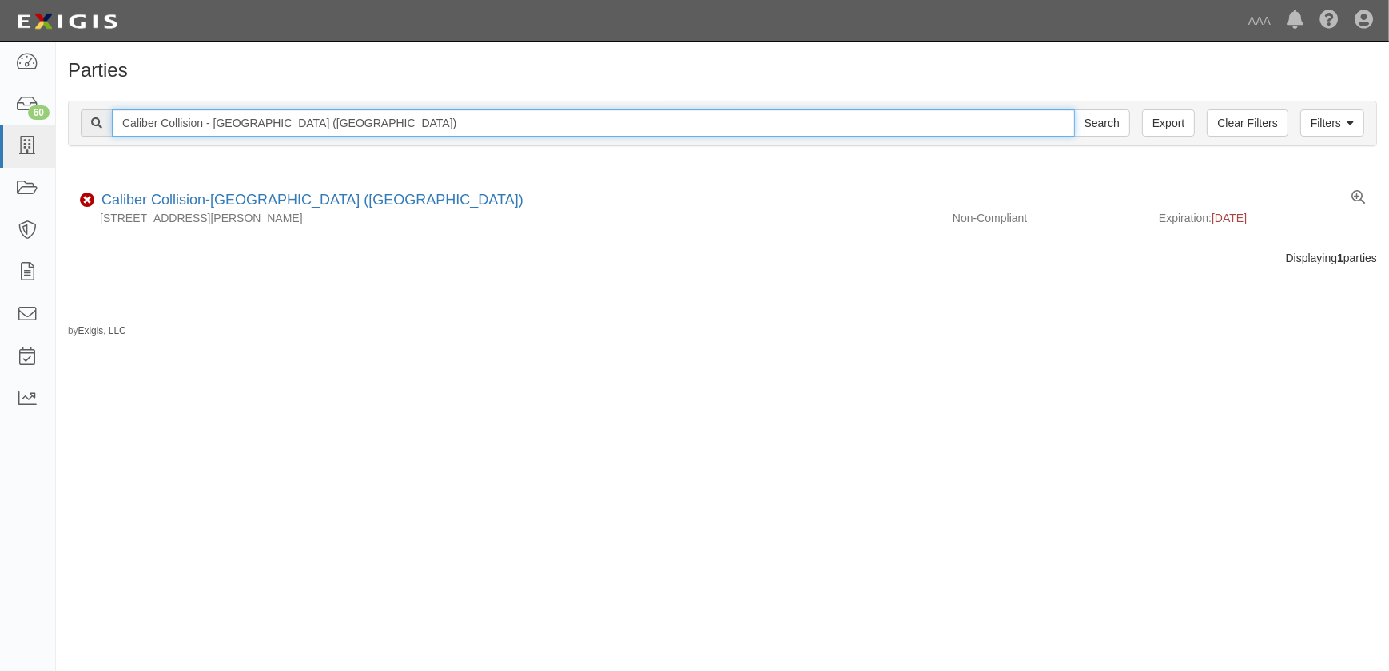
paste input "Crystal Fall Pkwy"
type input "Caliber Collision - Crystal Fall Pkwy"
click at [1074, 110] on input "Search" at bounding box center [1102, 123] width 56 height 27
drag, startPoint x: 331, startPoint y: 124, endPoint x: 82, endPoint y: 110, distance: 249.0
click at [82, 110] on div "Caliber Collision - Crystal Fall Pkwy Search" at bounding box center [606, 123] width 1050 height 27
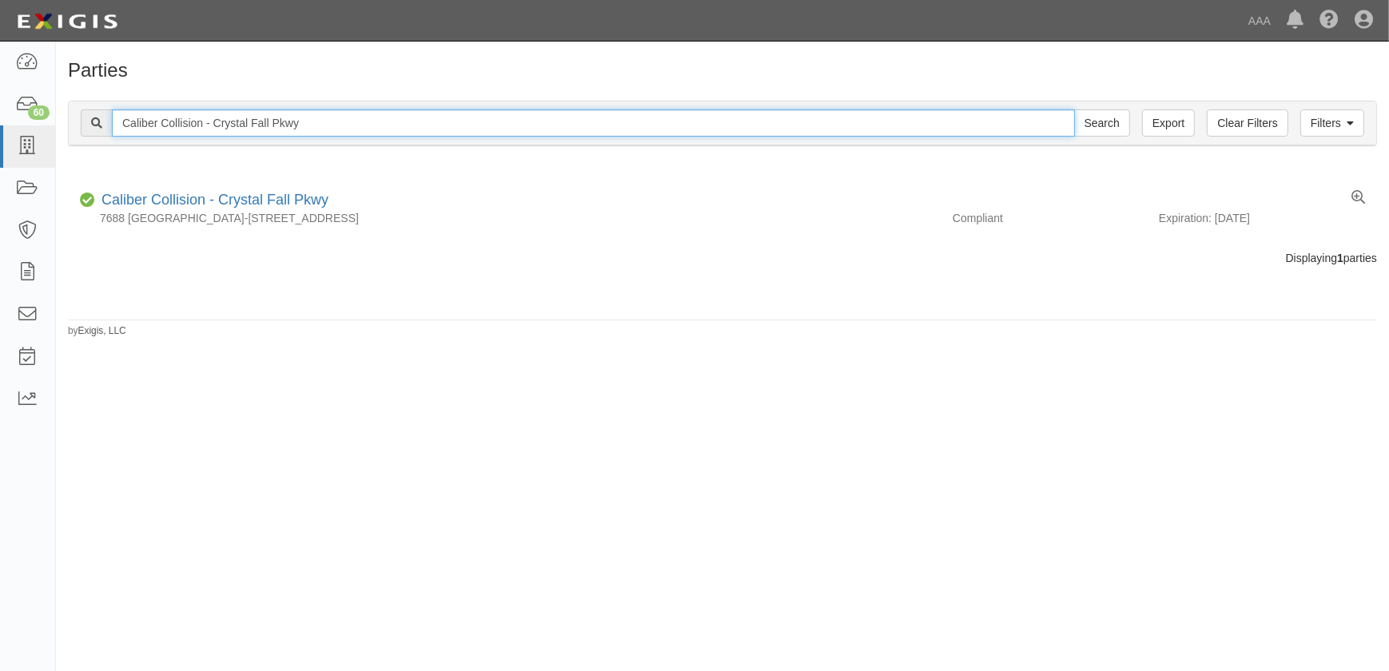
paste input "Houston Morton Ranch"
click at [359, 126] on input "Caliber Collision - Houston Morton Ranch" at bounding box center [593, 123] width 963 height 27
type input "Caliber Collision - Houston Morton Ranch"
click at [1074, 110] on input "Search" at bounding box center [1102, 123] width 56 height 27
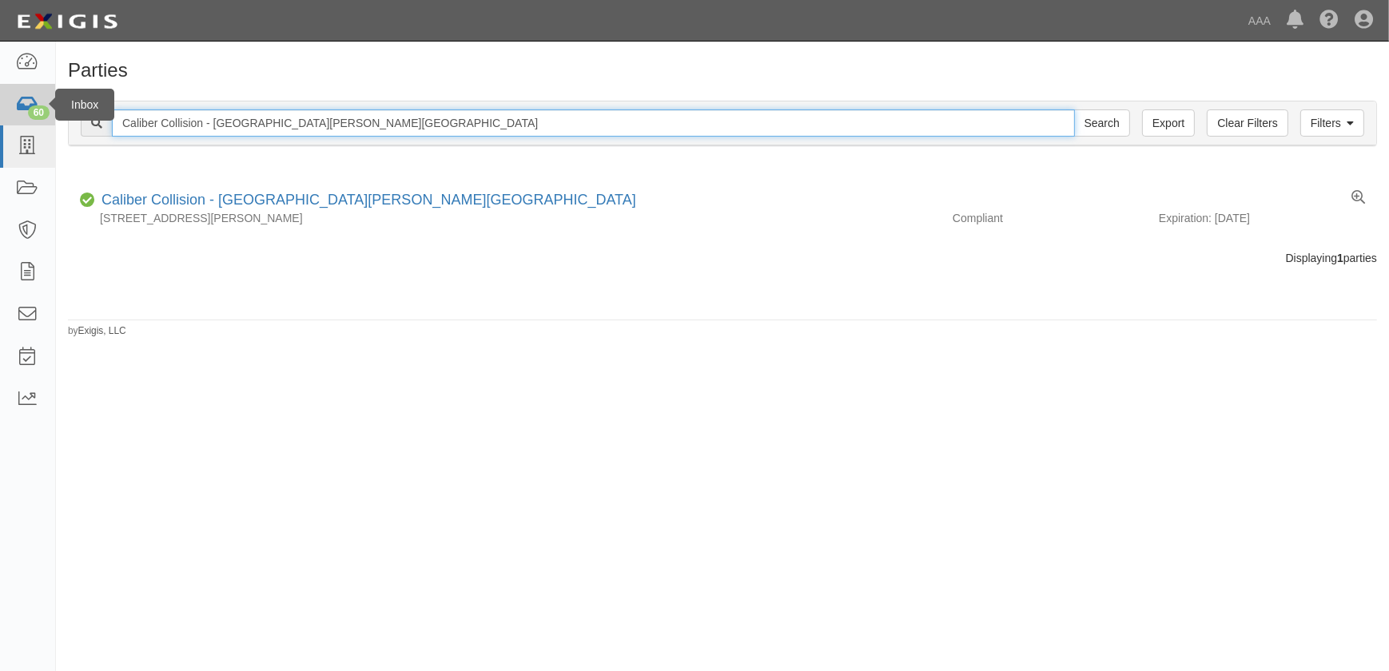
drag, startPoint x: 354, startPoint y: 118, endPoint x: 16, endPoint y: 100, distance: 338.6
click at [16, 100] on body "Toggle navigation Dashboard 60 Inbox Parties Agreements Coverages Documents Mes…" at bounding box center [694, 326] width 1389 height 652
paste input "Fort Worth IH30"
type input "Caliber Collision - [GEOGRAPHIC_DATA] IH30"
click at [1074, 110] on input "Search" at bounding box center [1102, 123] width 56 height 27
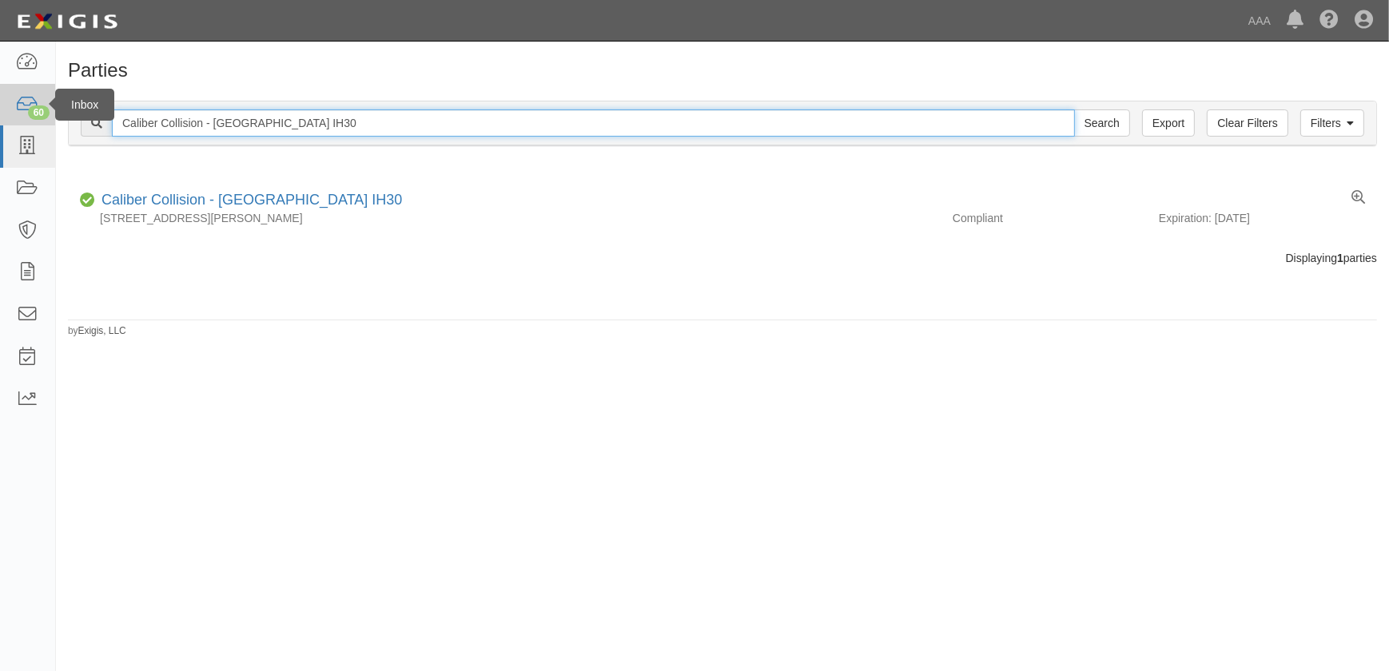
drag, startPoint x: 305, startPoint y: 122, endPoint x: 24, endPoint y: 112, distance: 281.5
click at [24, 112] on body "Toggle navigation Dashboard 60 Inbox Parties Agreements Coverages Documents Mes…" at bounding box center [694, 326] width 1389 height 652
paste input "Caliber Collision - W [GEOGRAPHIC_DATA]"
type input "Caliber Collision - W [GEOGRAPHIC_DATA]"
click at [1074, 110] on input "Search" at bounding box center [1102, 123] width 56 height 27
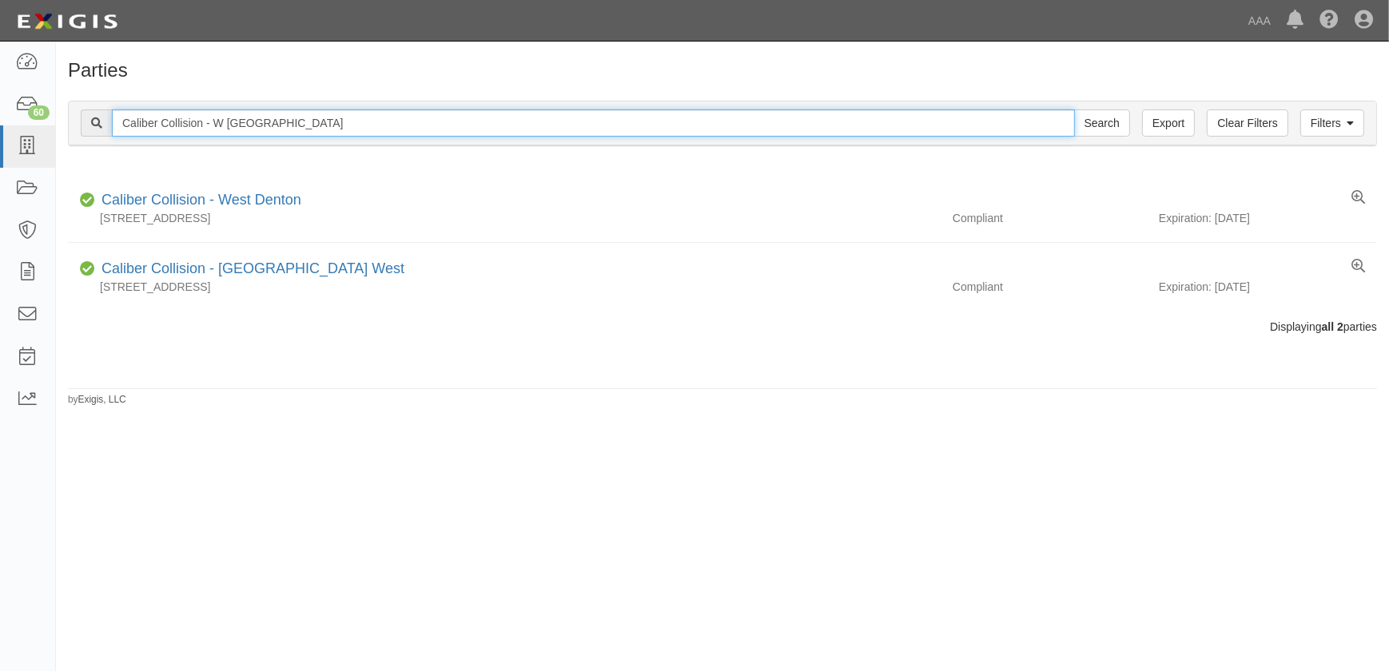
click at [331, 127] on input "Caliber Collision - W Denton" at bounding box center [593, 123] width 963 height 27
drag, startPoint x: 331, startPoint y: 127, endPoint x: 52, endPoint y: 114, distance: 279.3
click at [52, 114] on body "Toggle navigation Dashboard 60 Inbox Parties Agreements Coverages Documents Mes…" at bounding box center [694, 326] width 1389 height 652
paste input "China Spring"
type input "Caliber Collision - China Spring"
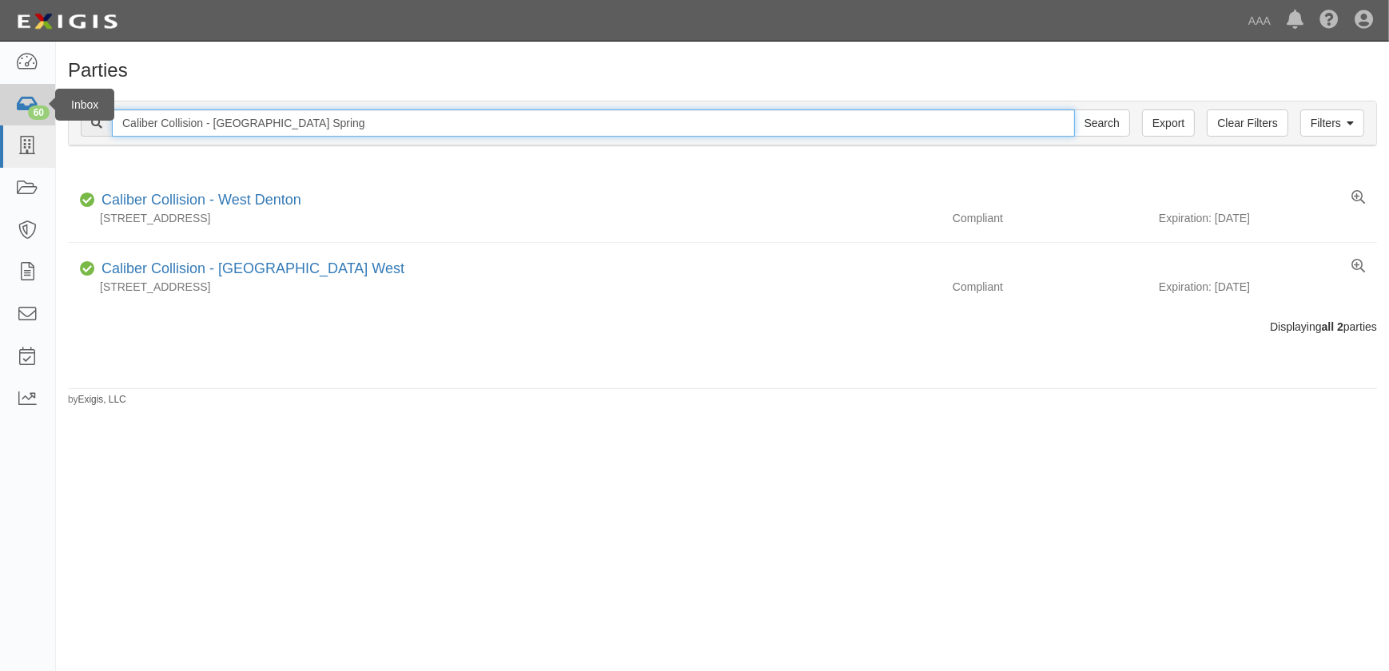
click at [1074, 110] on input "Search" at bounding box center [1102, 123] width 56 height 27
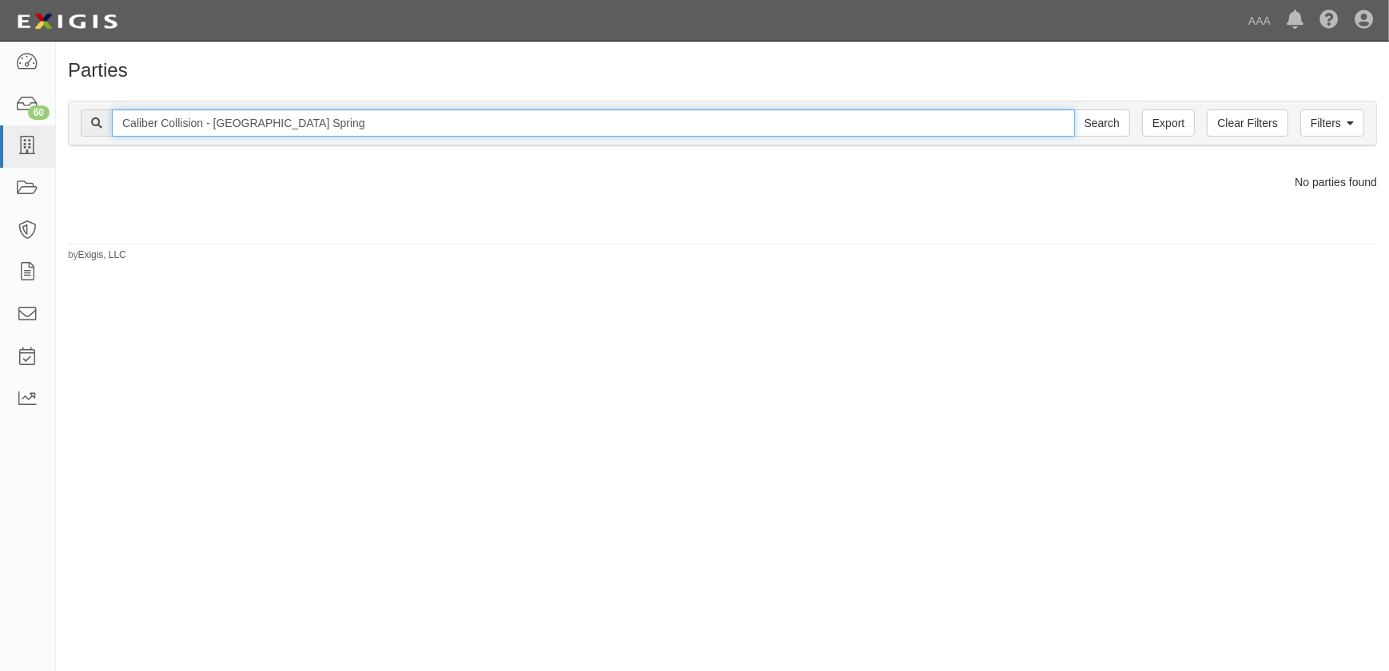
drag, startPoint x: 198, startPoint y: 125, endPoint x: 152, endPoint y: 123, distance: 46.4
click at [152, 123] on input "Caliber Collision - [GEOGRAPHIC_DATA] Spring" at bounding box center [593, 123] width 963 height 27
click at [153, 123] on input "Caliber Collision - China Spring" at bounding box center [593, 123] width 963 height 27
click at [167, 126] on input "Caliber Collision - [GEOGRAPHIC_DATA] Spring" at bounding box center [593, 123] width 963 height 27
click at [205, 120] on input "Caliber Collision - [GEOGRAPHIC_DATA] Spring" at bounding box center [593, 123] width 963 height 27
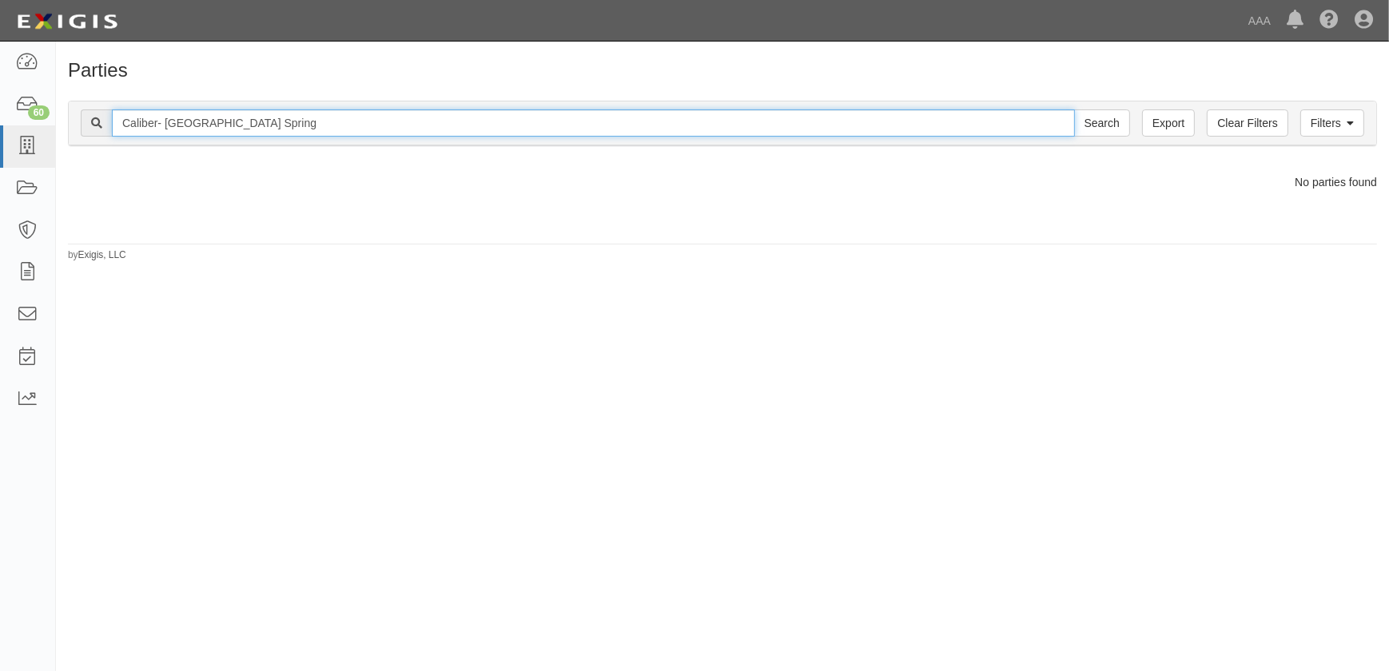
type input "Caliber- China Spring"
click at [1074, 110] on input "Search" at bounding box center [1102, 123] width 56 height 27
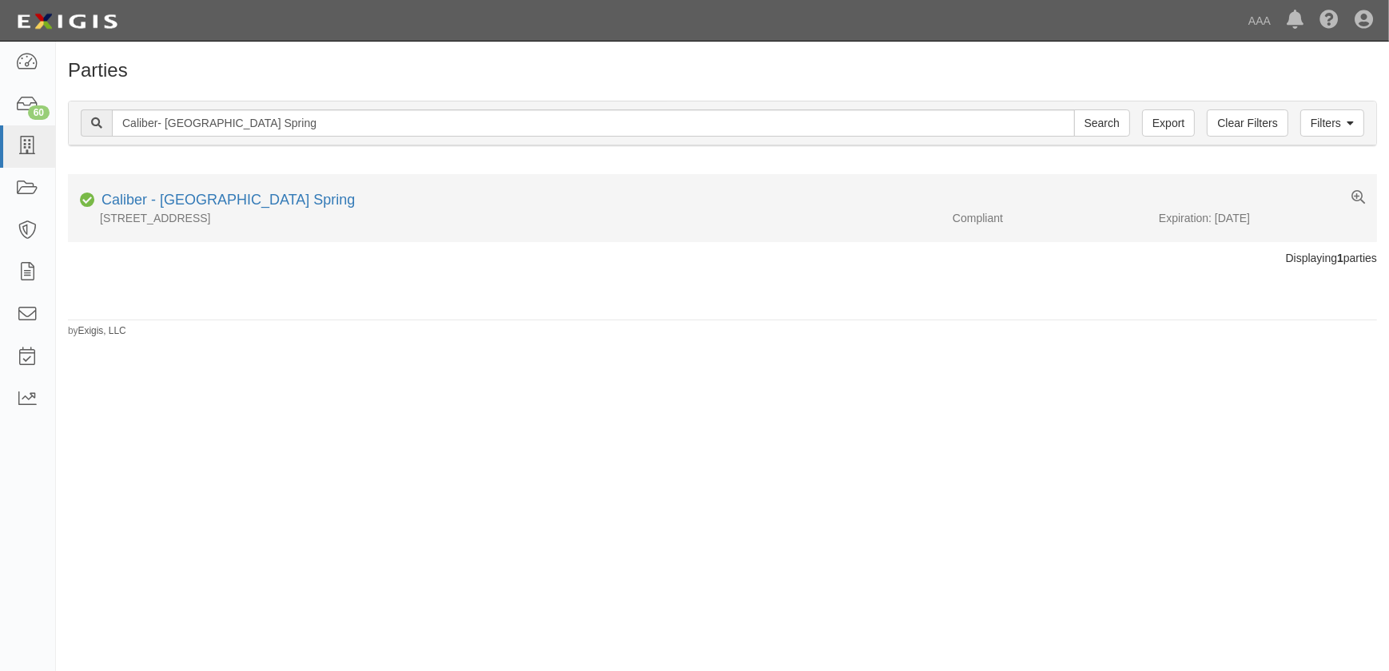
click at [167, 190] on div "Caliber - China Spring" at bounding box center [225, 200] width 260 height 21
click at [167, 204] on link "Caliber - [GEOGRAPHIC_DATA] Spring" at bounding box center [228, 200] width 253 height 16
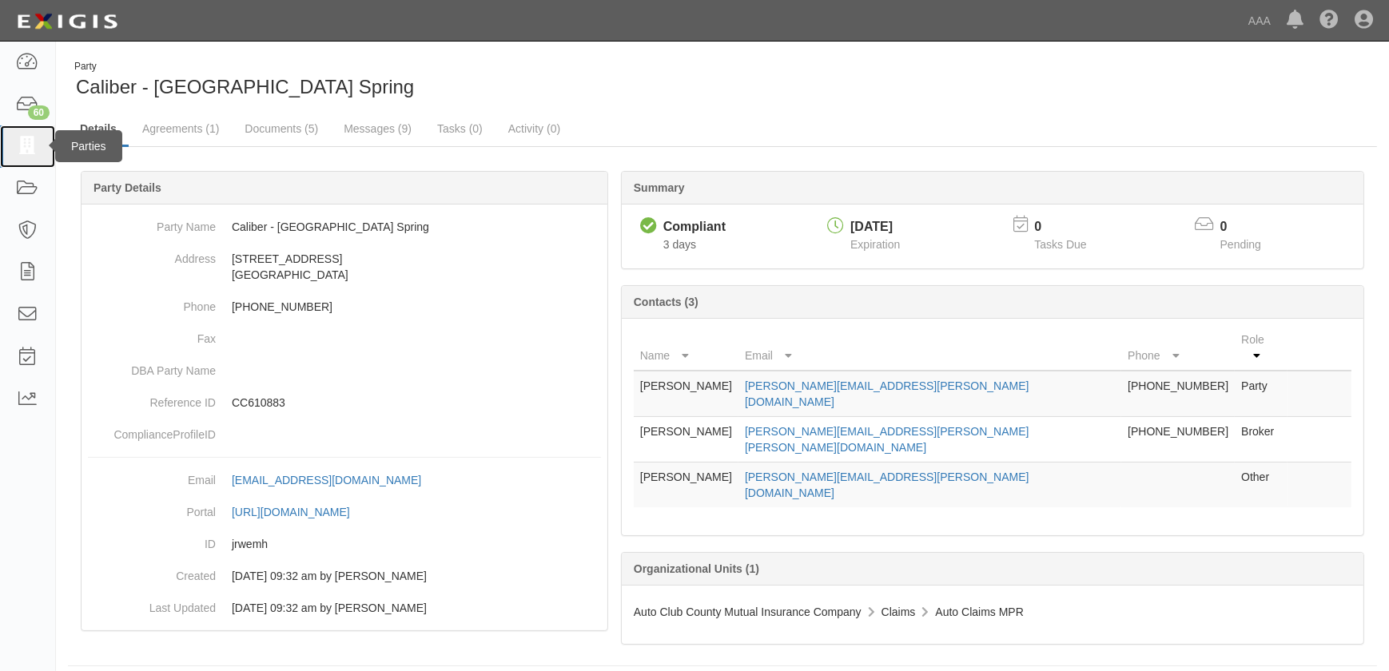
click at [30, 145] on icon at bounding box center [27, 146] width 22 height 18
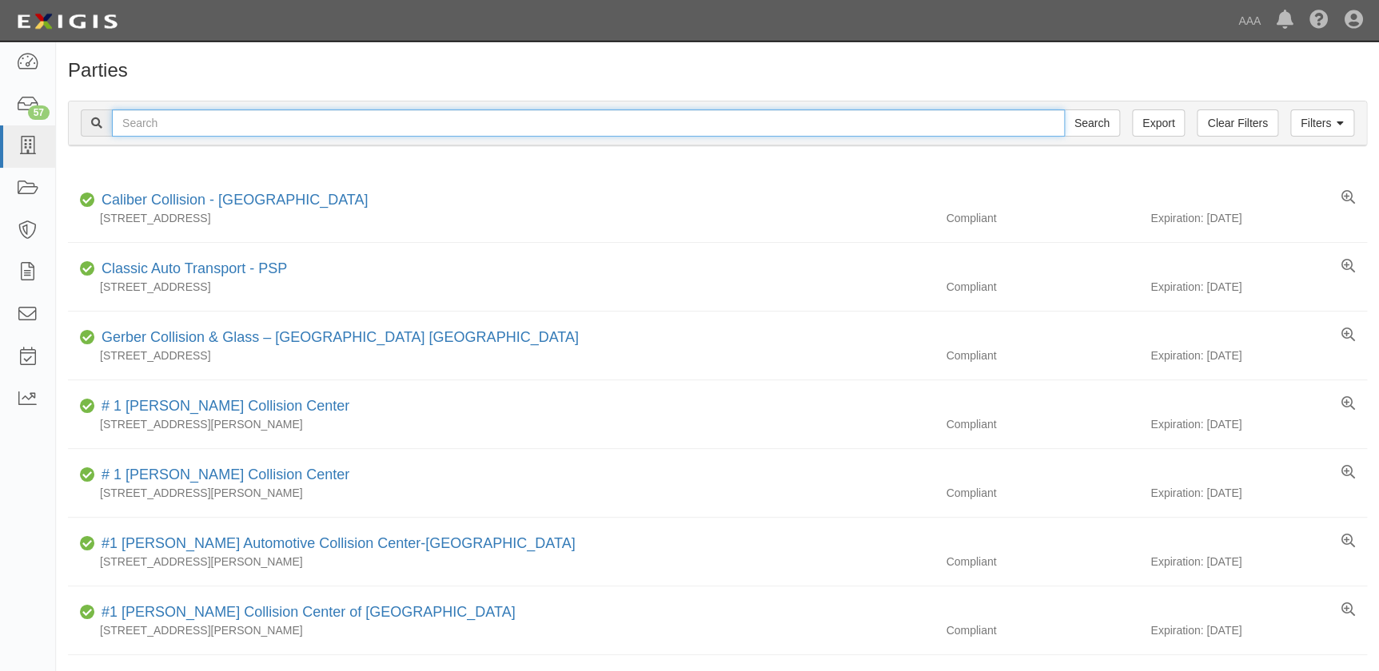
click at [186, 124] on input "text" at bounding box center [588, 123] width 953 height 27
paste input "Caliber Collision - Crossroads"
type input "Caliber Collision - Crossroads"
click at [1064, 110] on input "Search" at bounding box center [1092, 123] width 56 height 27
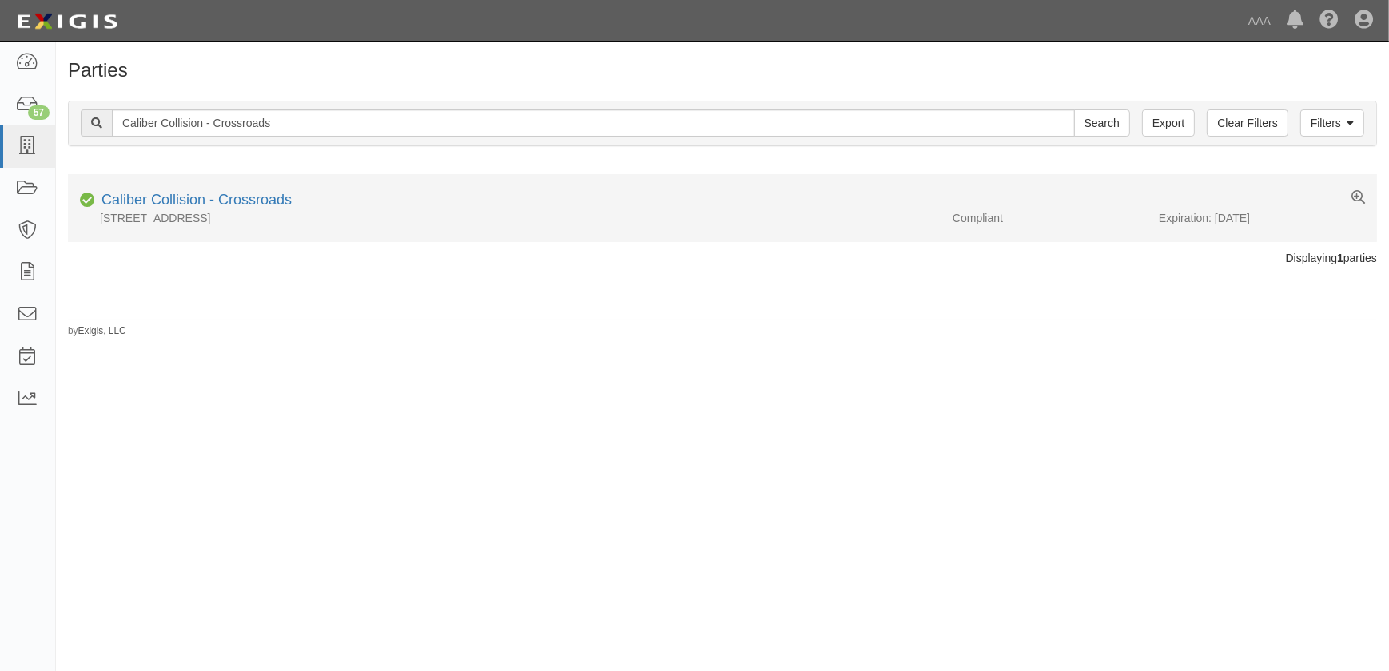
click at [245, 191] on div "Caliber Collision - Crossroads" at bounding box center [193, 200] width 197 height 21
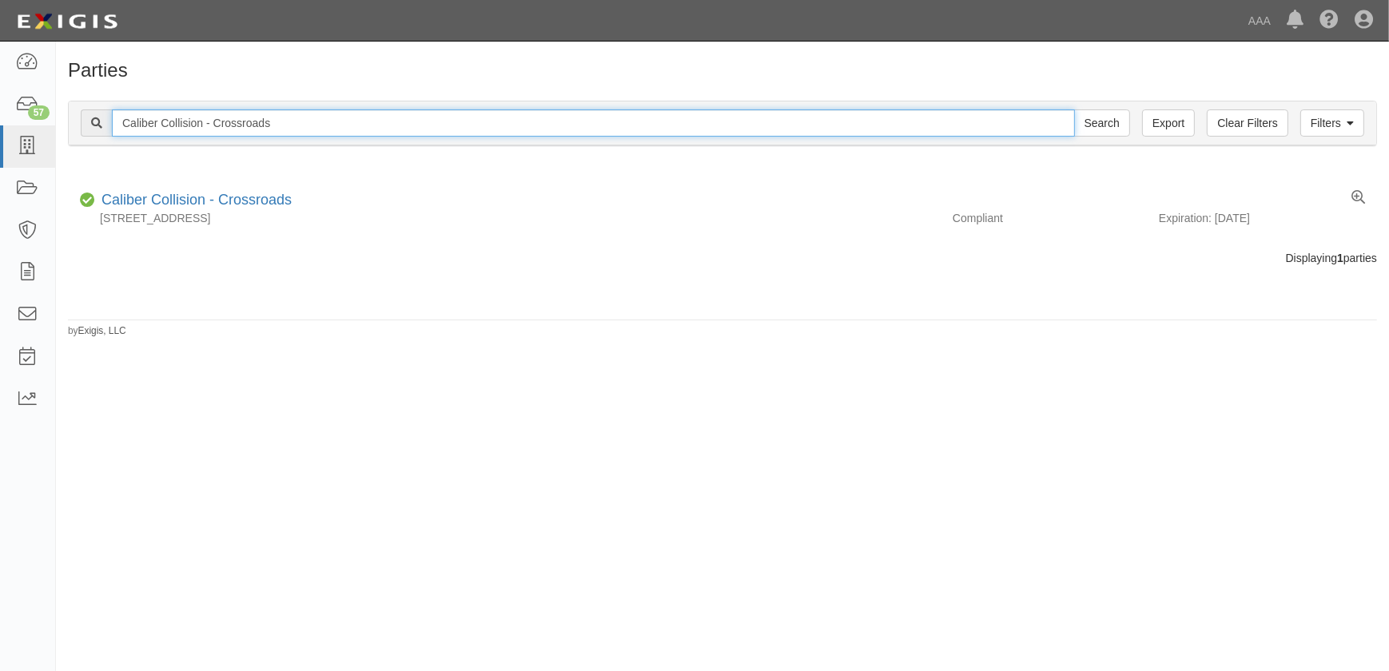
drag, startPoint x: 276, startPoint y: 123, endPoint x: 71, endPoint y: 122, distance: 204.7
click at [71, 122] on div "Filters Clear Filters Export Caliber Collision - Crossroads Search Filters" at bounding box center [723, 124] width 1308 height 44
type input "caliber china"
click at [1074, 110] on input "Search" at bounding box center [1102, 123] width 56 height 27
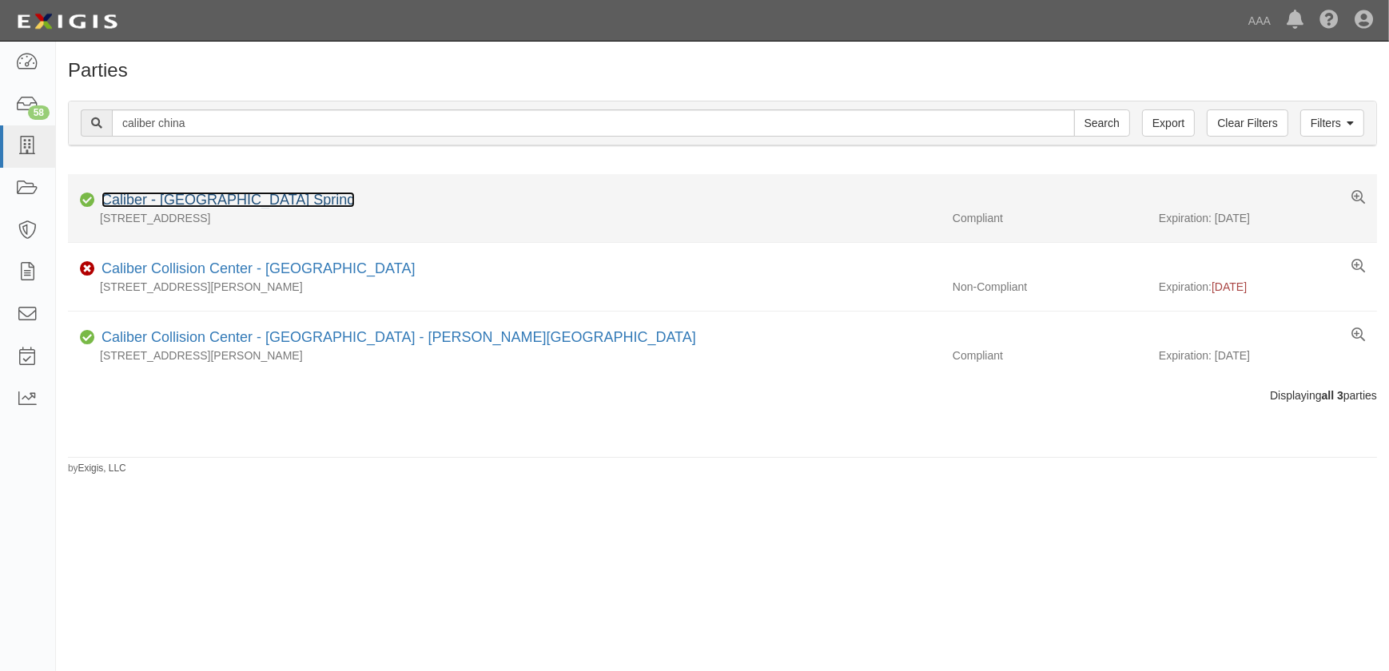
click at [229, 201] on link "Caliber - [GEOGRAPHIC_DATA] Spring" at bounding box center [228, 200] width 253 height 16
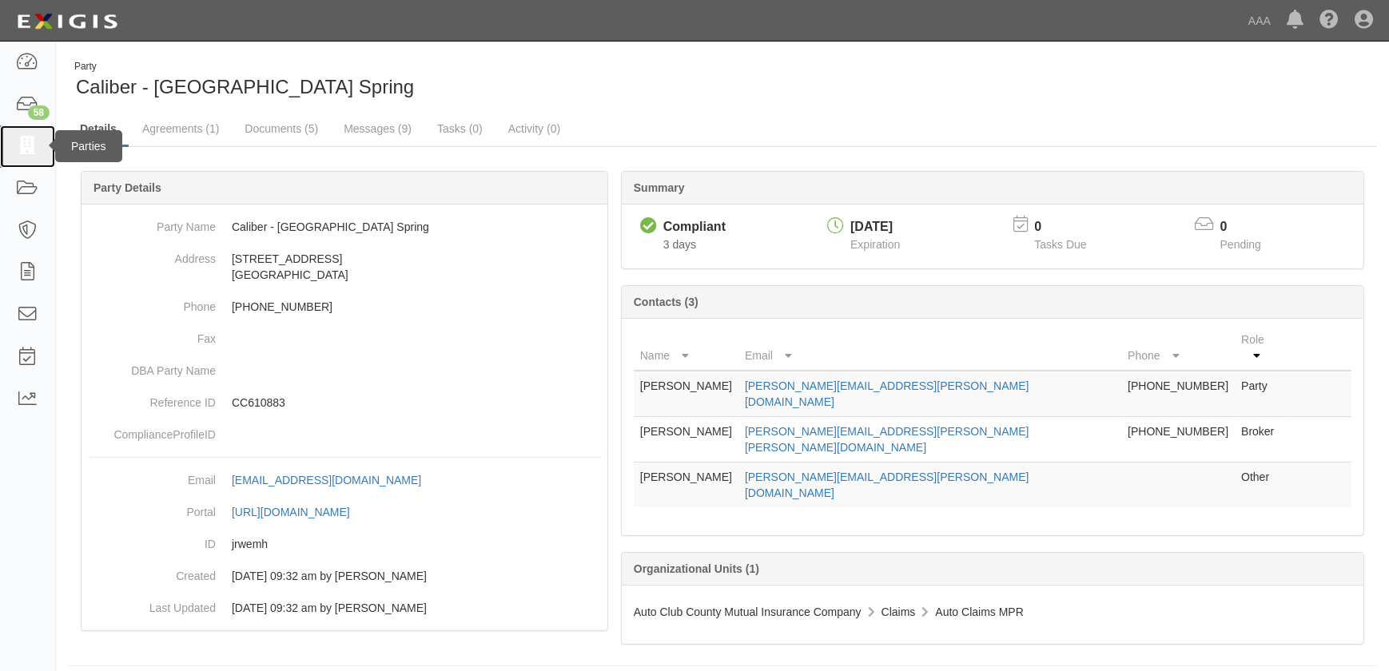
click at [36, 149] on icon at bounding box center [27, 146] width 22 height 18
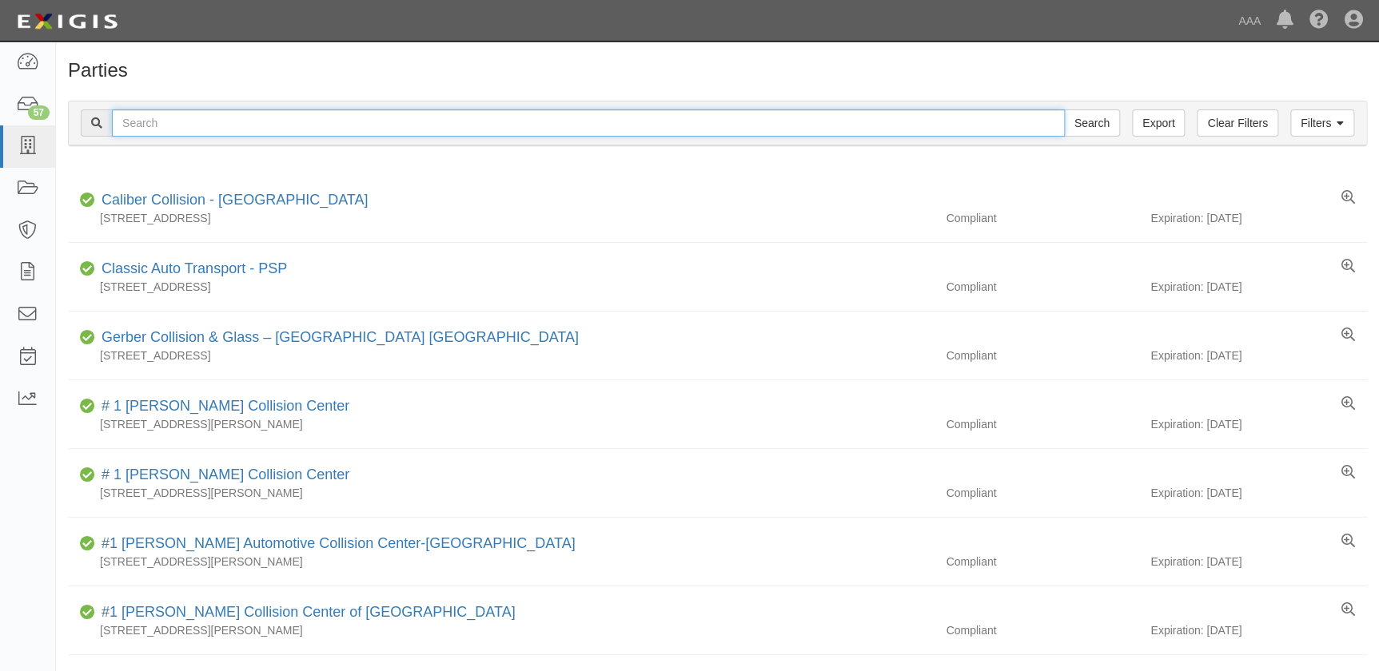
click at [178, 130] on input "text" at bounding box center [588, 123] width 953 height 27
paste input "Caliber Collision - Crossroads"
type input "Caliber Collision - Crossroads"
click at [1064, 110] on input "Search" at bounding box center [1092, 123] width 56 height 27
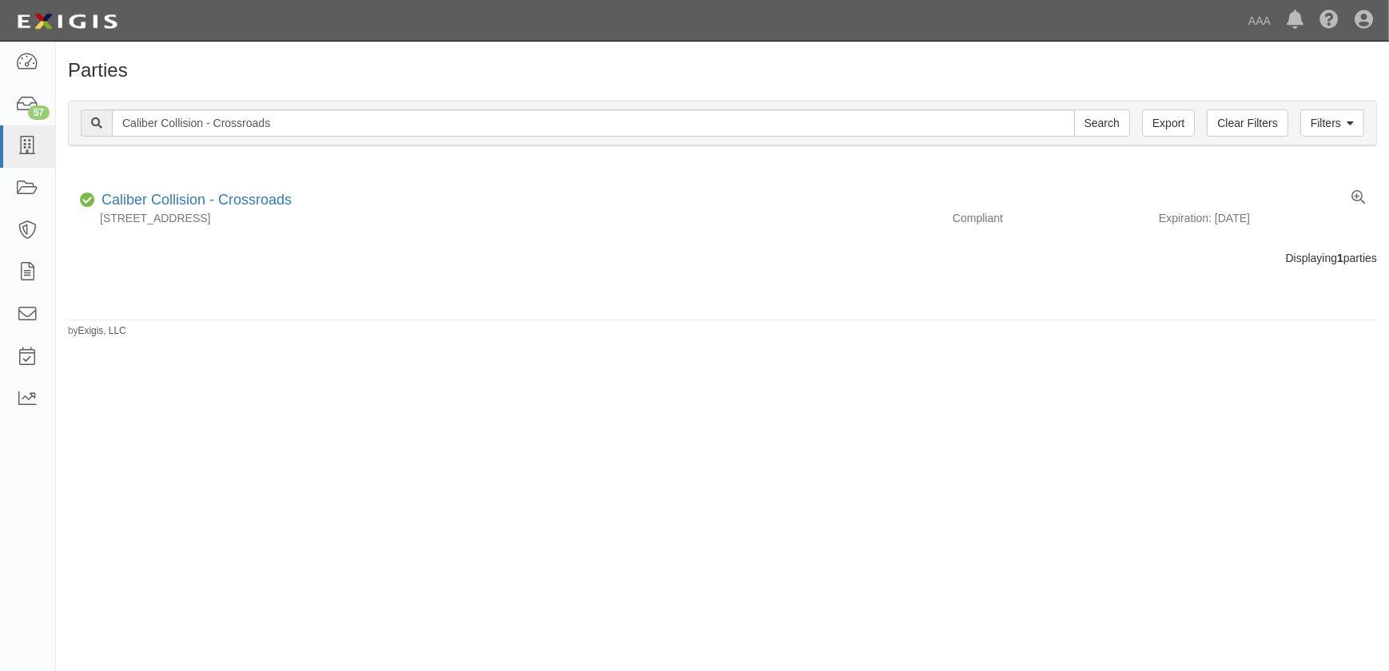
click at [288, 553] on div "Parties Add Party Filters Clear Filters Export Caliber Collision - Crossroads S…" at bounding box center [694, 350] width 1389 height 604
click at [332, 515] on div "Parties Add Party Filters Clear Filters Export Caliber Collision - Crossroads S…" at bounding box center [694, 350] width 1389 height 604
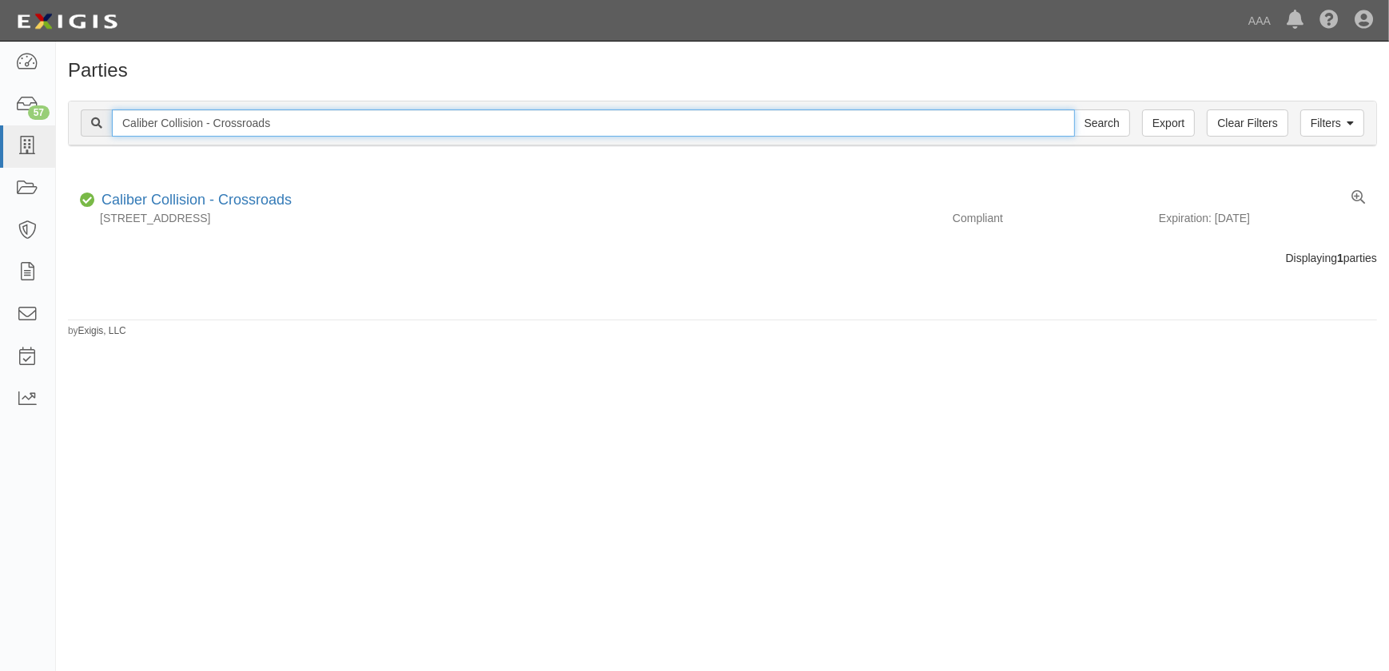
drag, startPoint x: 294, startPoint y: 120, endPoint x: 110, endPoint y: 114, distance: 184.7
click at [110, 114] on div "Caliber Collision - Crossroads Search" at bounding box center [606, 123] width 1050 height 27
paste input "Austin Onion Creek"
type input "Caliber Collision - Austin Onion Creek"
click at [1074, 110] on input "Search" at bounding box center [1102, 123] width 56 height 27
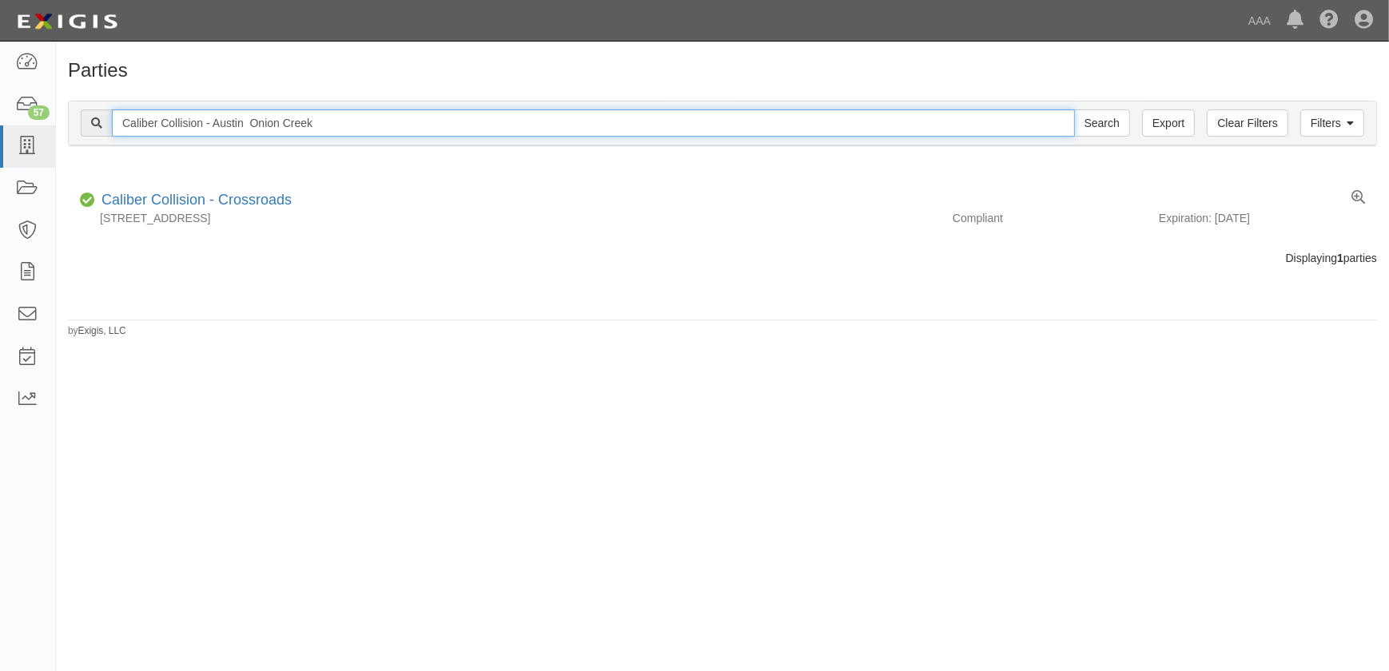
drag, startPoint x: 331, startPoint y: 128, endPoint x: 122, endPoint y: 120, distance: 208.8
click at [122, 120] on input "Caliber Collision - Austin Onion Creek" at bounding box center [593, 123] width 963 height 27
drag, startPoint x: 336, startPoint y: 122, endPoint x: 86, endPoint y: 122, distance: 250.2
click at [86, 122] on div "Caliber Collision - Austin Onion Creek Search" at bounding box center [606, 123] width 1050 height 27
paste input "Weatherford"
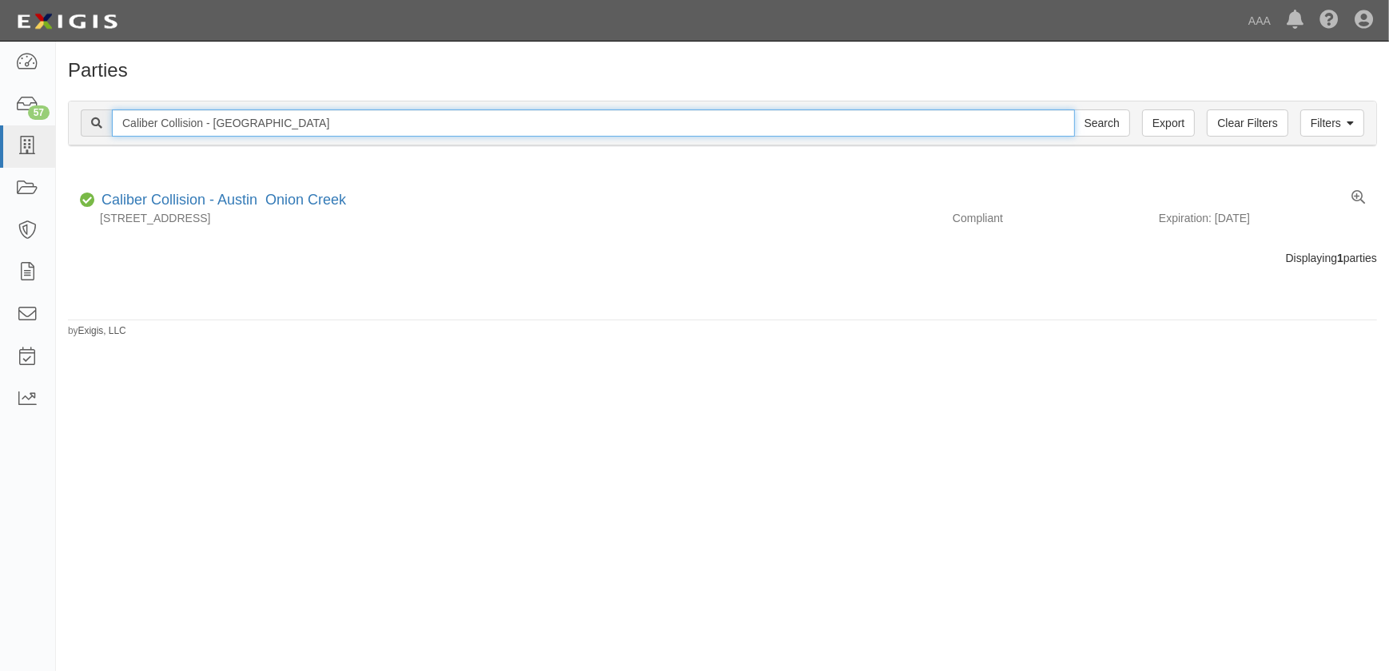
type input "Caliber Collision - [GEOGRAPHIC_DATA]"
click at [1074, 110] on input "Search" at bounding box center [1102, 123] width 56 height 27
drag, startPoint x: 168, startPoint y: 115, endPoint x: 30, endPoint y: 112, distance: 138.3
click at [30, 112] on body "Toggle navigation Dashboard 57 Inbox Parties Agreements Coverages Documents Mes…" at bounding box center [694, 326] width 1389 height 652
paste input "illowbrook"
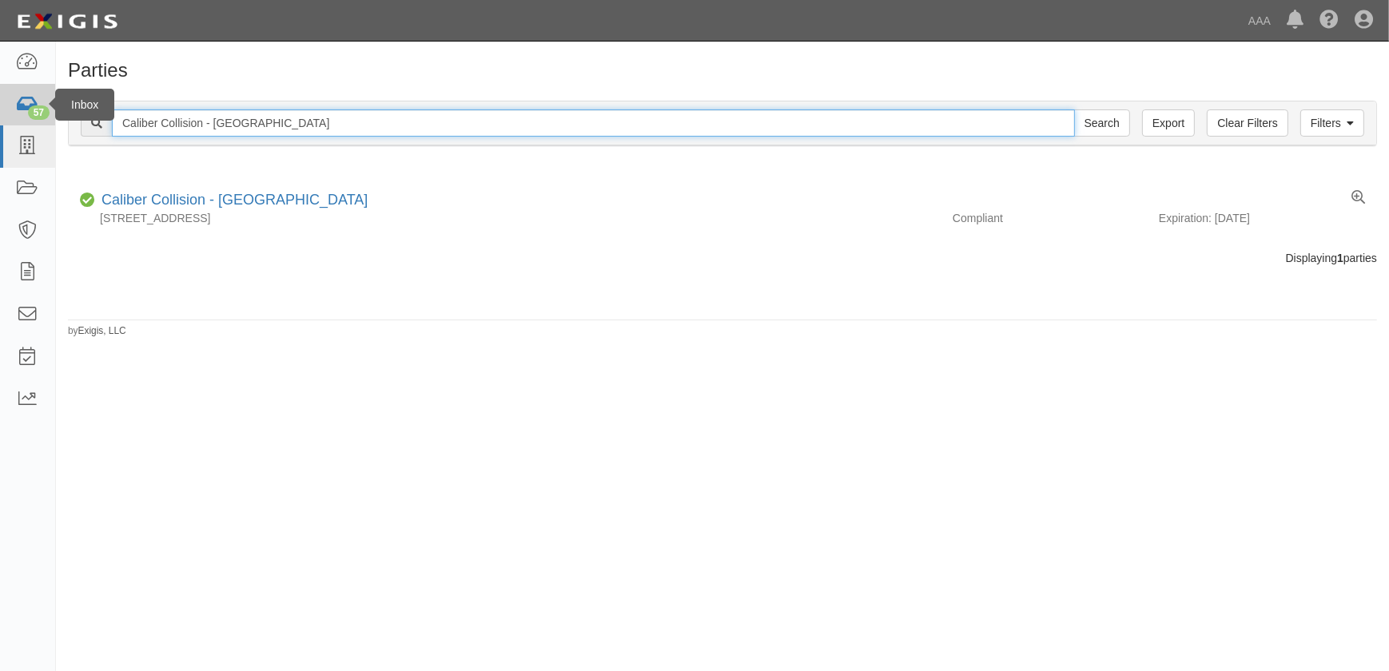
type input "Caliber Collision - [GEOGRAPHIC_DATA]"
click at [1074, 110] on input "Search" at bounding box center [1102, 123] width 56 height 27
drag, startPoint x: 288, startPoint y: 127, endPoint x: 265, endPoint y: 128, distance: 23.2
click at [265, 128] on input "Caliber Collision - Willowbrook" at bounding box center [593, 123] width 963 height 27
drag, startPoint x: 273, startPoint y: 121, endPoint x: 102, endPoint y: 124, distance: 171.1
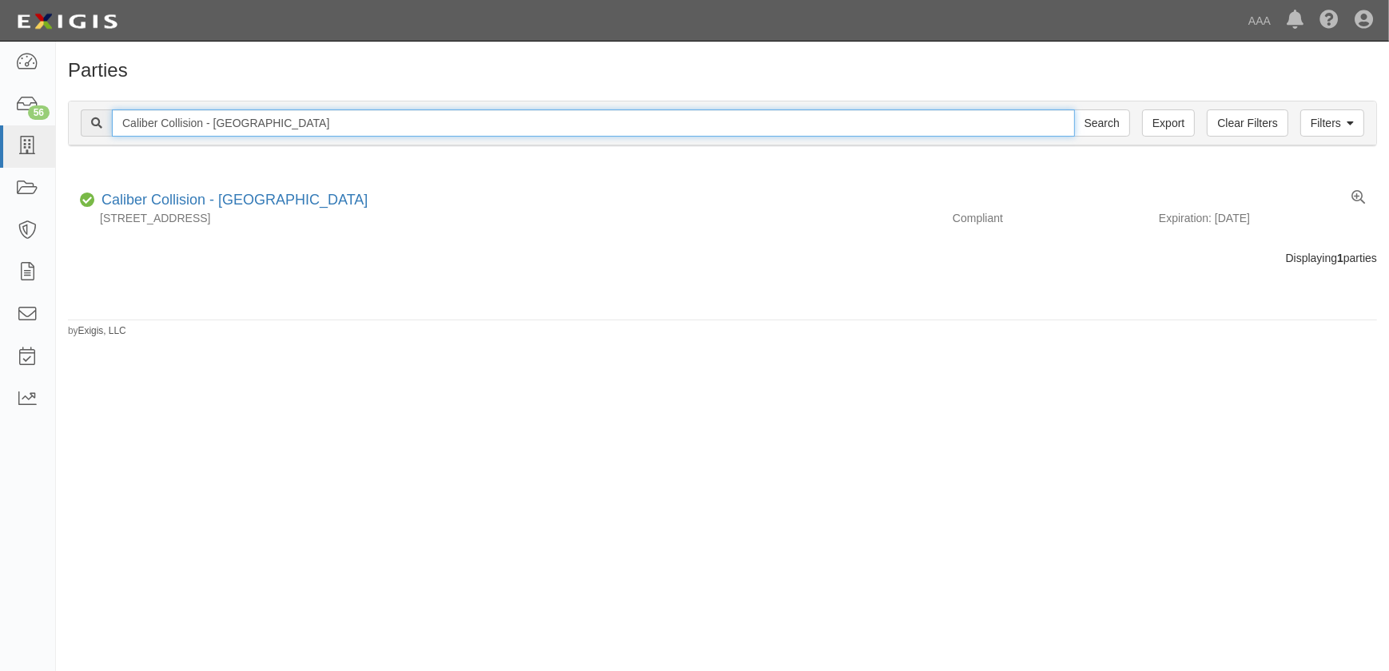
click at [102, 124] on div "Caliber Collision - Willowbrook Search" at bounding box center [606, 123] width 1050 height 27
paste input "Austin Metric Blvd"
type input "Caliber Collision - Austin Metric Blvd"
click at [1074, 110] on input "Search" at bounding box center [1102, 123] width 56 height 27
click at [285, 128] on input "Caliber Collision - Austin Metric Blvd" at bounding box center [593, 123] width 963 height 27
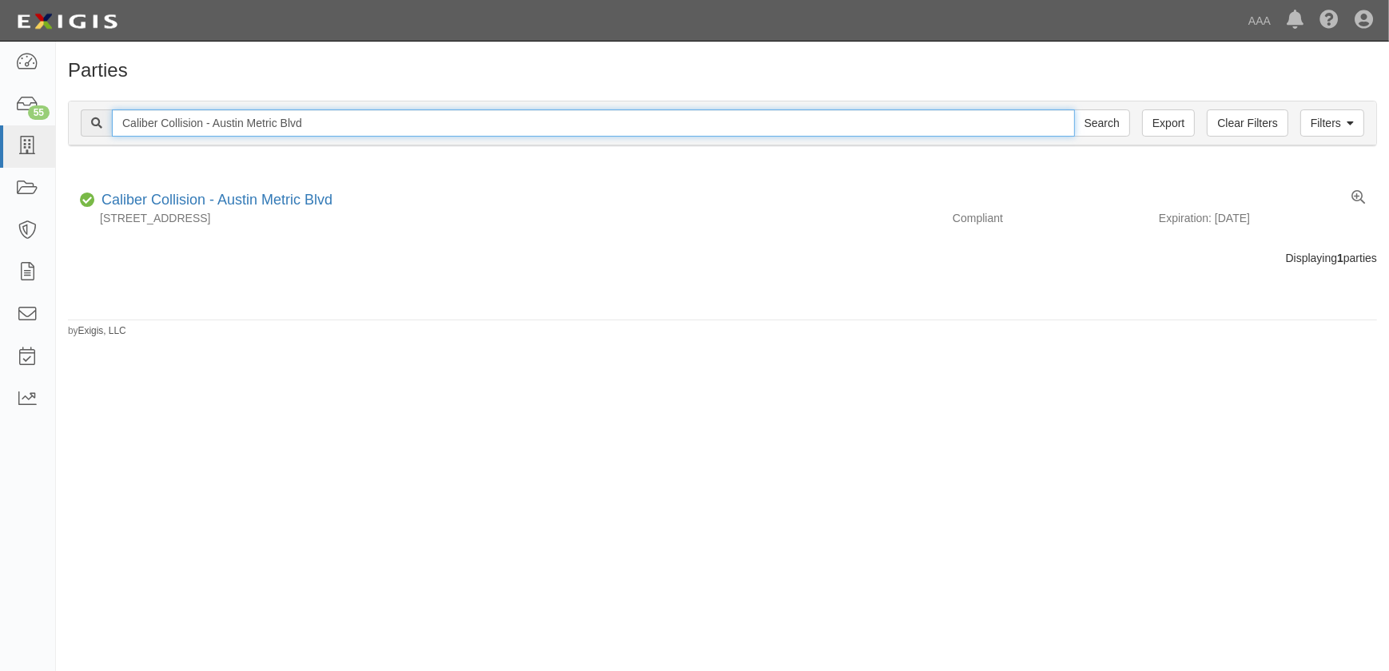
drag, startPoint x: 161, startPoint y: 128, endPoint x: 80, endPoint y: 132, distance: 80.8
click at [81, 132] on div "Caliber Collision - Austin Metric Blvd Search" at bounding box center [606, 123] width 1050 height 27
paste input "Dallas - Indian Trail"
type input "Caliber Collision - Dallas - Indian Trail"
click at [1074, 110] on input "Search" at bounding box center [1102, 123] width 56 height 27
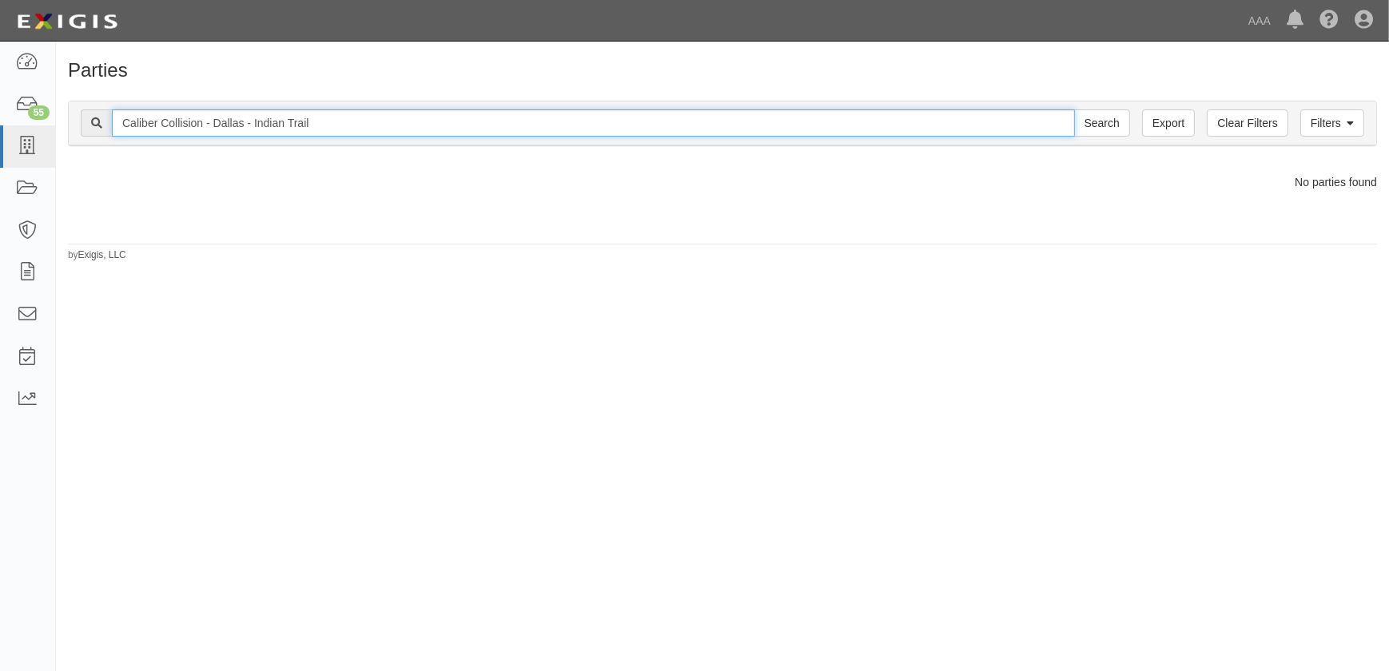
drag, startPoint x: 252, startPoint y: 123, endPoint x: 213, endPoint y: 126, distance: 38.5
click at [213, 126] on input "Caliber Collision - Dallas - Indian Trail" at bounding box center [593, 123] width 963 height 27
type input "Caliber Collision - Indian Trail"
click at [1074, 110] on input "Search" at bounding box center [1102, 123] width 56 height 27
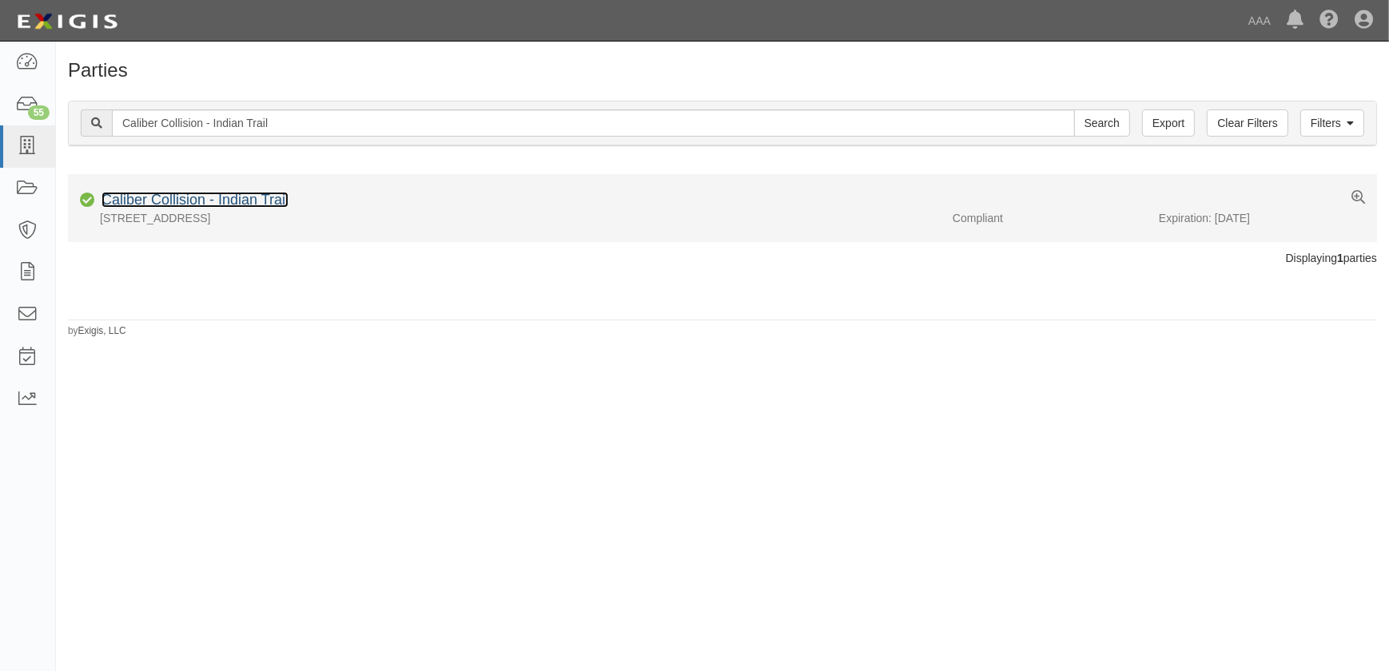
click at [195, 197] on link "Caliber Collision - Indian Trail" at bounding box center [195, 200] width 187 height 16
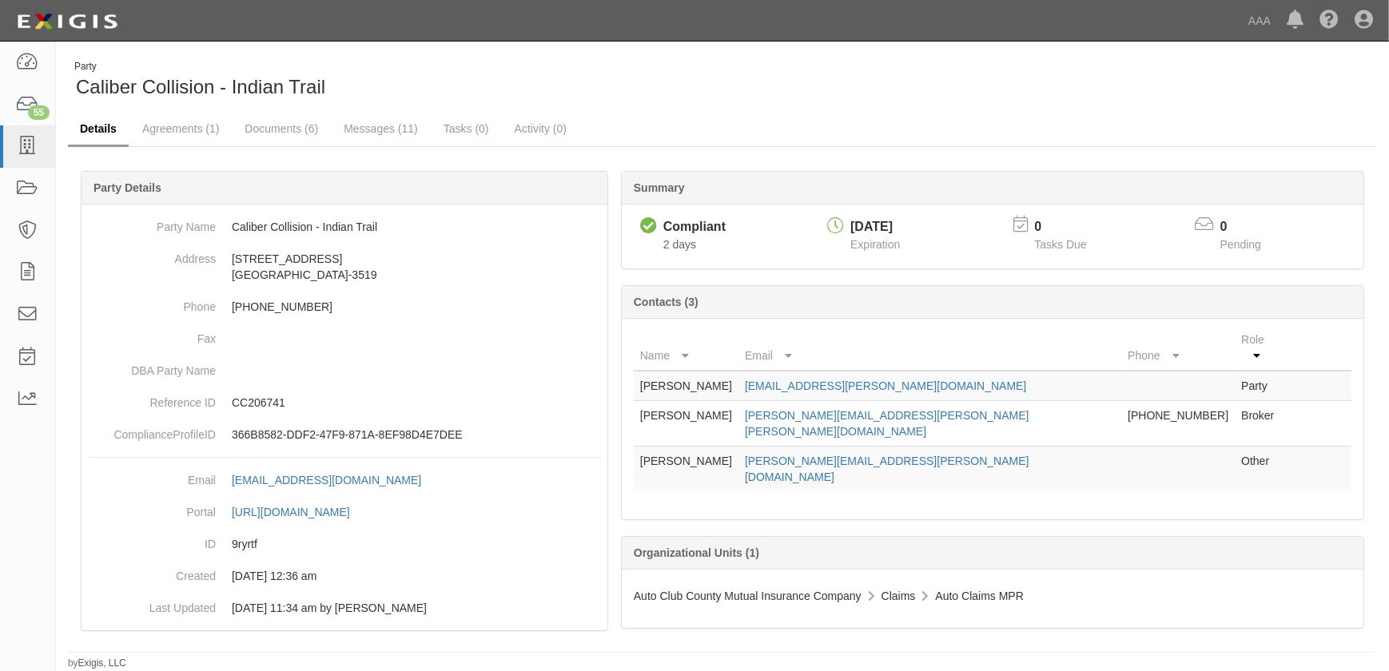
click at [98, 135] on link "Details" at bounding box center [98, 130] width 61 height 34
click at [23, 149] on icon at bounding box center [27, 146] width 22 height 18
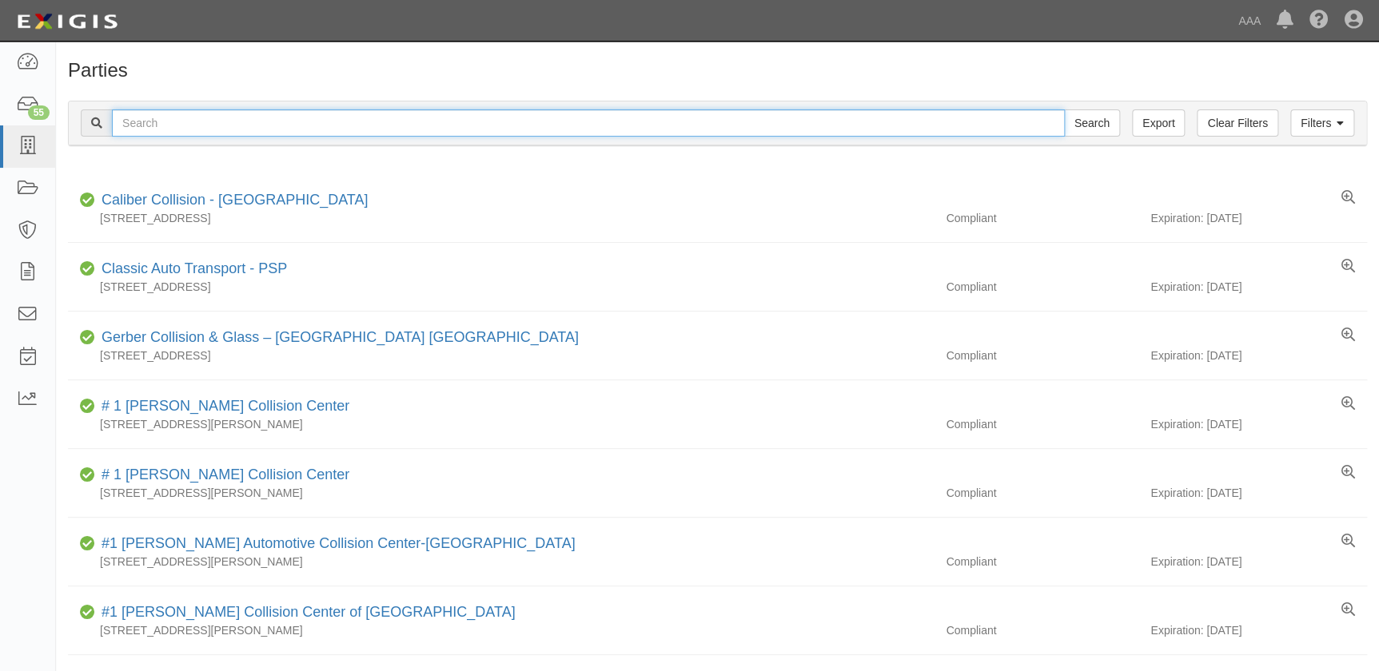
click at [153, 110] on input "text" at bounding box center [588, 123] width 953 height 27
paste input "Caliber Collision - Houston NE (Non-drive)"
type input "Caliber Collision - Houston NE (Non-drive)"
click at [1064, 110] on input "Search" at bounding box center [1092, 123] width 56 height 27
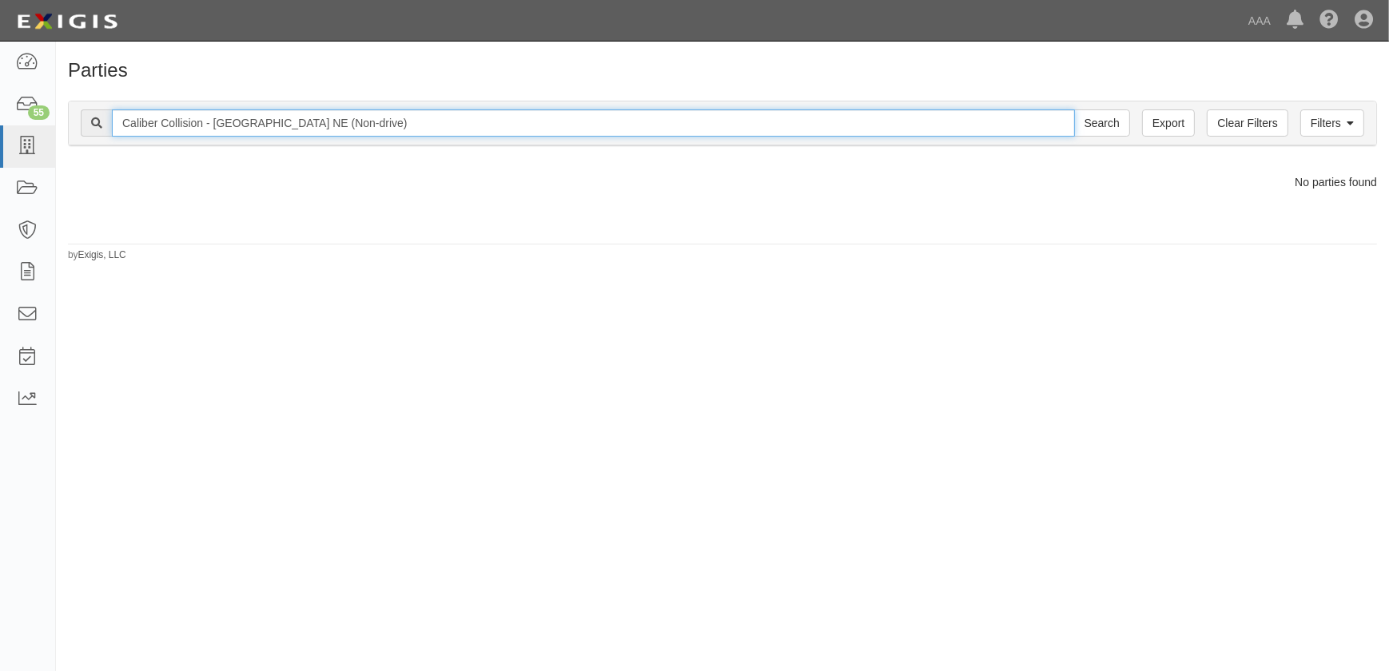
drag, startPoint x: 369, startPoint y: 125, endPoint x: 274, endPoint y: 128, distance: 94.4
click at [274, 128] on input "Caliber Collision - Houston NE (Non-drive)" at bounding box center [593, 123] width 963 height 27
type input "Caliber Collision - [GEOGRAPHIC_DATA] NE"
click at [1074, 110] on input "Search" at bounding box center [1102, 123] width 56 height 27
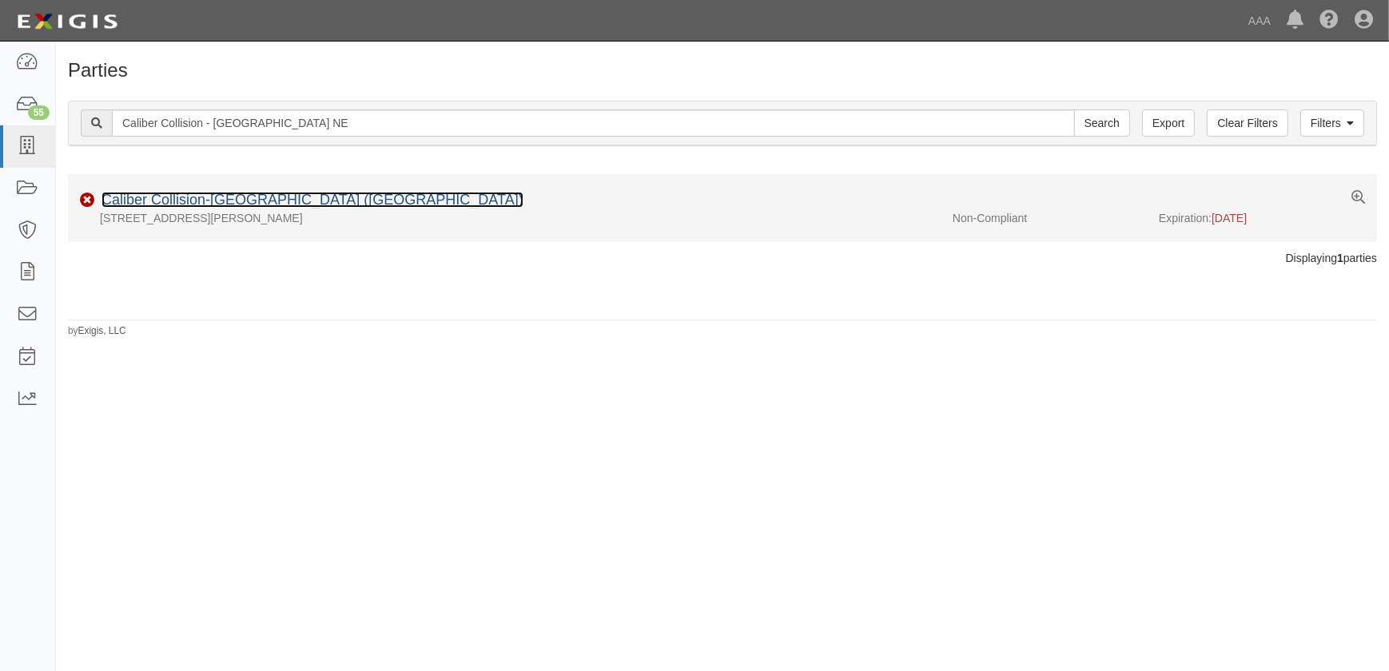
click at [229, 201] on link "Caliber Collision-[GEOGRAPHIC_DATA] ([GEOGRAPHIC_DATA])" at bounding box center [313, 200] width 422 height 16
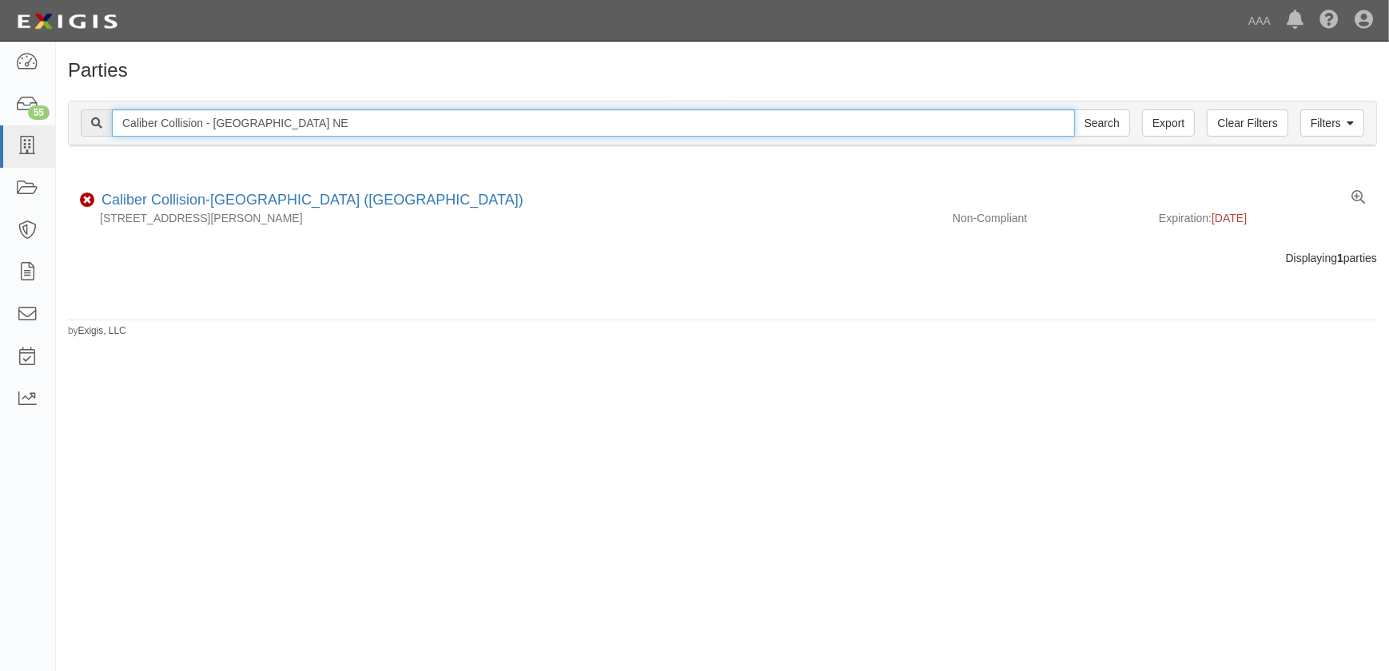
click at [285, 125] on input "Caliber Collision - [GEOGRAPHIC_DATA] NE" at bounding box center [593, 123] width 963 height 27
type input "Caliber Collision - [GEOGRAPHIC_DATA]"
click at [1074, 110] on input "Search" at bounding box center [1102, 123] width 56 height 27
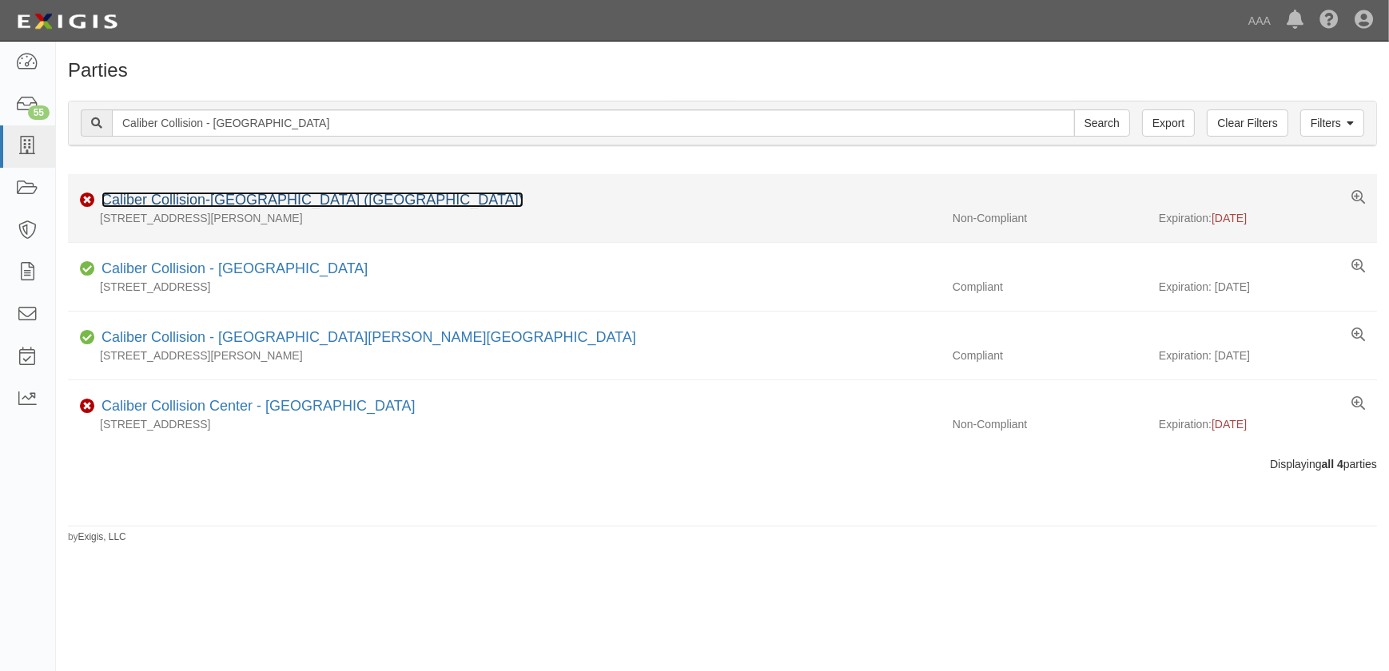
click at [211, 204] on link "Caliber Collision-Towne Lake (Houston)" at bounding box center [313, 200] width 422 height 16
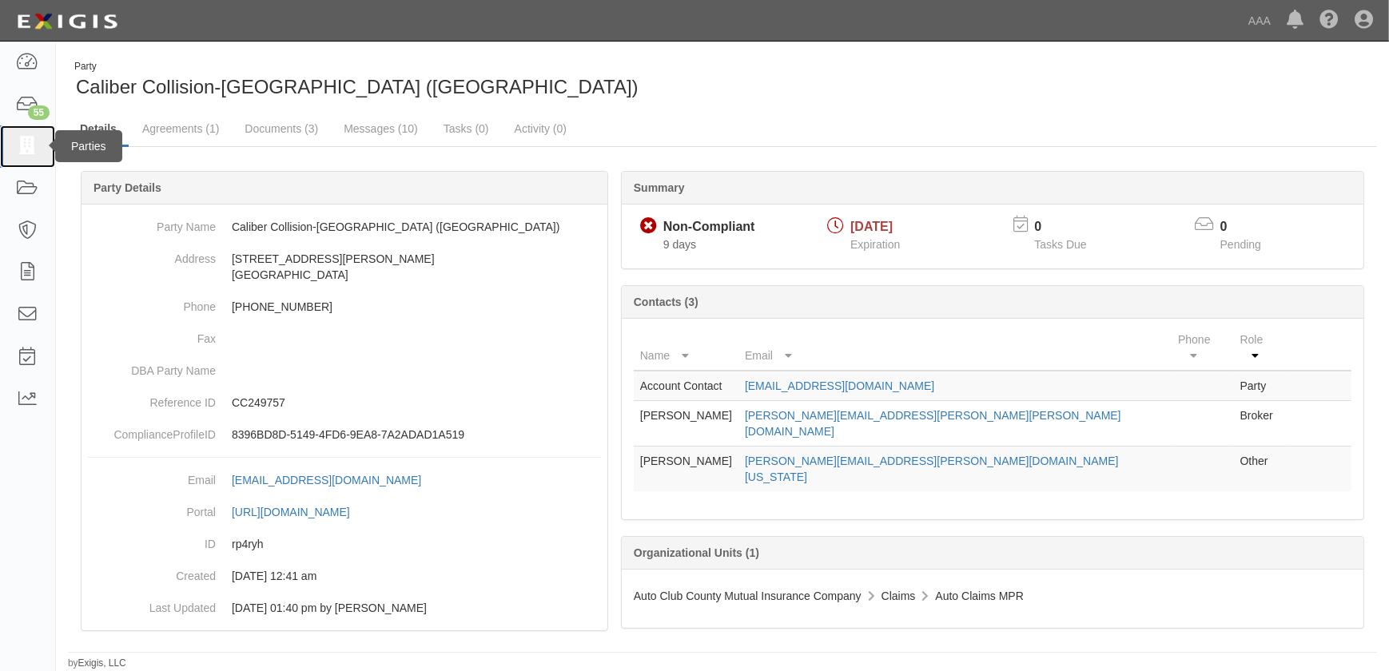
click at [29, 146] on icon at bounding box center [27, 146] width 22 height 18
click at [21, 139] on icon at bounding box center [27, 146] width 22 height 18
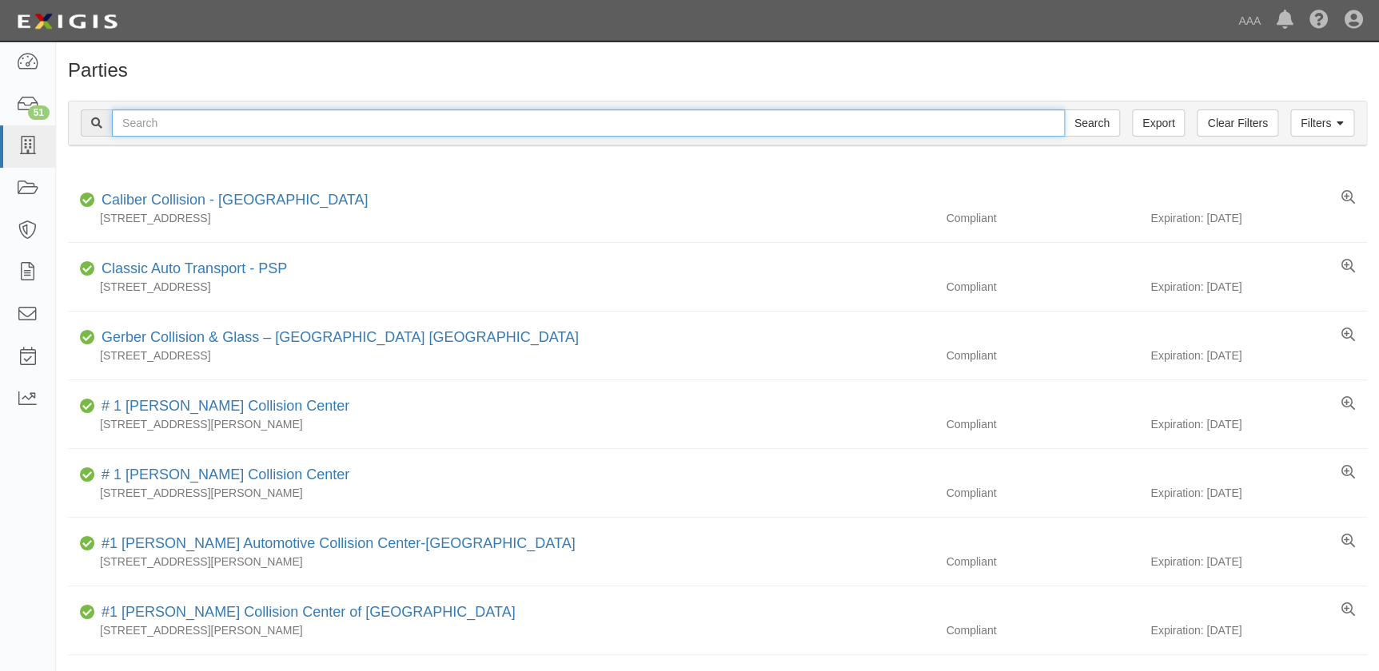
click at [231, 120] on input "text" at bounding box center [588, 123] width 953 height 27
paste input "Caliber Collision - Grapevine"
type input "Caliber Collision - Grapevine"
click at [1064, 110] on input "Search" at bounding box center [1092, 123] width 56 height 27
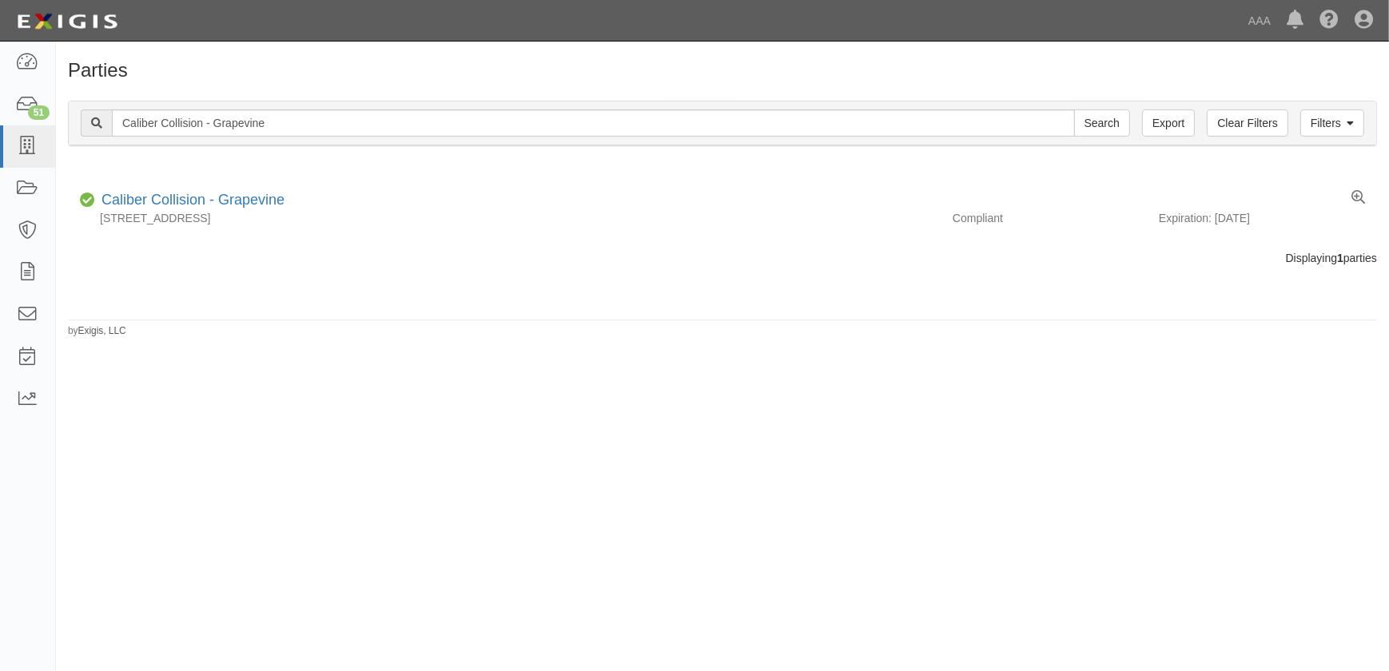
click at [219, 391] on div "Parties Add Party Filters Clear Filters Export Caliber Collision - Grapevine Se…" at bounding box center [694, 350] width 1389 height 604
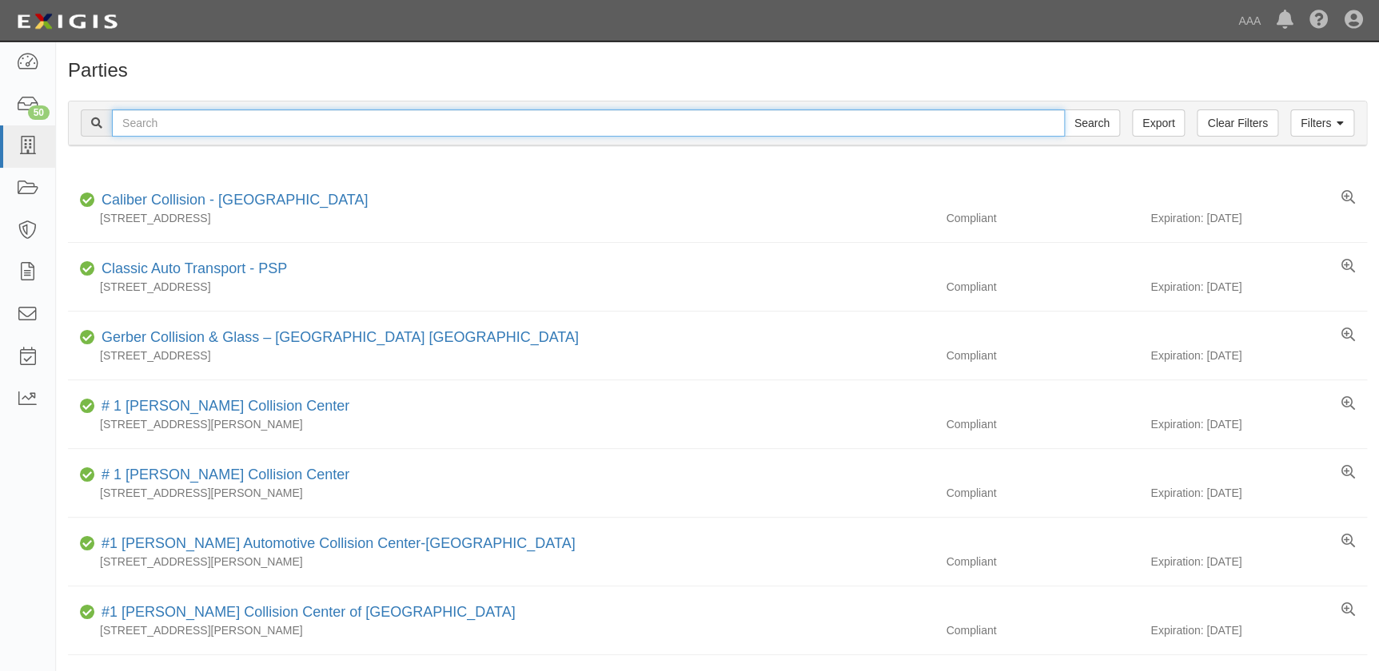
click at [287, 122] on input "text" at bounding box center [588, 123] width 953 height 27
paste input "Caliber Collision - Grapevine"
type input "Caliber Collision - Grapevine"
click at [1064, 110] on input "Search" at bounding box center [1092, 123] width 56 height 27
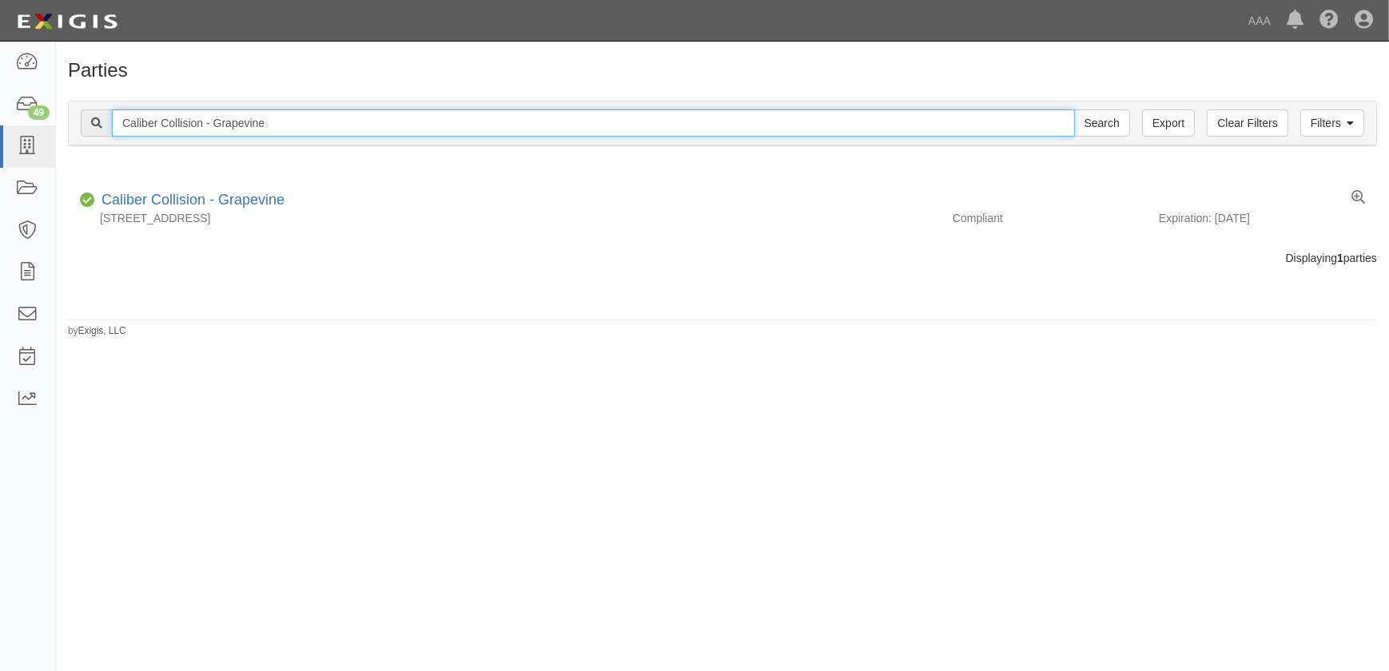
click at [301, 126] on input "Caliber Collision - Grapevine" at bounding box center [593, 123] width 963 height 27
drag, startPoint x: 303, startPoint y: 125, endPoint x: 90, endPoint y: 124, distance: 212.6
click at [90, 124] on div "Caliber Collision - Grapevine Search" at bounding box center [606, 123] width 1050 height 27
paste input "Copperfield"
type input "Caliber Collision - Copperfield"
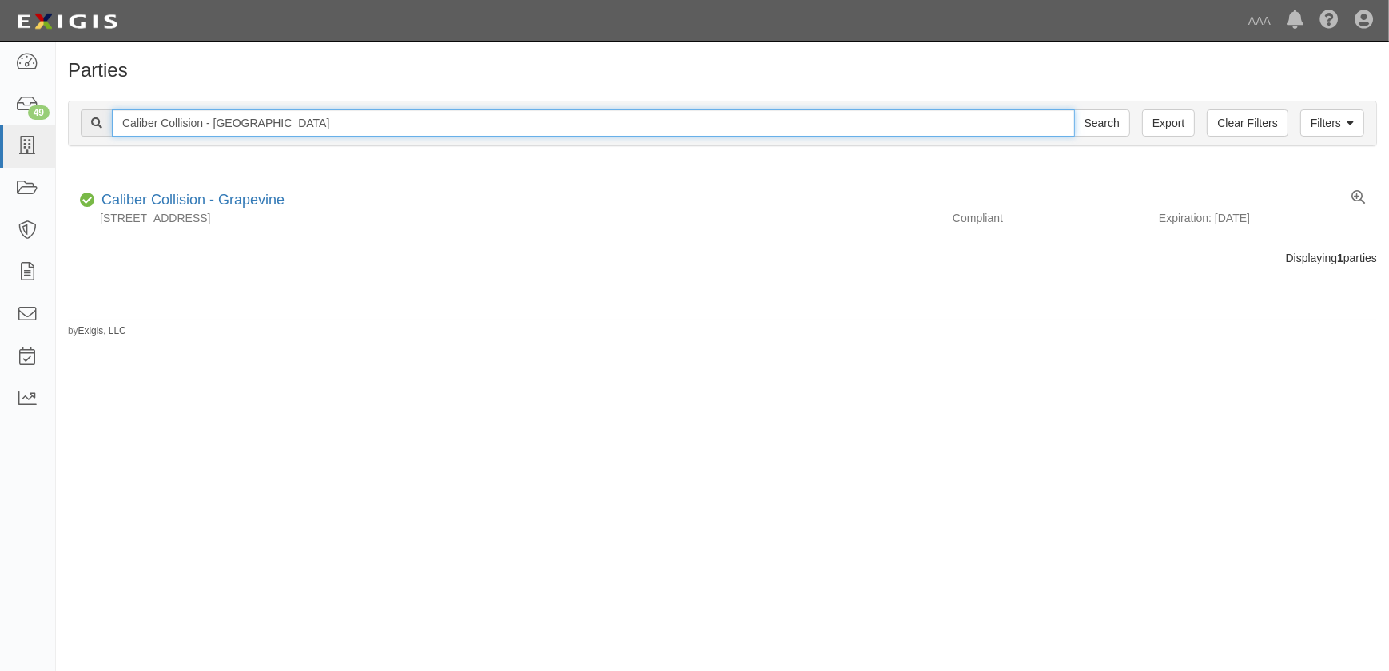
click at [1074, 110] on input "Search" at bounding box center [1102, 123] width 56 height 27
drag, startPoint x: 290, startPoint y: 117, endPoint x: 0, endPoint y: 107, distance: 290.3
click at [0, 107] on body "Toggle navigation Dashboard 49 Inbox Parties Agreements Coverages Documents Mes…" at bounding box center [694, 326] width 1389 height 652
paste input "Baytown"
type input "Caliber Collision - [GEOGRAPHIC_DATA]"
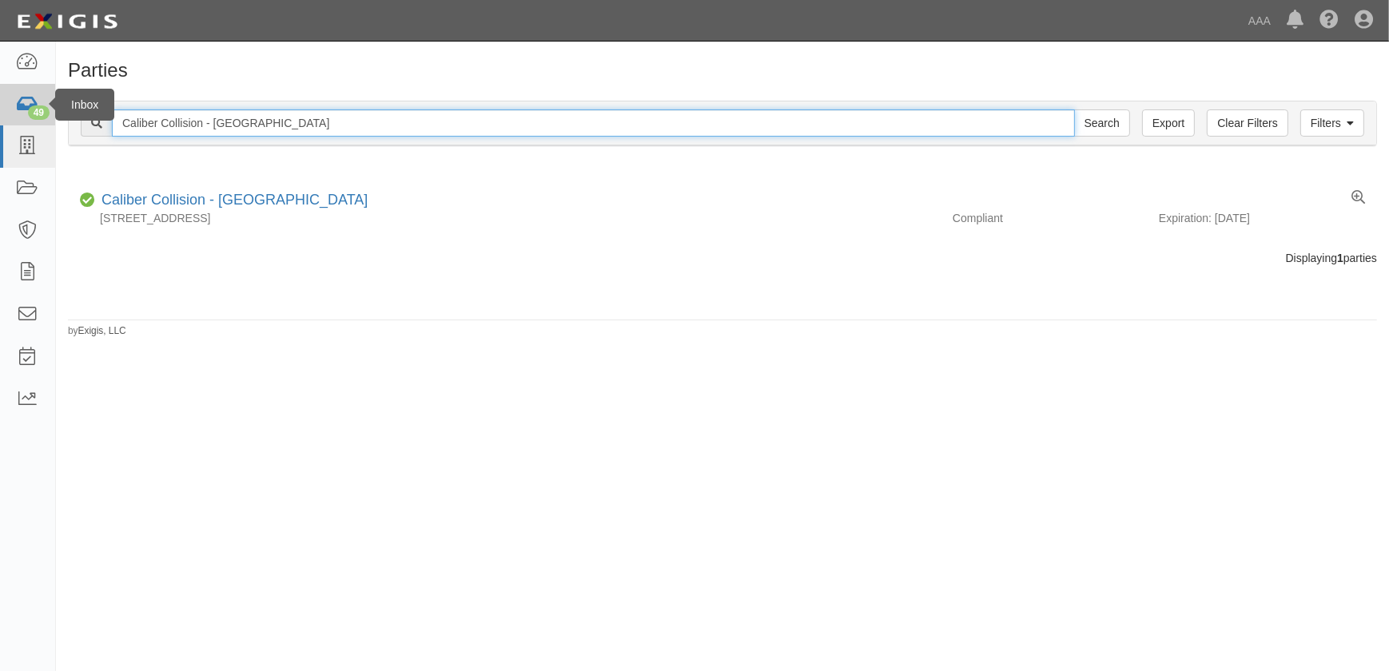
click at [1074, 110] on input "Search" at bounding box center [1102, 123] width 56 height 27
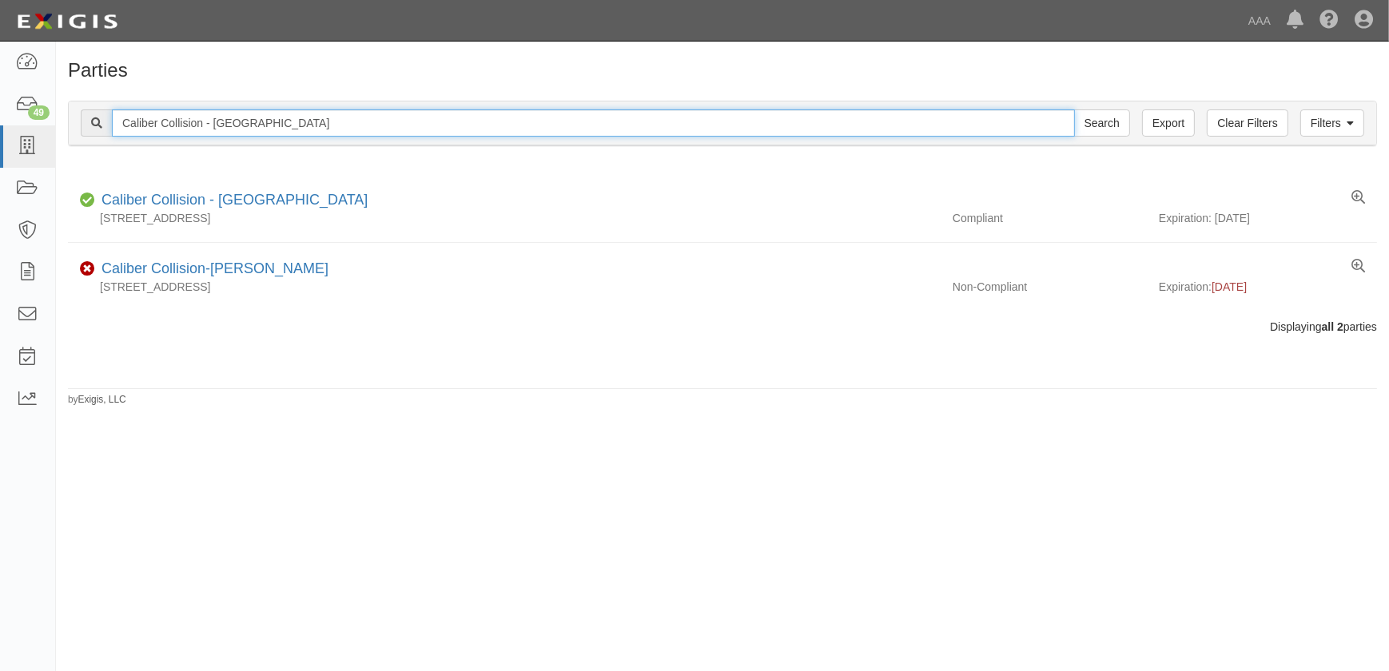
drag, startPoint x: 265, startPoint y: 121, endPoint x: 287, endPoint y: 122, distance: 22.4
click at [265, 121] on input "Caliber Collision - Baytown" at bounding box center [593, 123] width 963 height 27
drag, startPoint x: 287, startPoint y: 122, endPoint x: 85, endPoint y: 120, distance: 202.3
click at [85, 120] on div "Caliber Collision - Baytown Search" at bounding box center [606, 123] width 1050 height 27
paste input "Cedar Park"
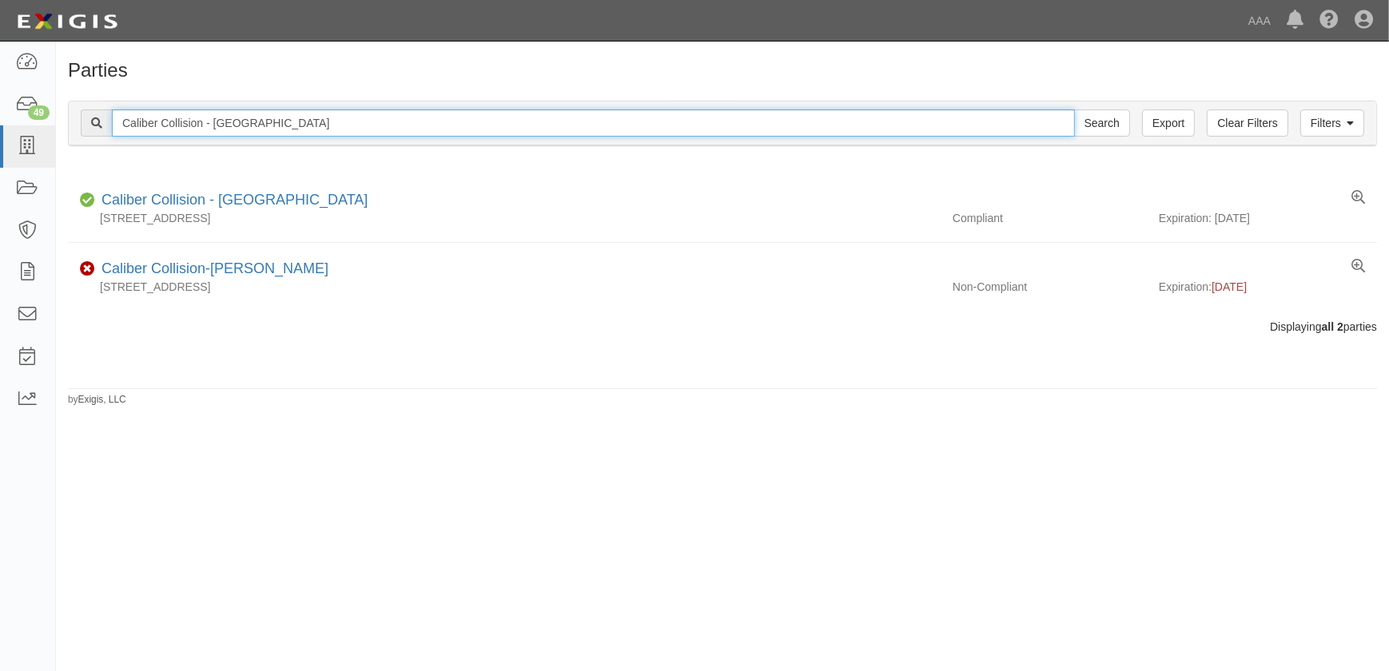
type input "Caliber Collision - [GEOGRAPHIC_DATA]"
click at [1074, 110] on input "Search" at bounding box center [1102, 123] width 56 height 27
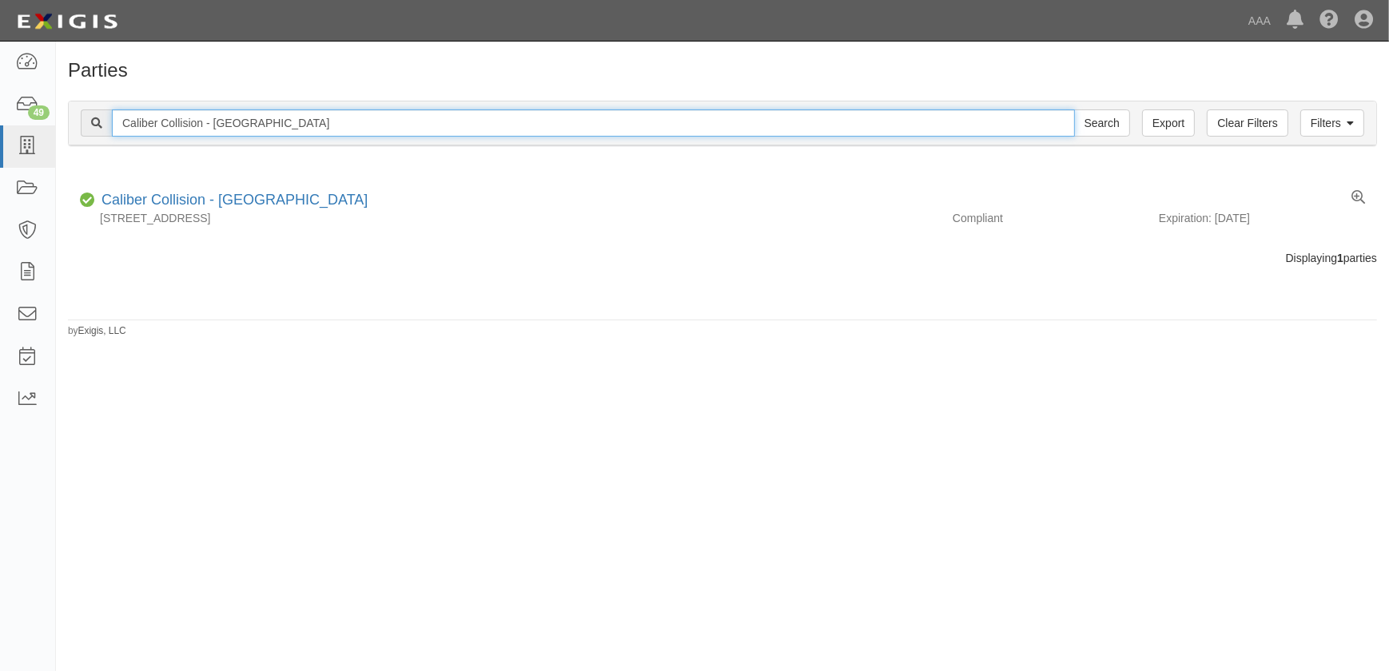
drag, startPoint x: 282, startPoint y: 125, endPoint x: 99, endPoint y: 122, distance: 183.1
click at [99, 122] on div "Caliber Collision - [GEOGRAPHIC_DATA] Search" at bounding box center [606, 123] width 1050 height 27
paste input "[GEOGRAPHIC_DATA]"
type input "Caliber Collision - [GEOGRAPHIC_DATA]"
click at [1074, 110] on input "Search" at bounding box center [1102, 123] width 56 height 27
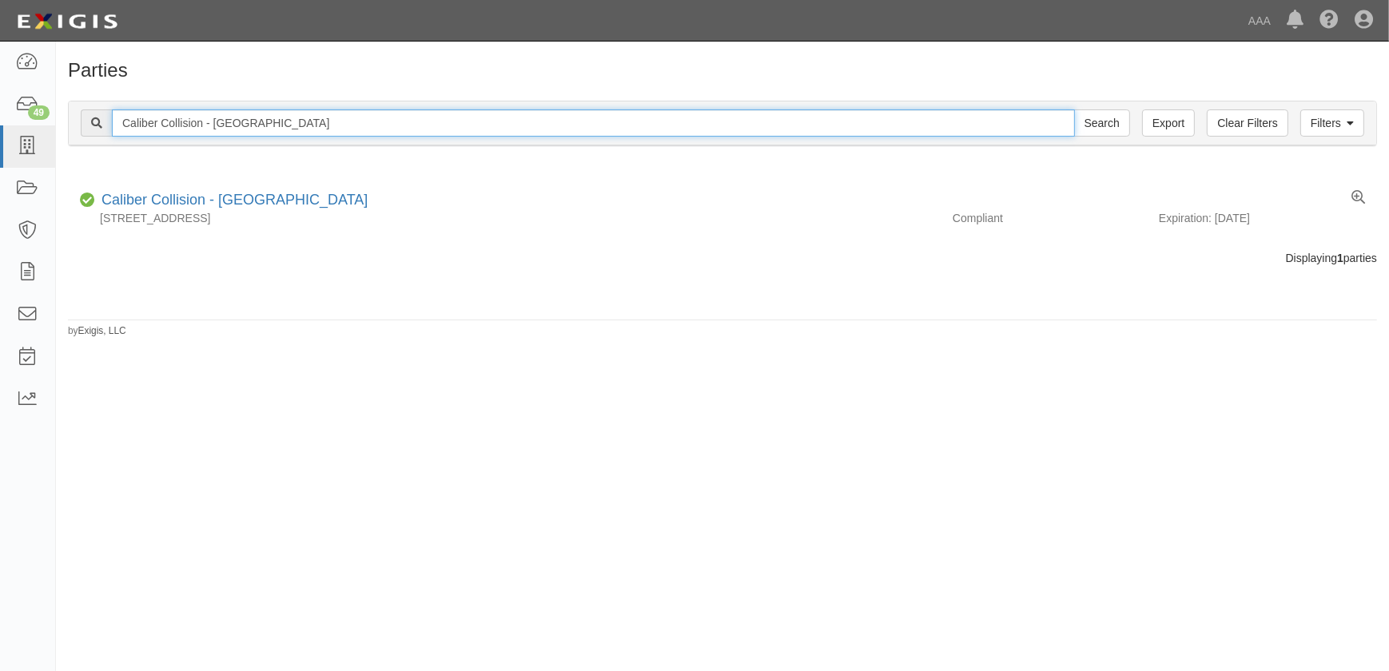
drag, startPoint x: 304, startPoint y: 130, endPoint x: 104, endPoint y: 125, distance: 199.9
click at [104, 125] on div "Caliber Collision - Marble Falls Search" at bounding box center [606, 123] width 1050 height 27
paste input "W Plano"
type input "Caliber Collision - W Plano"
click at [1074, 110] on input "Search" at bounding box center [1102, 123] width 56 height 27
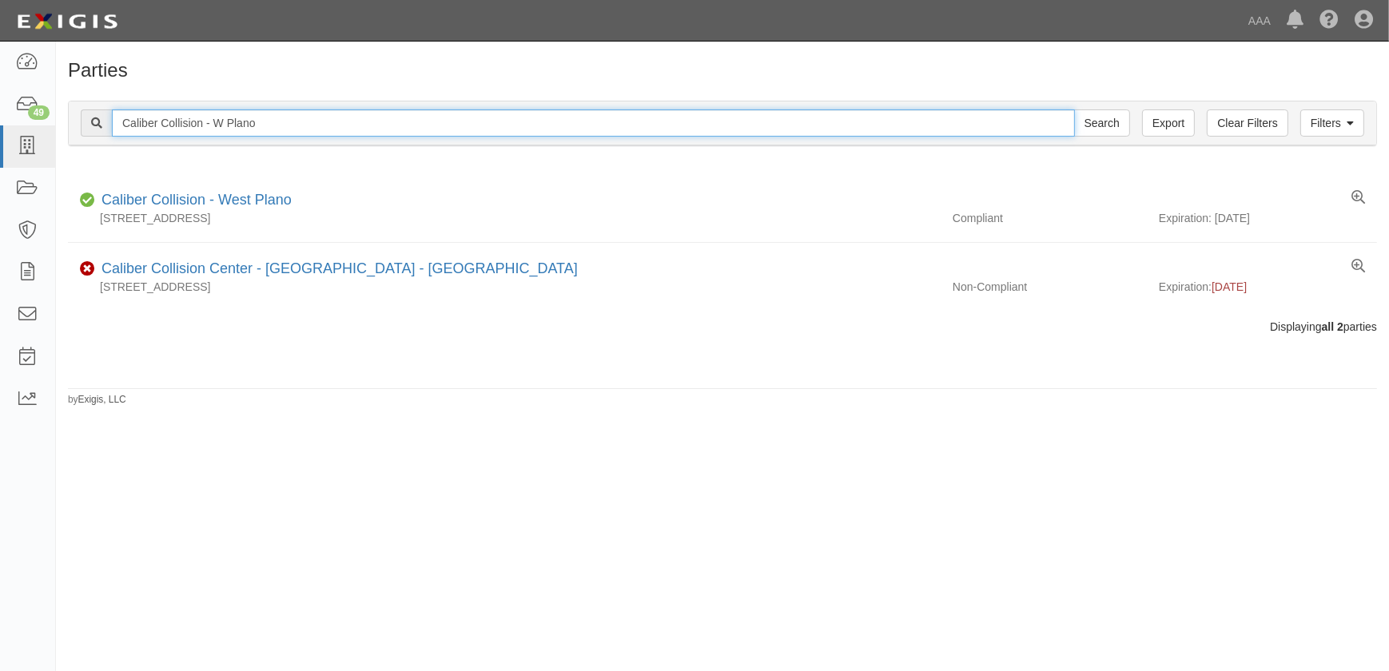
click at [253, 122] on input "Caliber Collision - W Plano" at bounding box center [593, 123] width 963 height 27
drag, startPoint x: 240, startPoint y: 120, endPoint x: 14, endPoint y: 119, distance: 225.4
click at [14, 119] on body "Toggle navigation Dashboard 49 Inbox Parties Agreements Coverages Documents Mes…" at bounding box center [694, 326] width 1389 height 652
paste input "[GEOGRAPHIC_DATA]"
type input "Caliber Collision - Western Center"
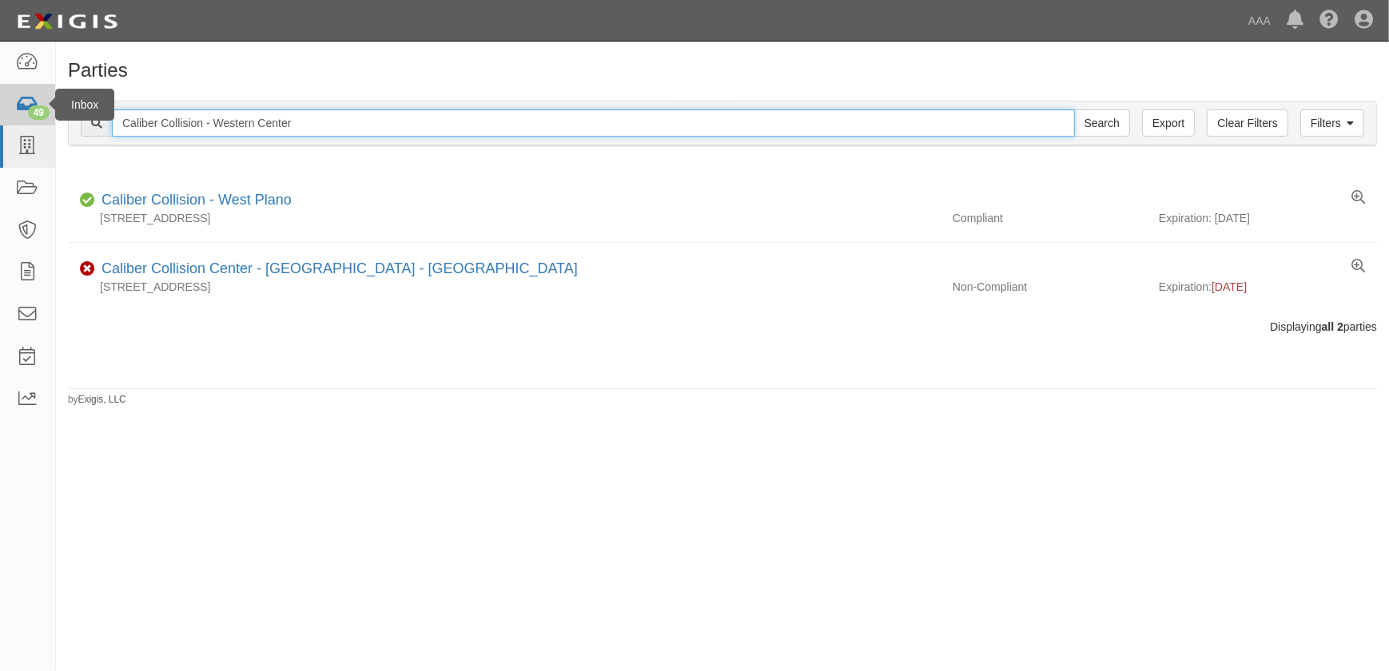
click at [1074, 110] on input "Search" at bounding box center [1102, 123] width 56 height 27
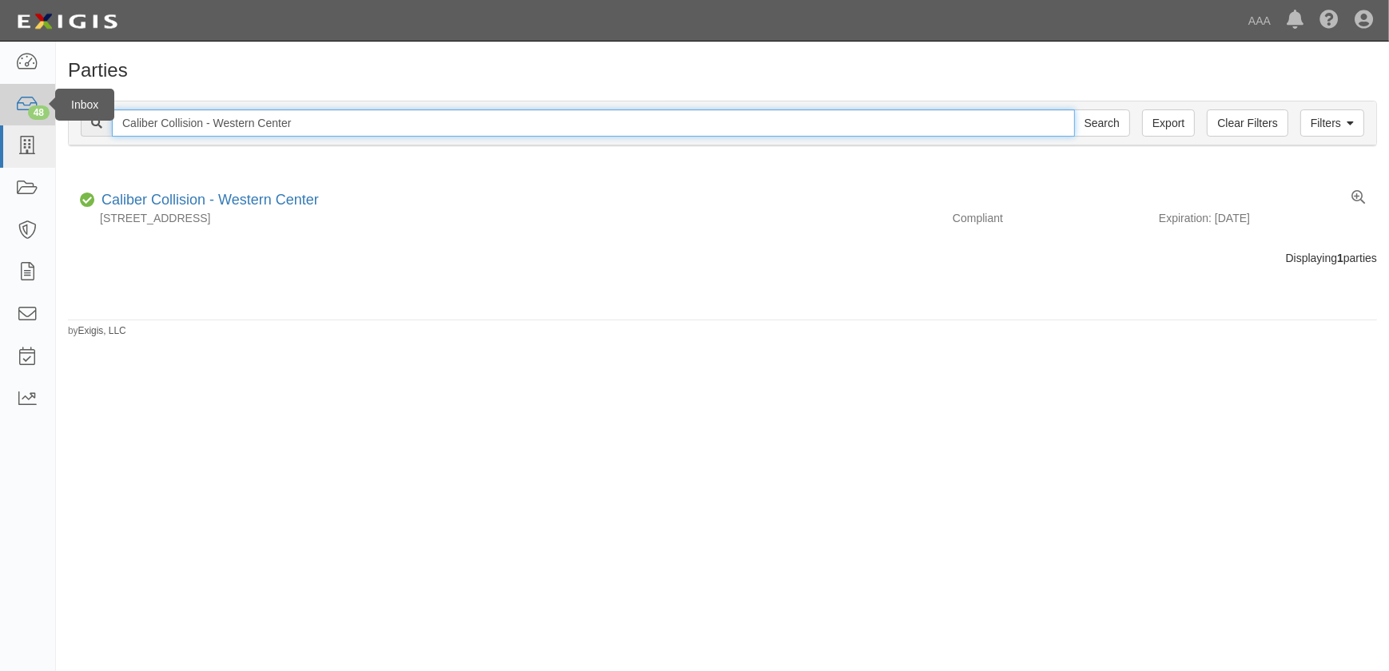
drag, startPoint x: 312, startPoint y: 121, endPoint x: 47, endPoint y: 121, distance: 264.6
click at [47, 121] on body "Toggle navigation Dashboard 48 Inbox Parties Agreements Coverages Documents Mes…" at bounding box center [694, 326] width 1389 height 652
paste input "[GEOGRAPHIC_DATA]"
type input "Caliber Collision - [GEOGRAPHIC_DATA]"
click at [1074, 110] on input "Search" at bounding box center [1102, 123] width 56 height 27
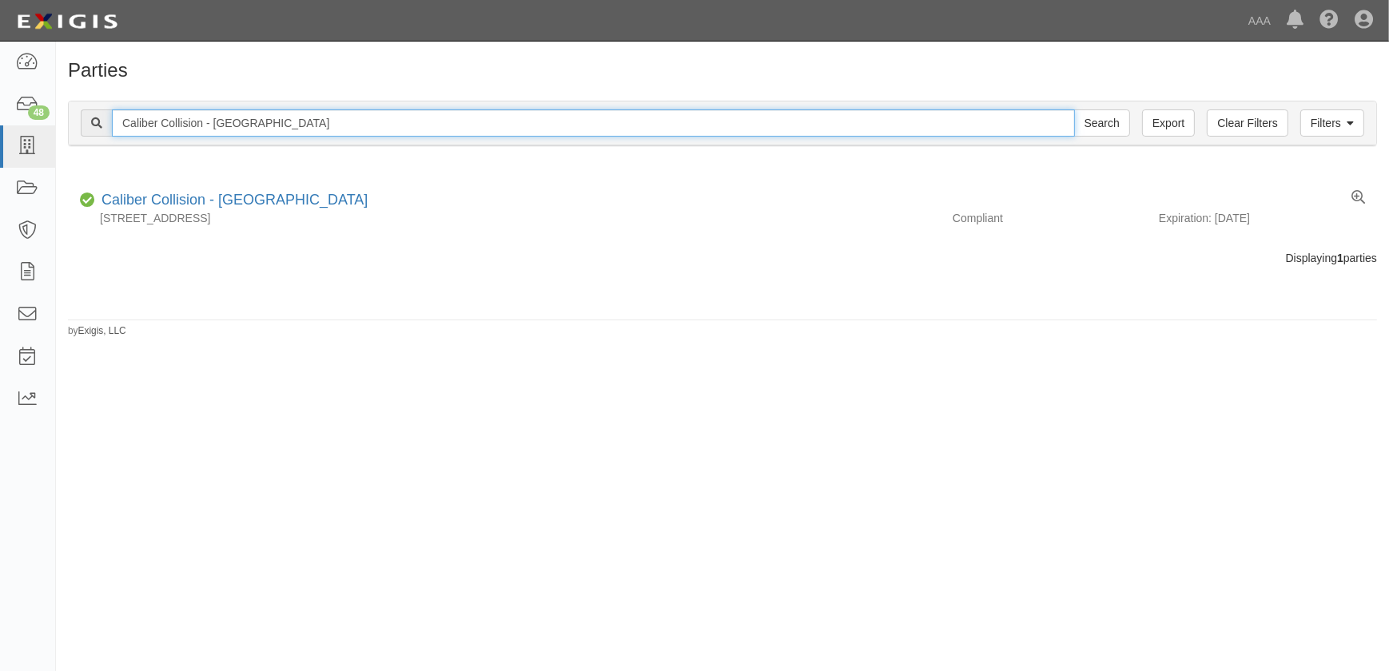
drag, startPoint x: 318, startPoint y: 124, endPoint x: 114, endPoint y: 122, distance: 204.7
click at [114, 122] on input "Caliber Collision - Flower Mound" at bounding box center [593, 123] width 963 height 27
paste input "Wylie"
type input "Caliber Collision - [PERSON_NAME]"
click at [1074, 110] on input "Search" at bounding box center [1102, 123] width 56 height 27
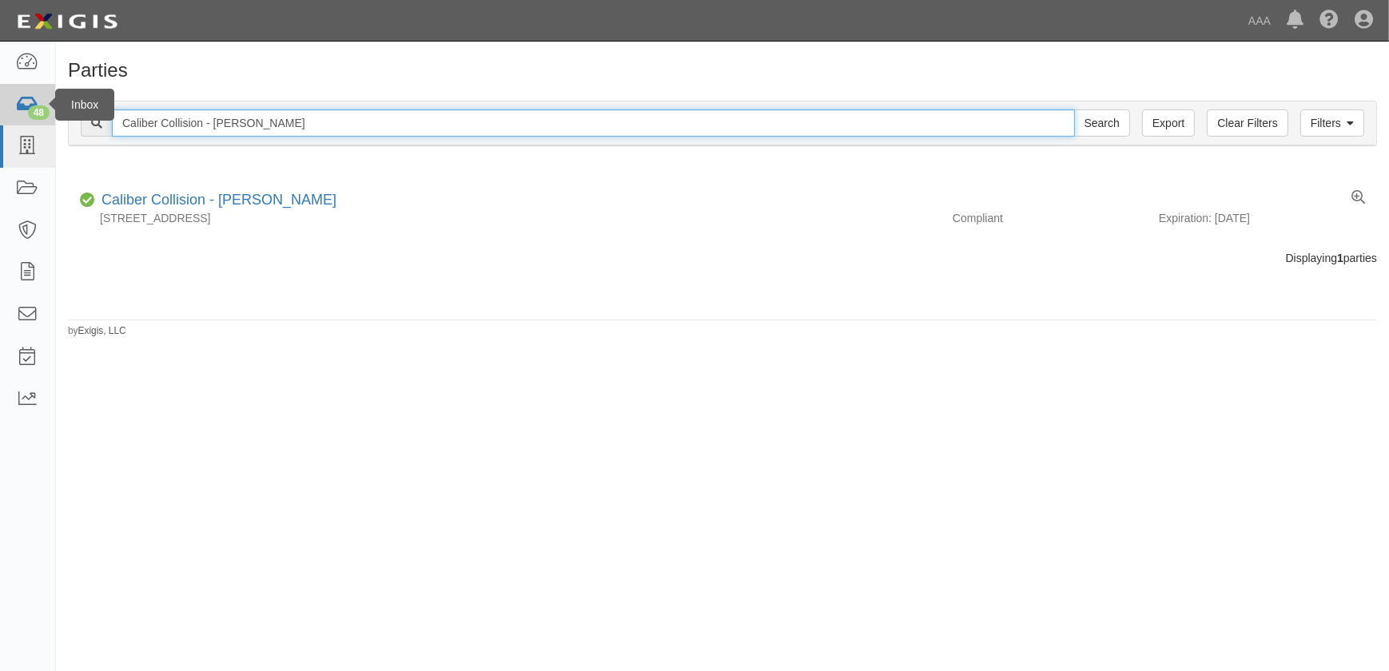
drag, startPoint x: 283, startPoint y: 116, endPoint x: 46, endPoint y: 114, distance: 236.6
click at [46, 114] on body "Toggle navigation Dashboard 48 Inbox Parties Agreements Coverages Documents Mes…" at bounding box center [694, 326] width 1389 height 652
paste input "Tomball"
type input "Caliber Collision - Tomball"
click at [1074, 110] on input "Search" at bounding box center [1102, 123] width 56 height 27
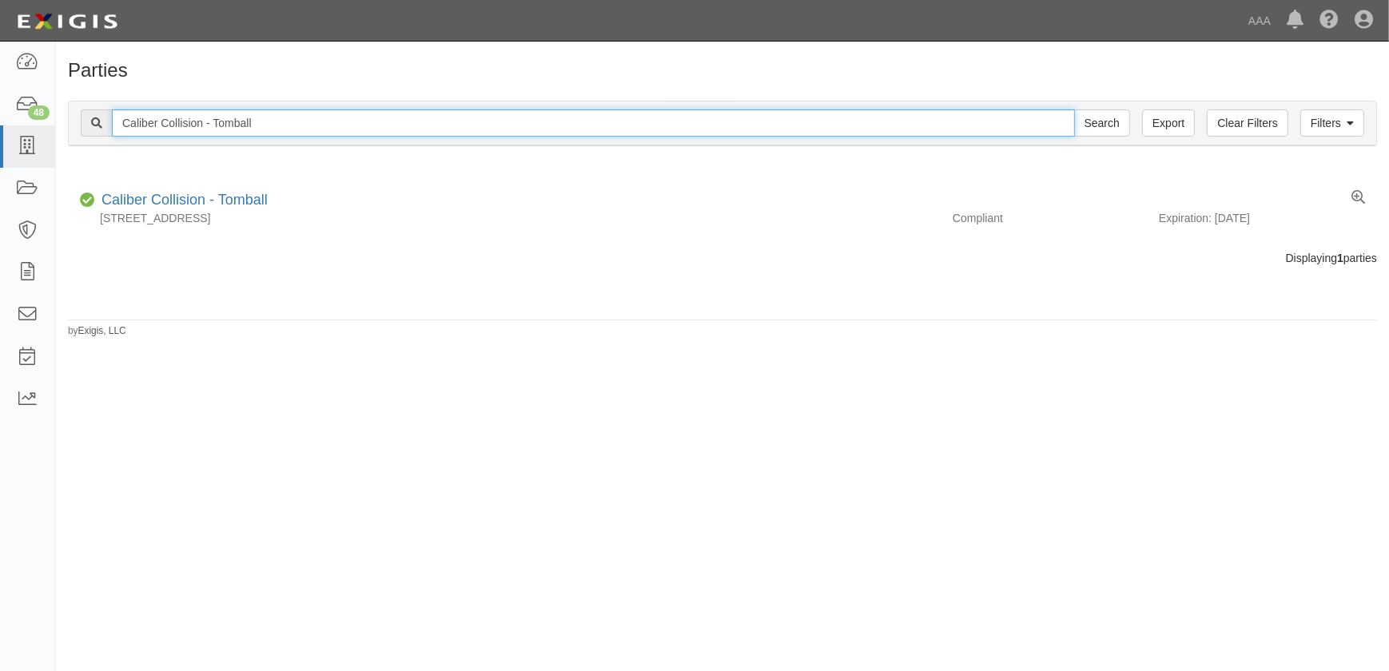
drag, startPoint x: 275, startPoint y: 118, endPoint x: 98, endPoint y: 118, distance: 176.7
click at [98, 118] on div "Caliber Collision - Tomball Search" at bounding box center [606, 123] width 1050 height 27
paste input "W Frisco"
type input "Caliber Collision - W Frisco"
click at [1074, 110] on input "Search" at bounding box center [1102, 123] width 56 height 27
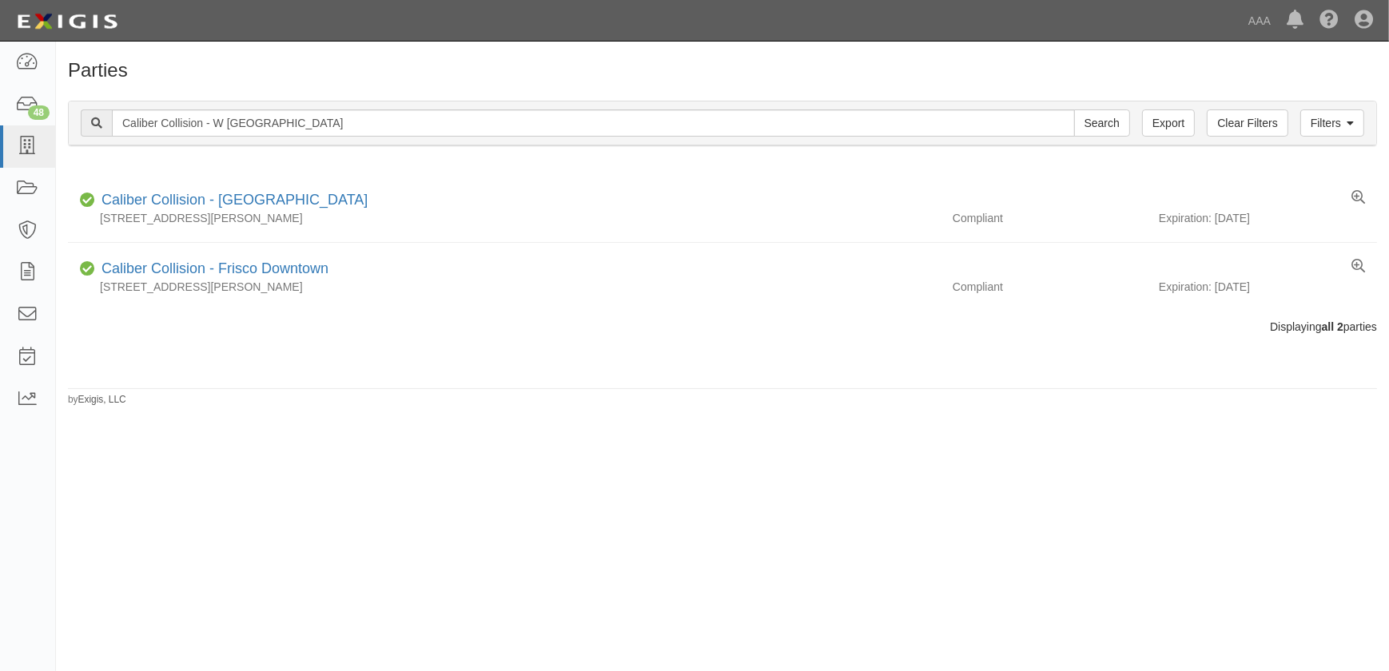
click at [216, 401] on div "Parties Add Party Filters Clear Filters Export Caliber Collision - W Frisco Sea…" at bounding box center [722, 233] width 1333 height 347
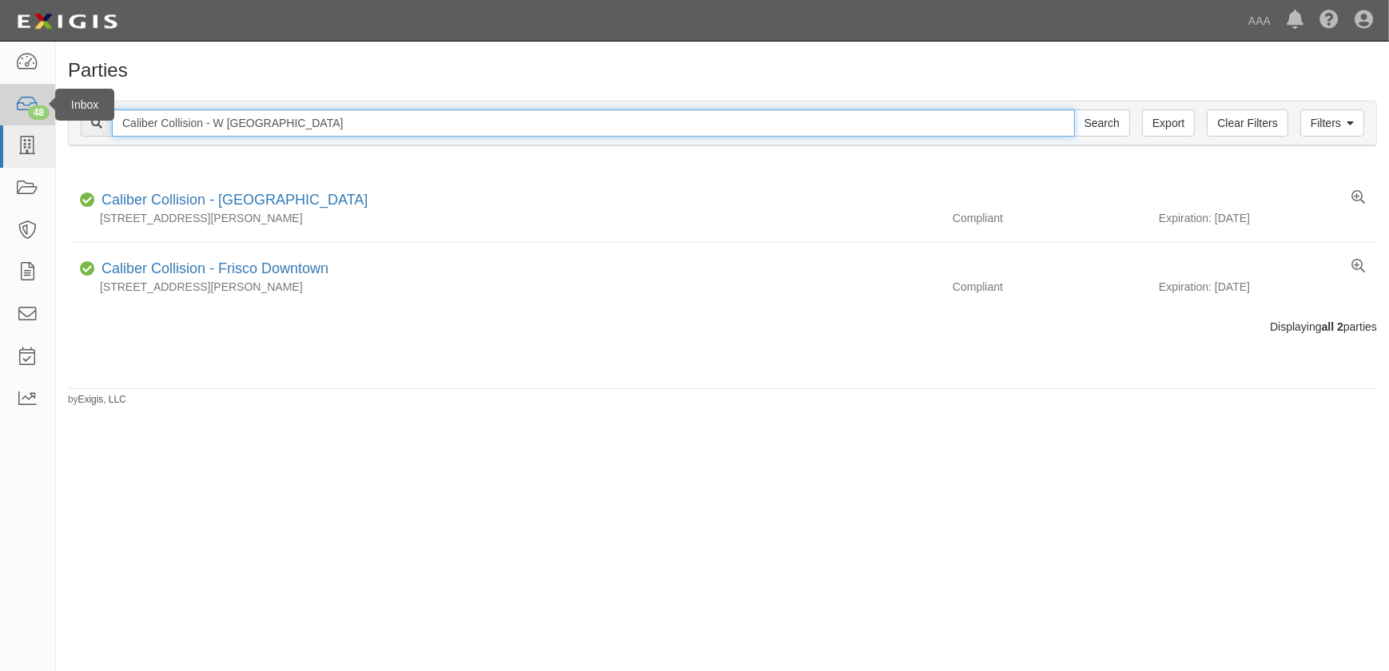
drag, startPoint x: 278, startPoint y: 126, endPoint x: 46, endPoint y: 112, distance: 232.3
click at [46, 114] on body "Toggle navigation Dashboard 48 Inbox Parties Agreements Coverages Documents Mes…" at bounding box center [694, 326] width 1389 height 652
paste input "Arlington S"
type input "Caliber Collision - [GEOGRAPHIC_DATA] S"
click at [1074, 110] on input "Search" at bounding box center [1102, 123] width 56 height 27
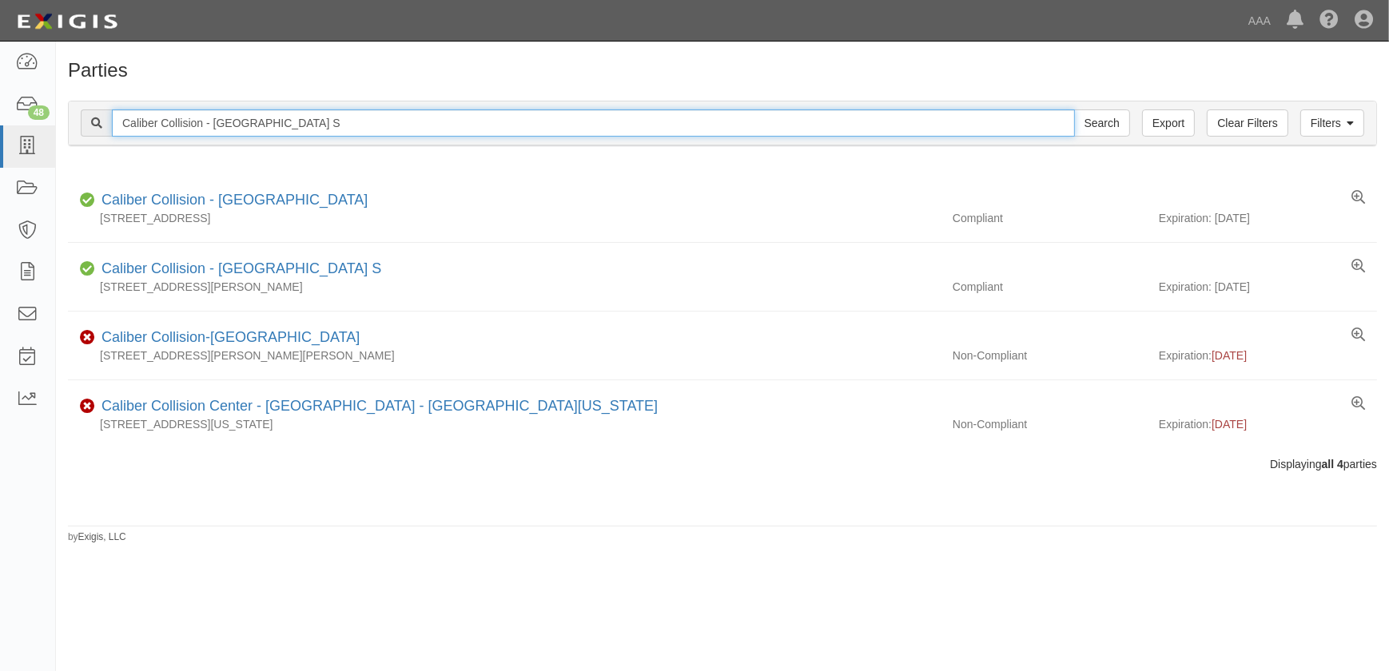
drag, startPoint x: 288, startPoint y: 123, endPoint x: 69, endPoint y: 121, distance: 219.0
click at [70, 120] on div "Filters Clear Filters Export Caliber Collision - Arlington S Search Filters" at bounding box center [723, 124] width 1308 height 44
paste input "Temple"
type input "Caliber Collision - Temple"
click at [1074, 110] on input "Search" at bounding box center [1102, 123] width 56 height 27
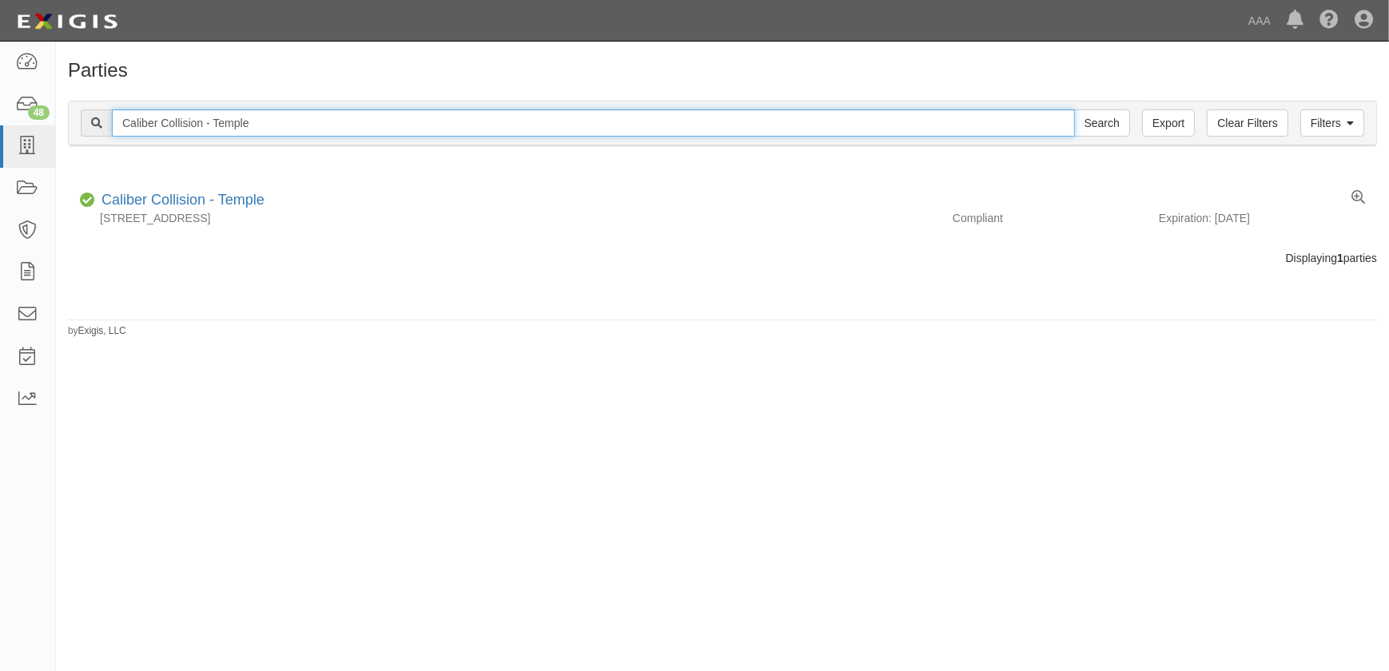
drag, startPoint x: 209, startPoint y: 120, endPoint x: 95, endPoint y: 122, distance: 114.3
click at [95, 122] on div "Caliber Collision - Temple Search" at bounding box center [606, 123] width 1050 height 27
paste input "Frisco"
type input "Caliber Collision - Frisco"
click at [1074, 110] on input "Search" at bounding box center [1102, 123] width 56 height 27
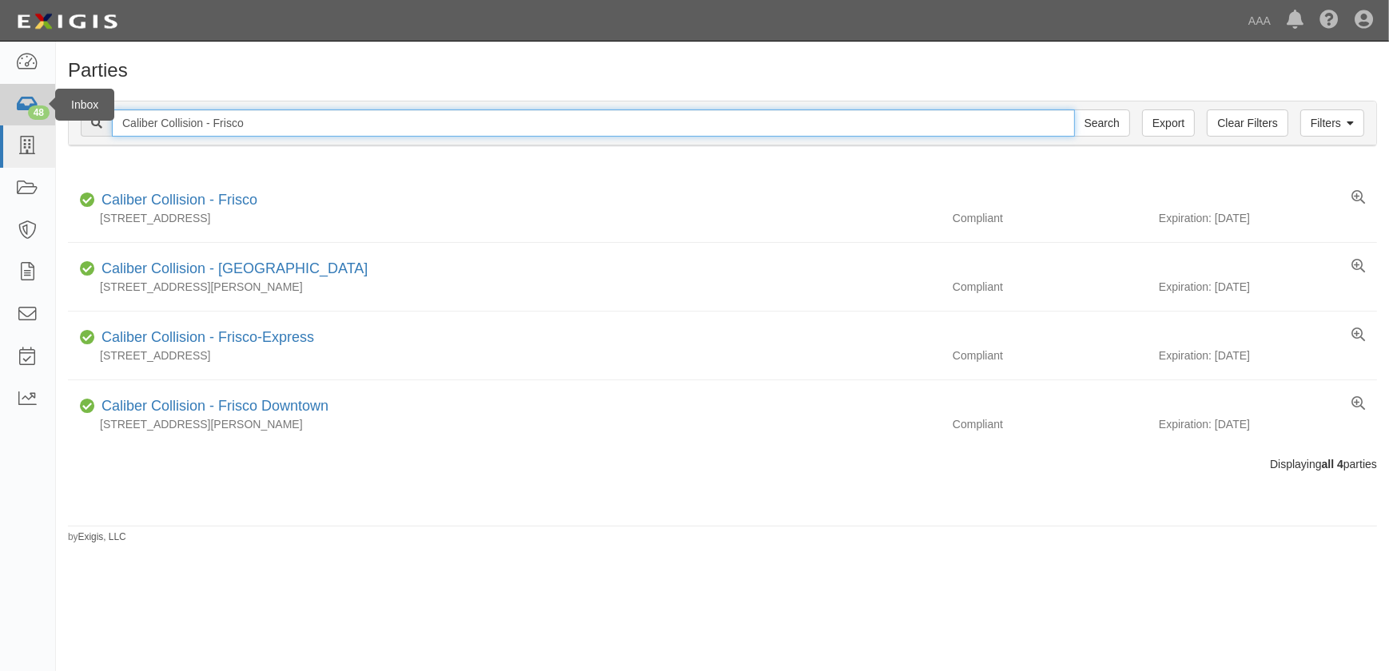
drag, startPoint x: 268, startPoint y: 128, endPoint x: 51, endPoint y: 119, distance: 216.8
click at [51, 119] on body "Toggle navigation Dashboard 48 Inbox Parties Agreements Coverages Documents Mes…" at bounding box center [694, 326] width 1389 height 652
paste input "[PERSON_NAME]"
type input "Caliber Collision - [PERSON_NAME]"
click at [1074, 110] on input "Search" at bounding box center [1102, 123] width 56 height 27
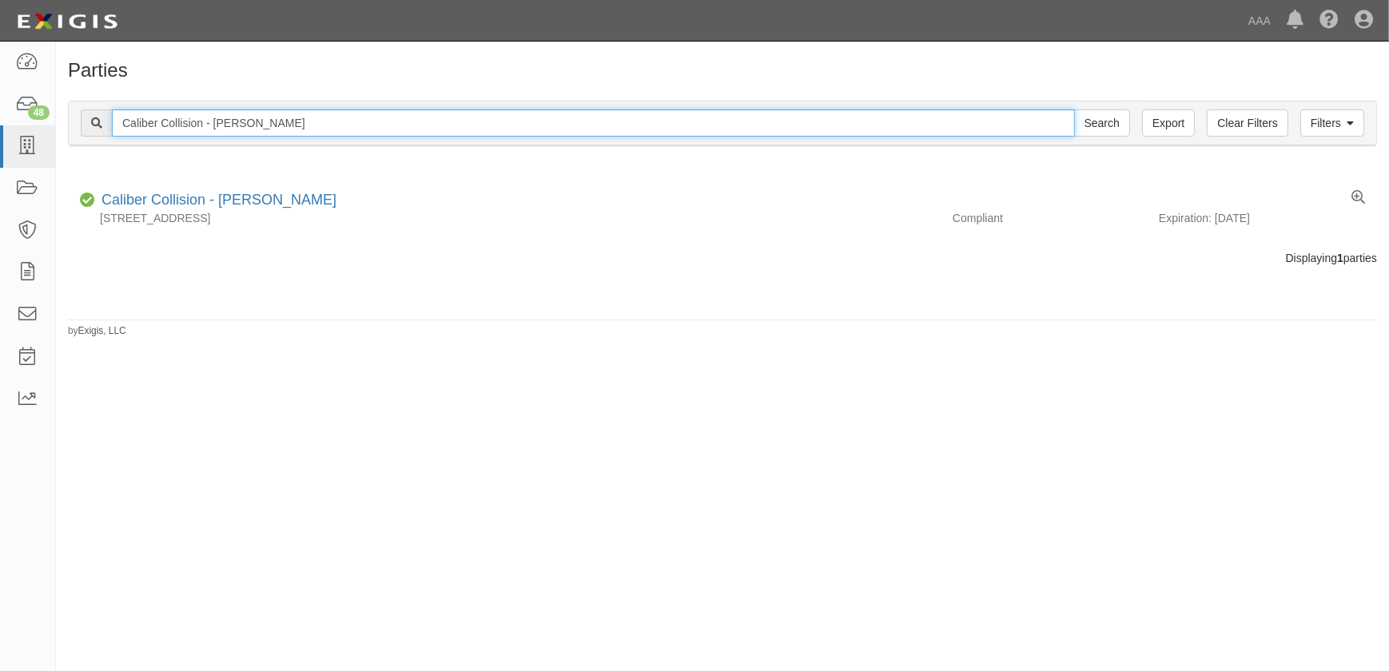
click at [336, 127] on input "Caliber Collision - [PERSON_NAME]" at bounding box center [593, 123] width 963 height 27
drag, startPoint x: 339, startPoint y: 122, endPoint x: 58, endPoint y: 134, distance: 280.9
click at [58, 134] on div "Filters Clear Filters Export [GEOGRAPHIC_DATA] Collision - [GEOGRAPHIC_DATA] Se…" at bounding box center [722, 126] width 1333 height 74
paste input "Boerne"
click at [327, 125] on input "Caliber Collision - Boerne" at bounding box center [593, 123] width 963 height 27
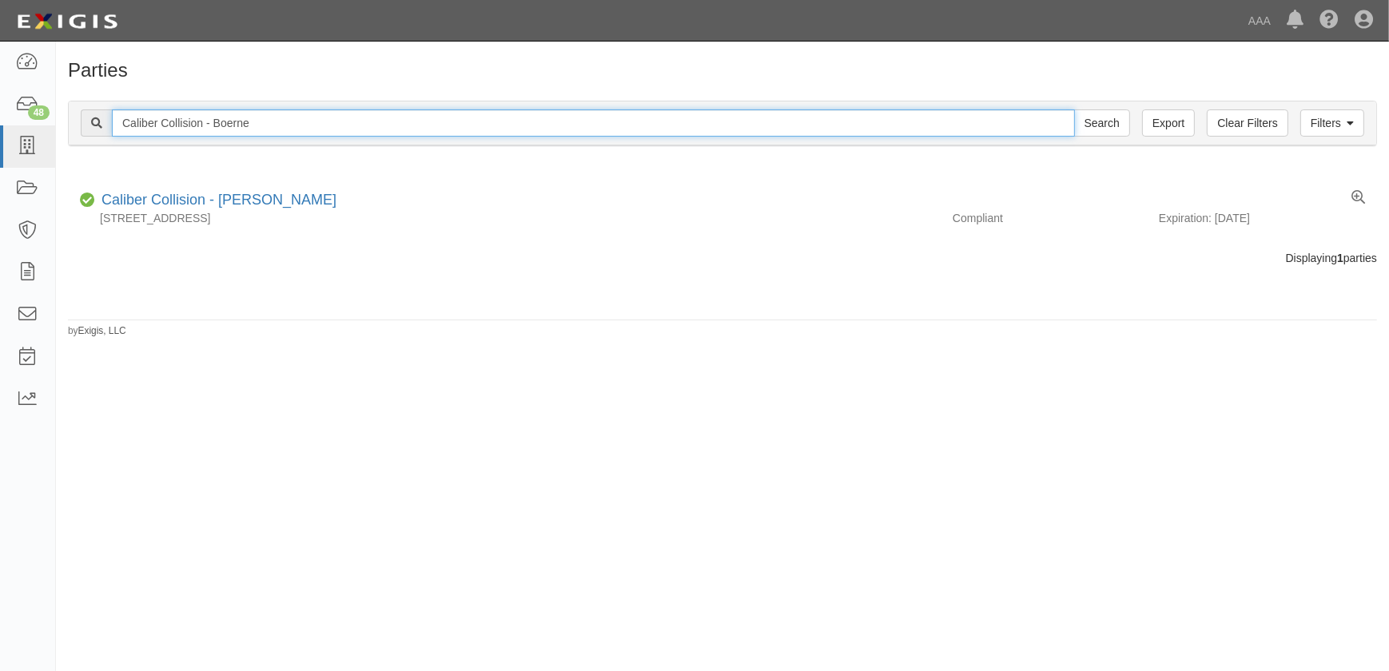
type input "Caliber Collision - Boerne"
click at [1074, 110] on input "Search" at bounding box center [1102, 123] width 56 height 27
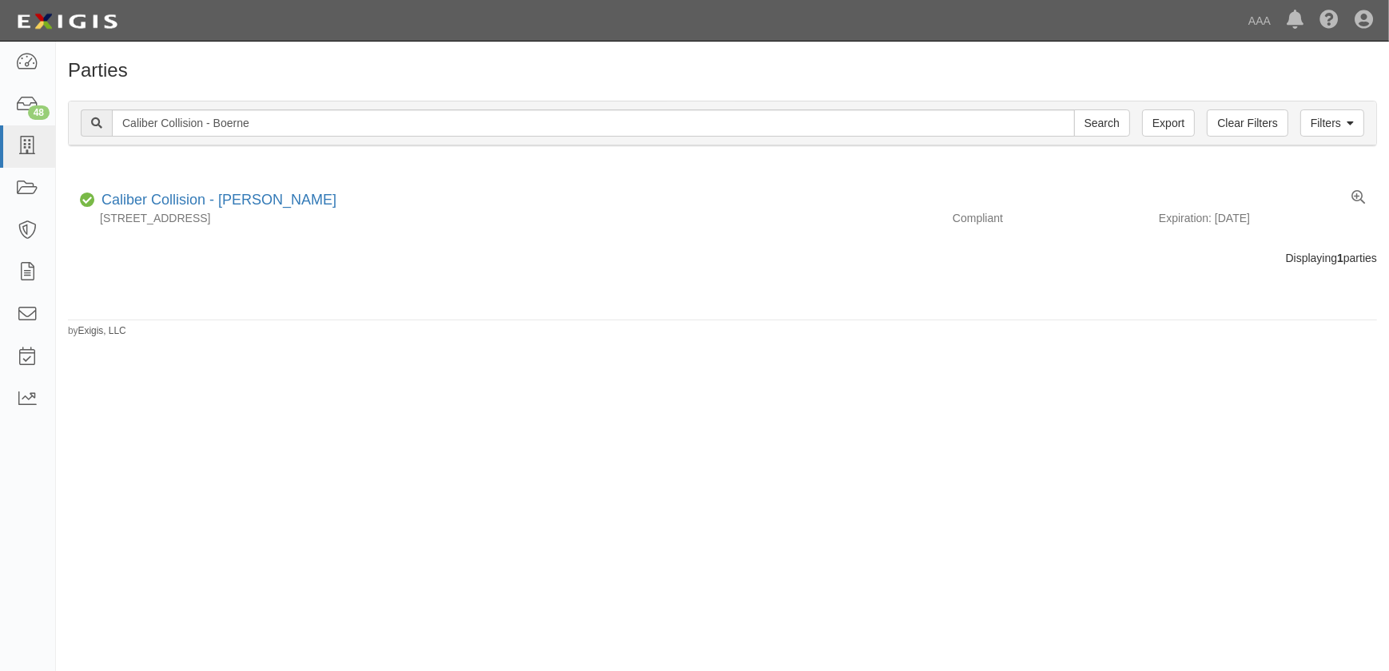
click at [288, 448] on div "Parties Add Party Filters Clear Filters Export Caliber Collision - Boerne Searc…" at bounding box center [694, 350] width 1389 height 604
